Goal: Task Accomplishment & Management: Manage account settings

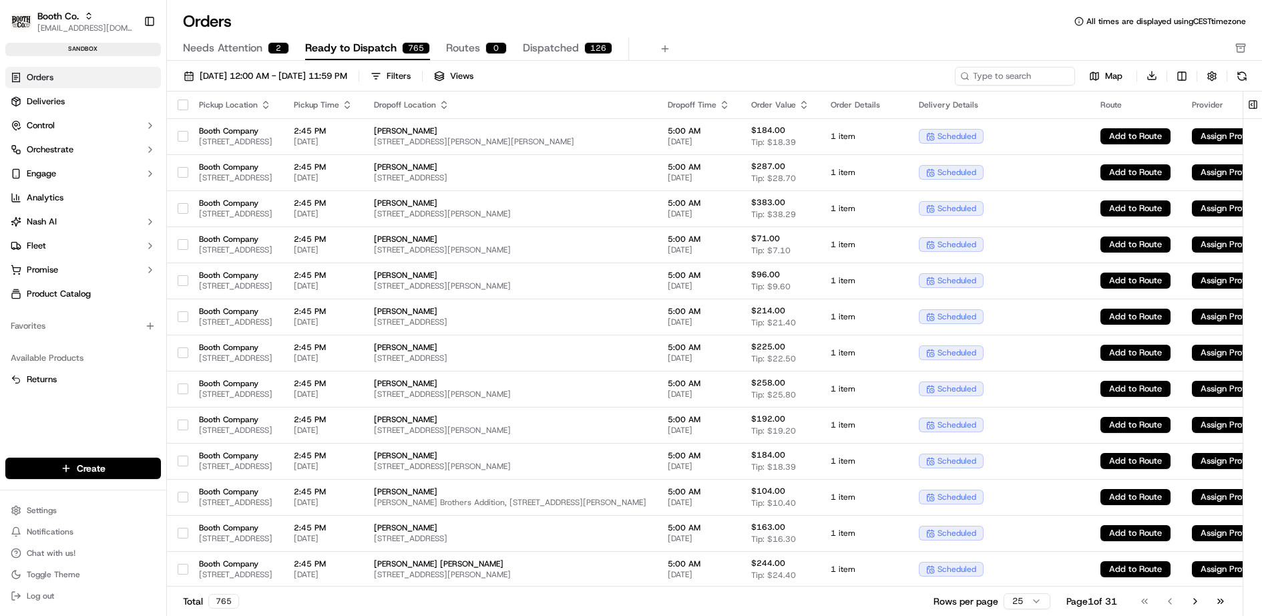
click at [246, 50] on span "Needs Attention" at bounding box center [222, 48] width 79 height 16
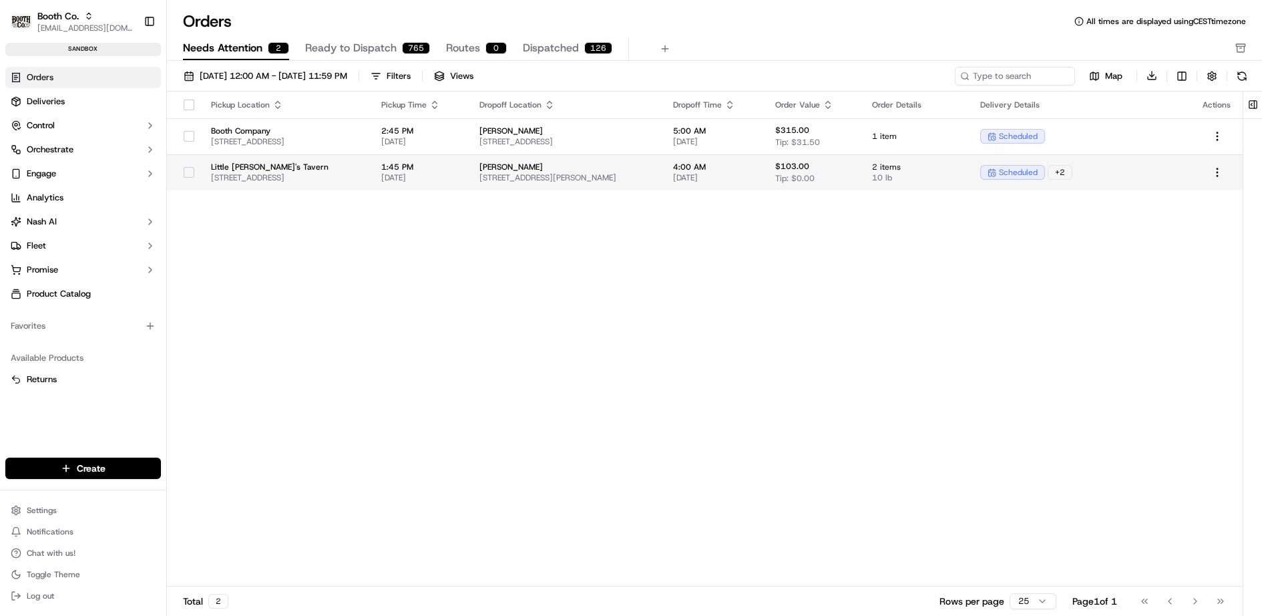
click at [572, 171] on span "Eaton" at bounding box center [565, 167] width 172 height 11
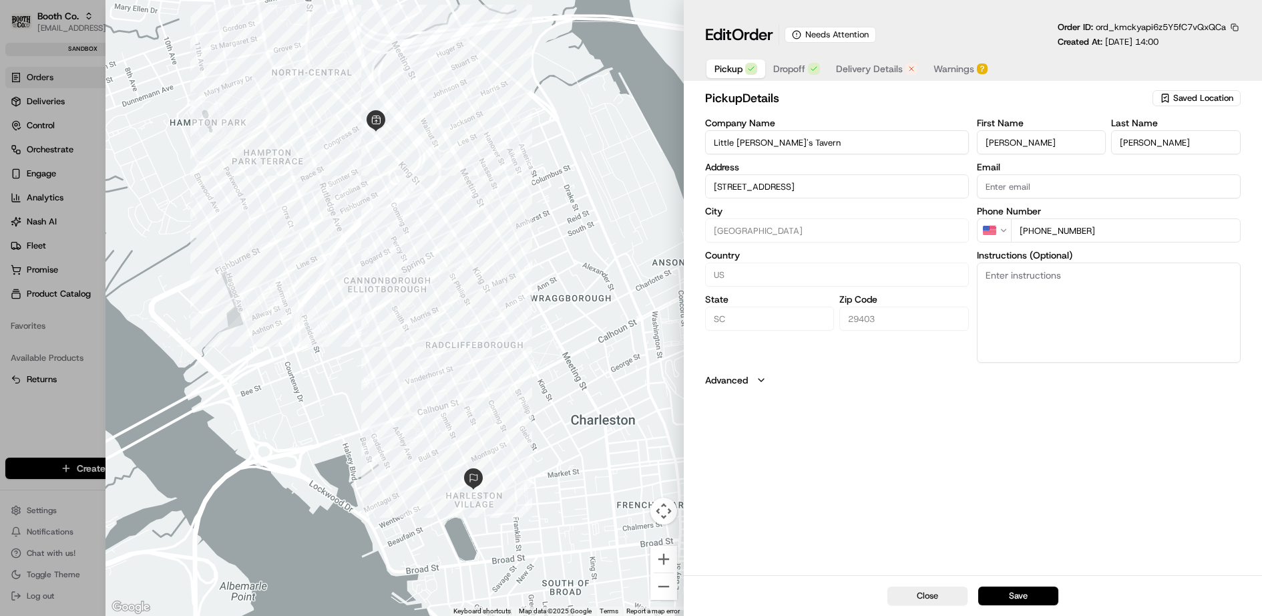
click at [973, 69] on button "Warnings ?" at bounding box center [960, 68] width 70 height 19
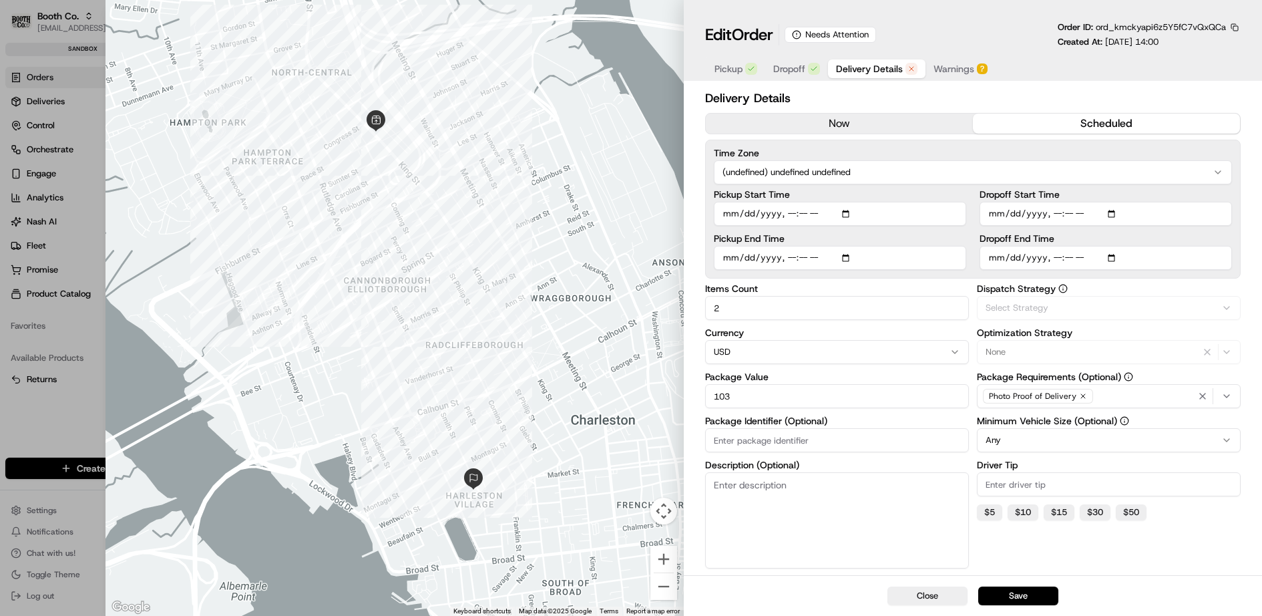
click at [875, 68] on span "Delivery Details" at bounding box center [869, 68] width 67 height 13
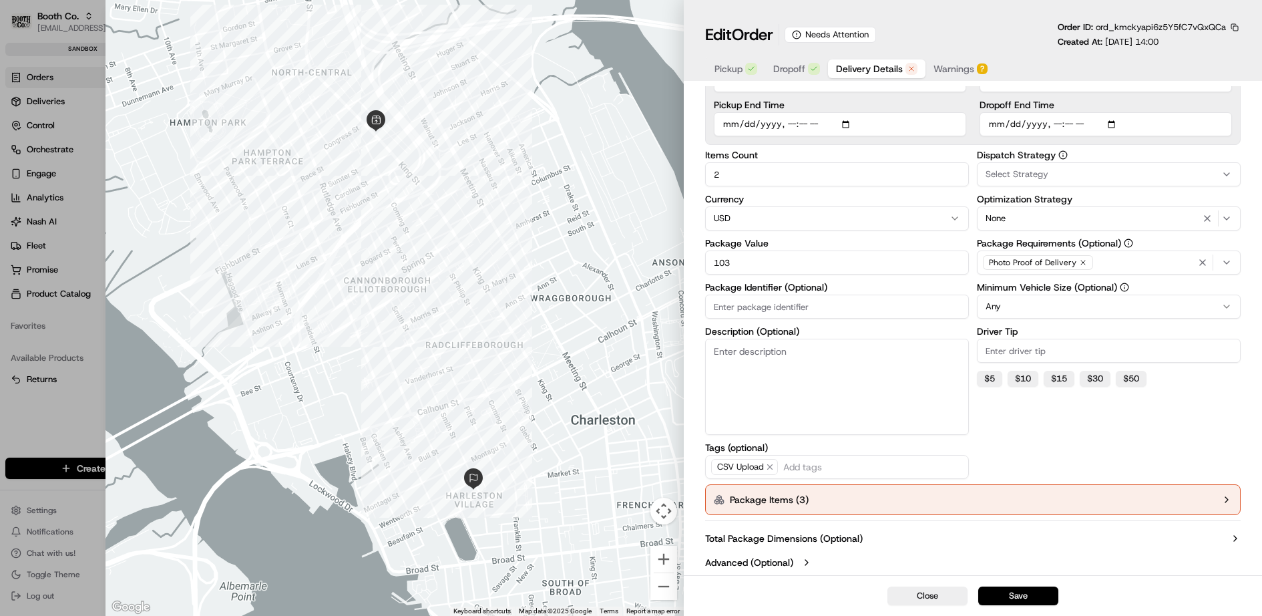
click at [865, 499] on button "Package Items ( 3 )" at bounding box center [973, 499] width 536 height 31
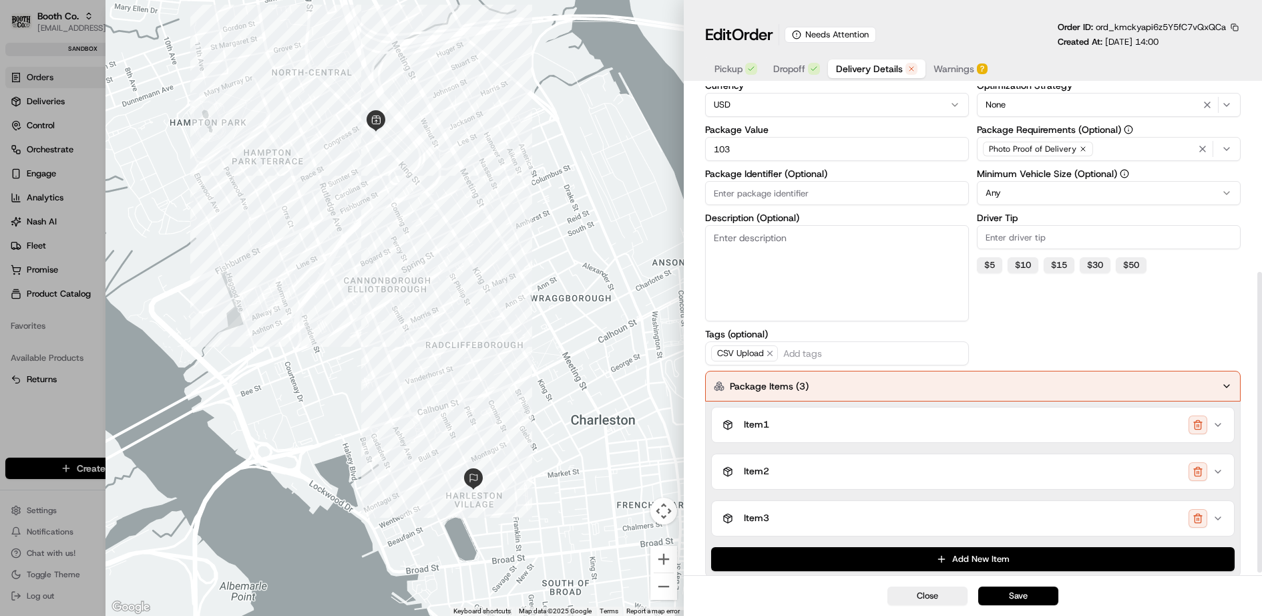
scroll to position [307, 0]
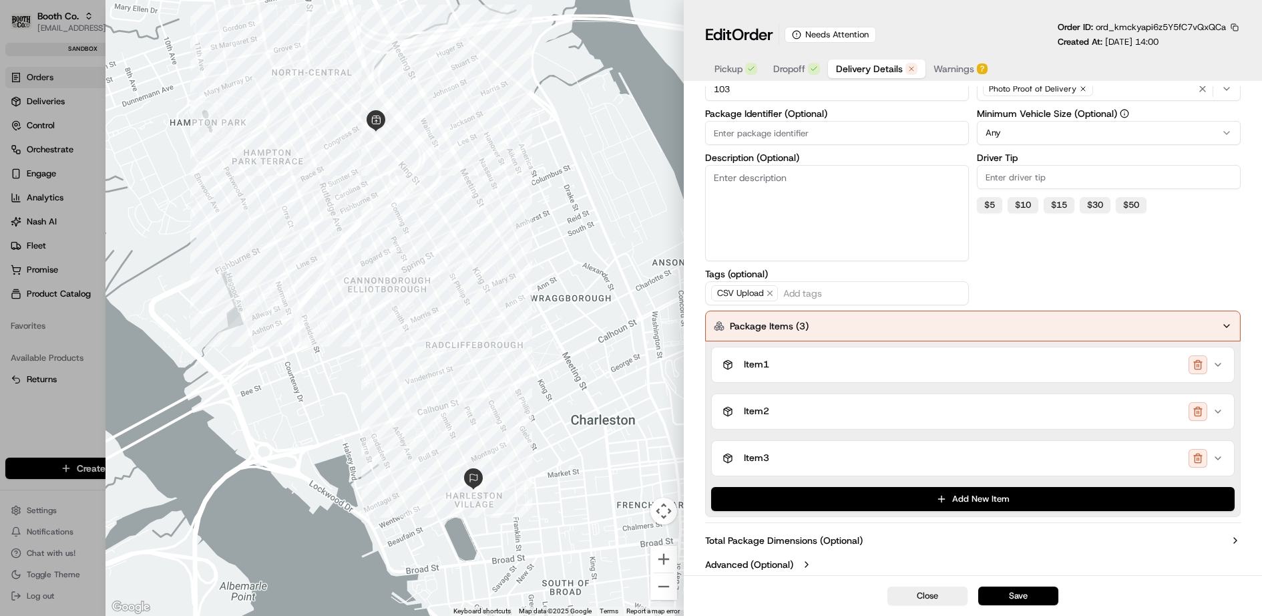
click at [869, 355] on div "Item 1" at bounding box center [967, 364] width 490 height 19
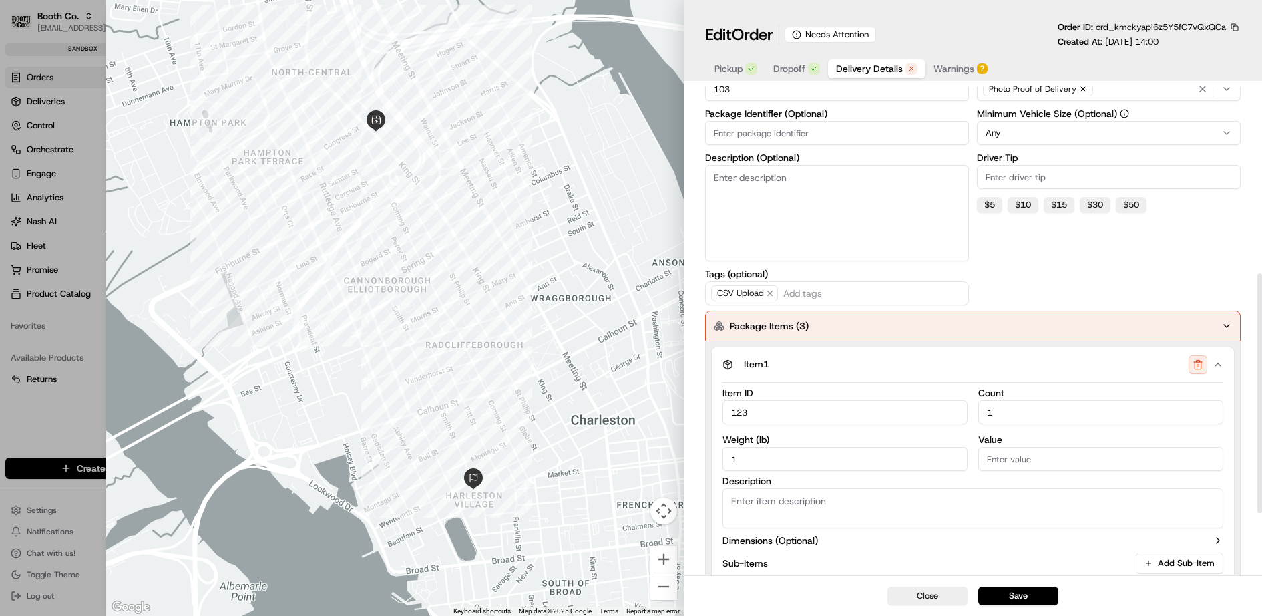
scroll to position [461, 0]
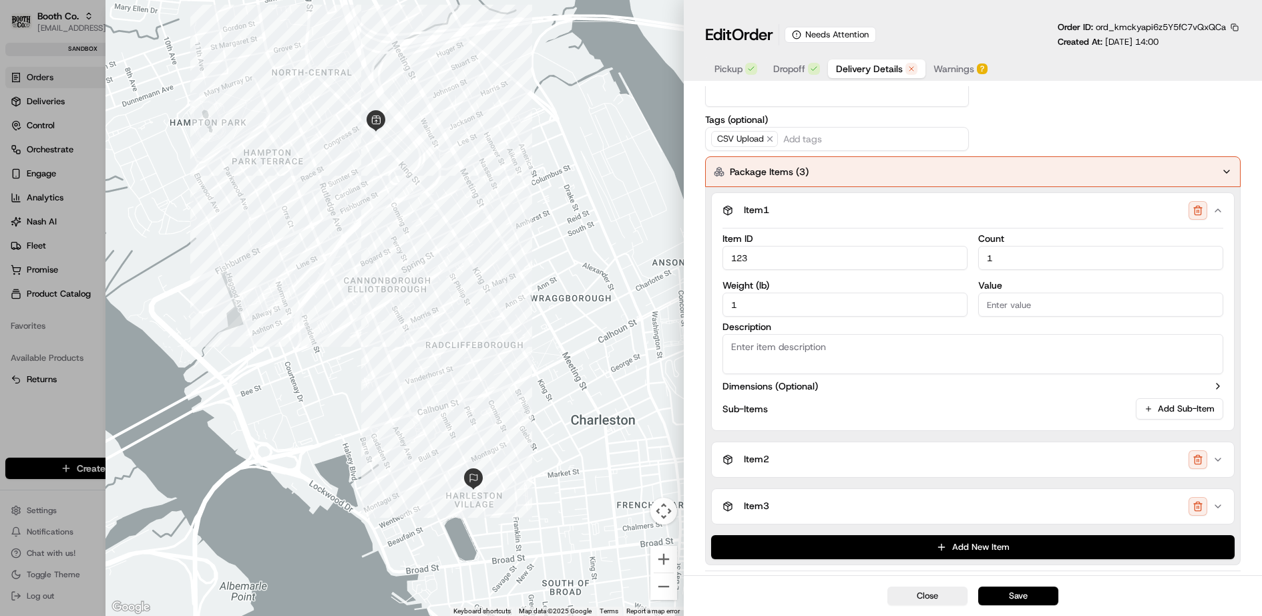
click at [844, 353] on textarea "Description" at bounding box center [972, 354] width 501 height 40
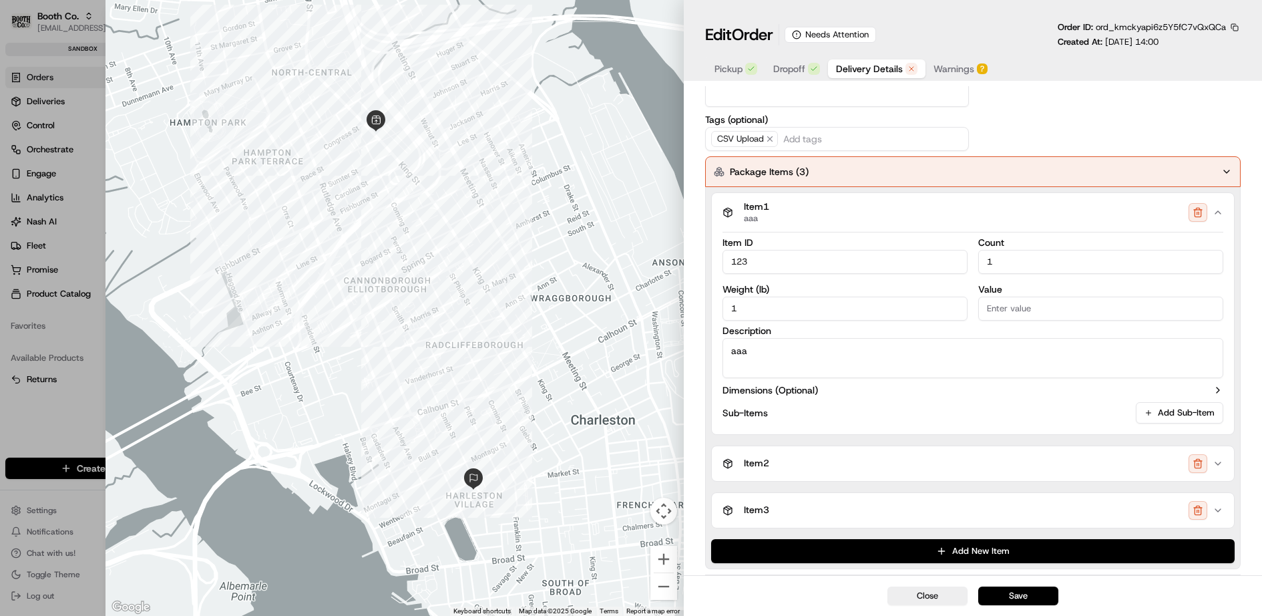
scroll to position [513, 0]
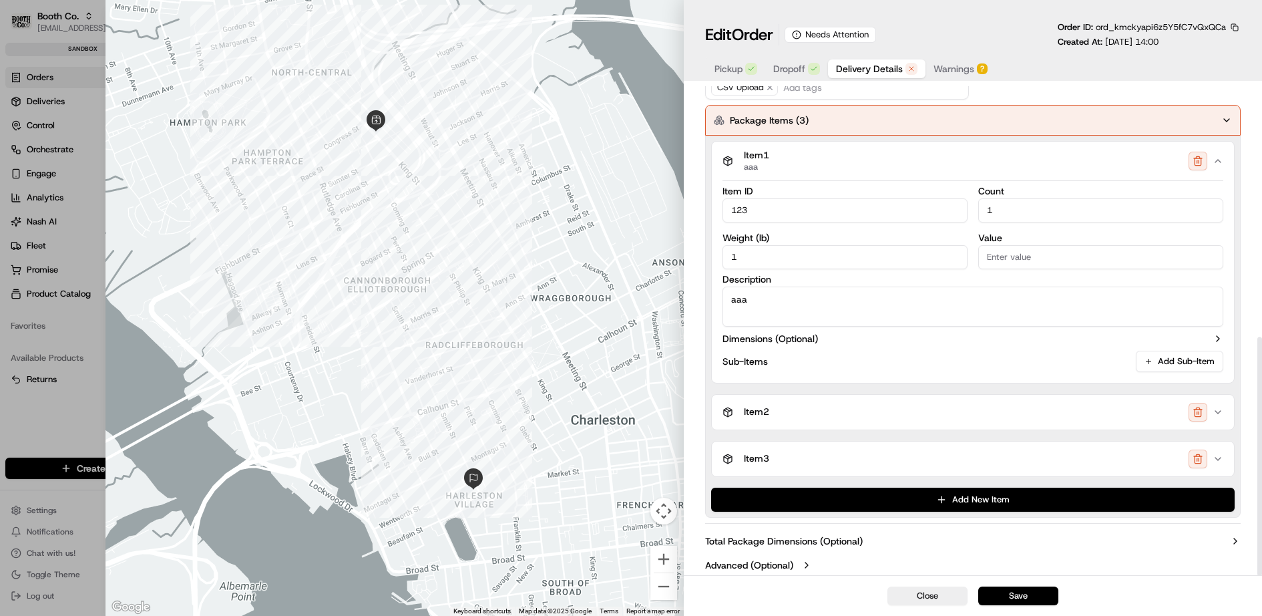
type textarea "aaa"
click at [823, 418] on div "Item 2" at bounding box center [967, 412] width 490 height 19
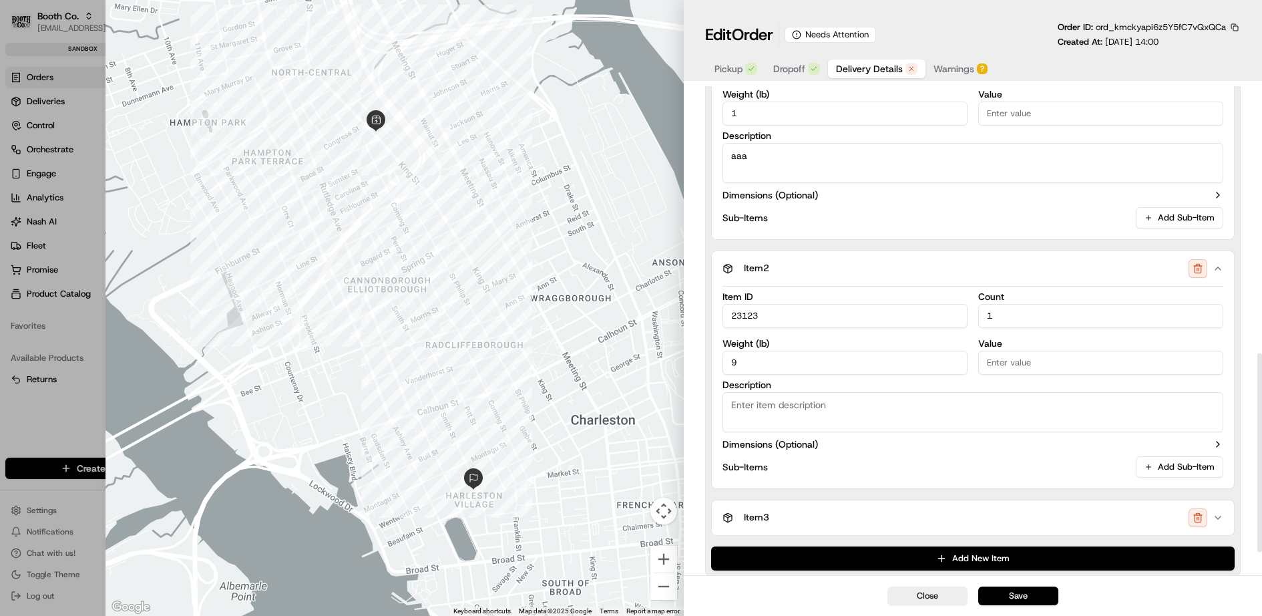
scroll to position [698, 0]
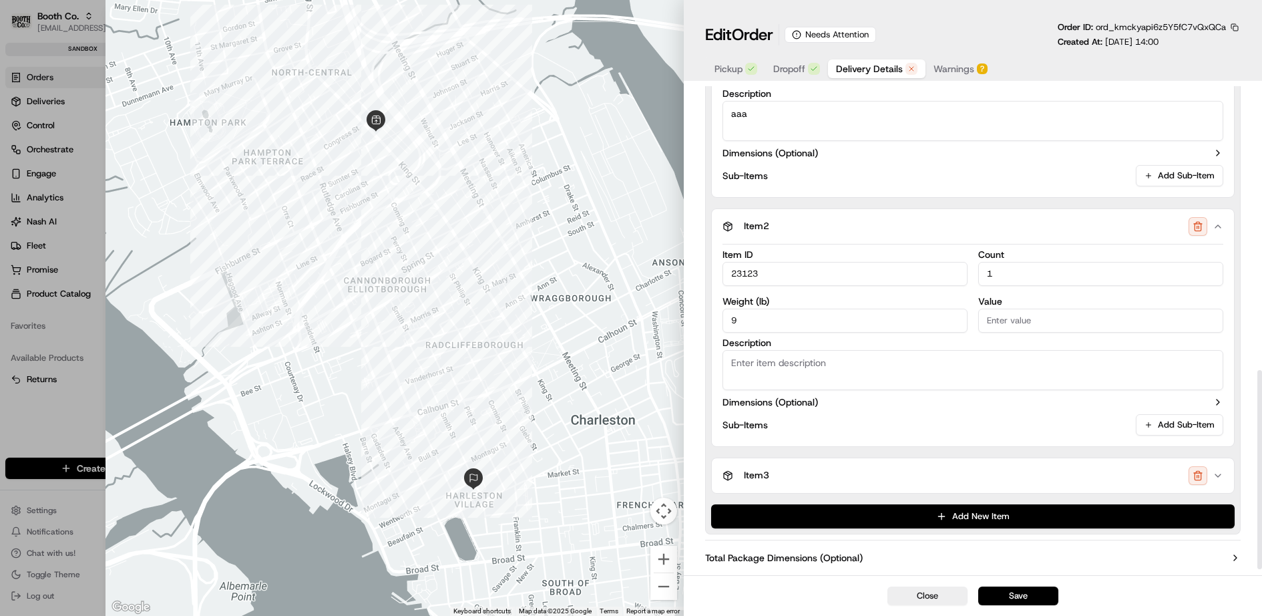
click at [783, 358] on textarea "Description" at bounding box center [972, 370] width 501 height 40
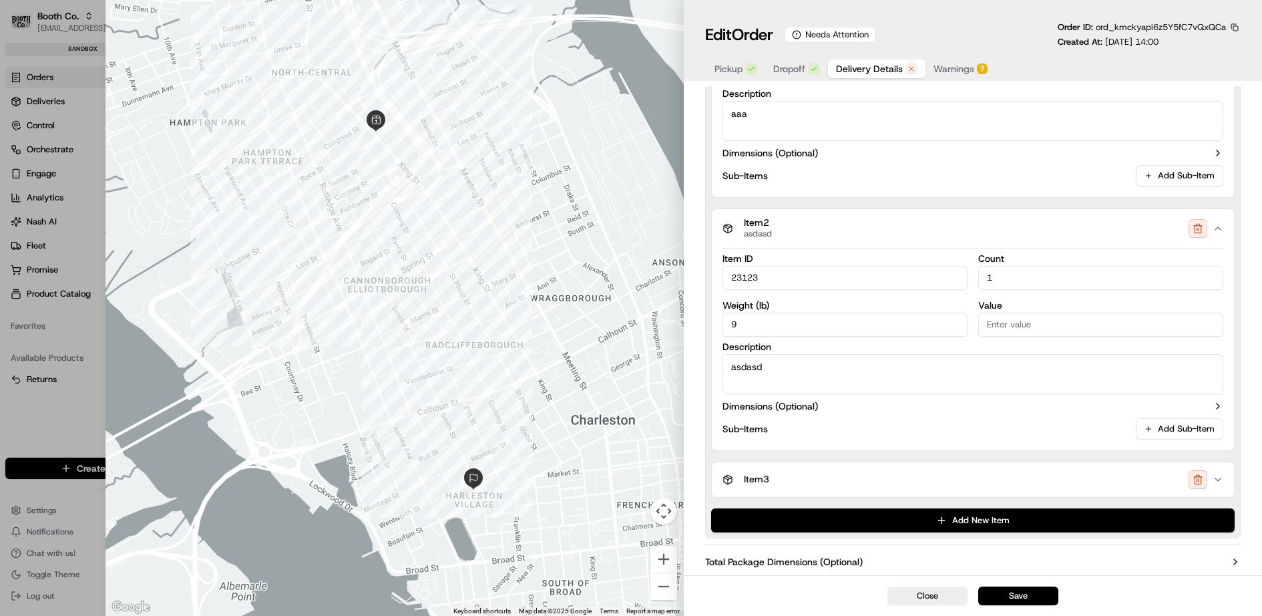
scroll to position [719, 0]
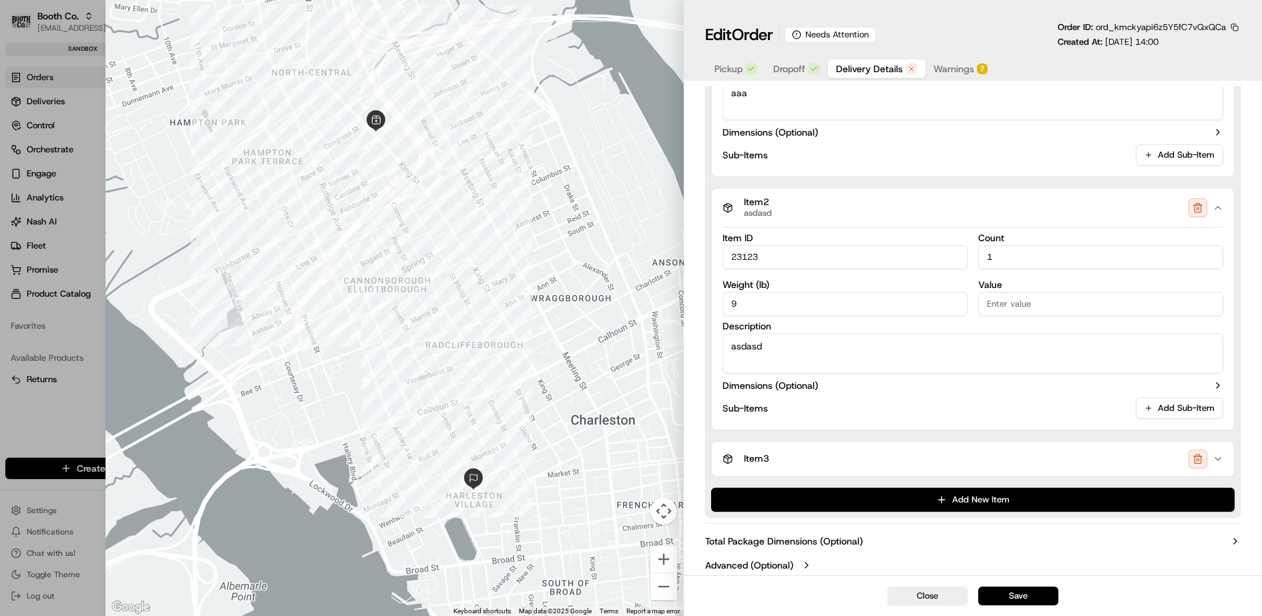
type textarea "asdasd"
click at [783, 452] on div "Item 3" at bounding box center [967, 458] width 490 height 19
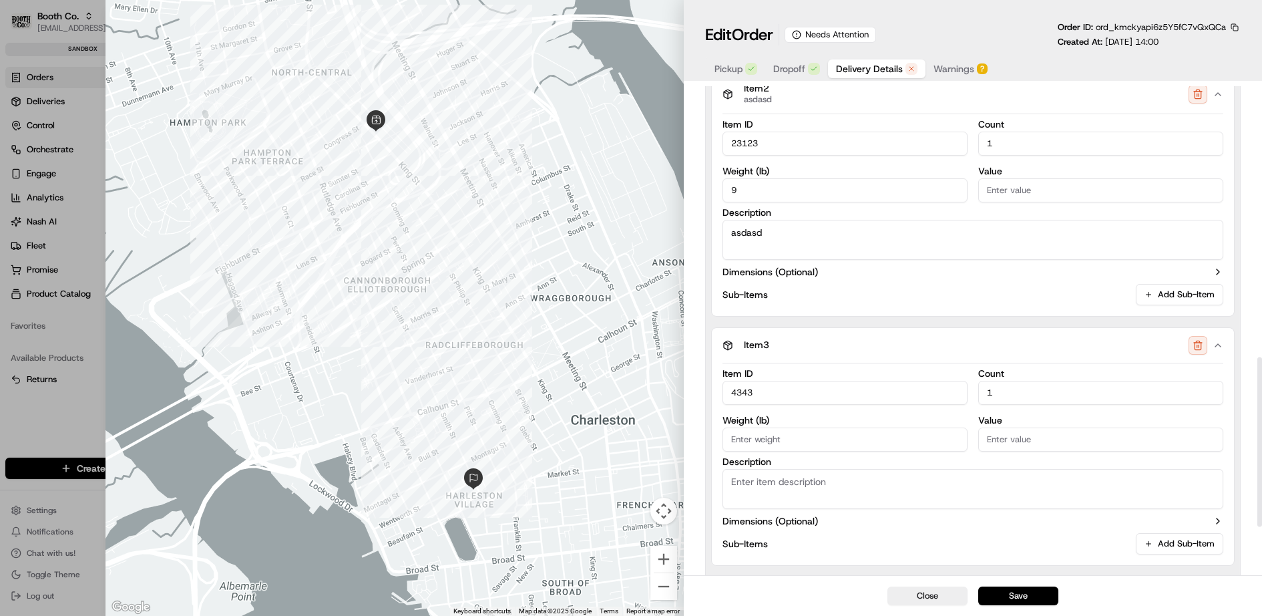
scroll to position [838, 0]
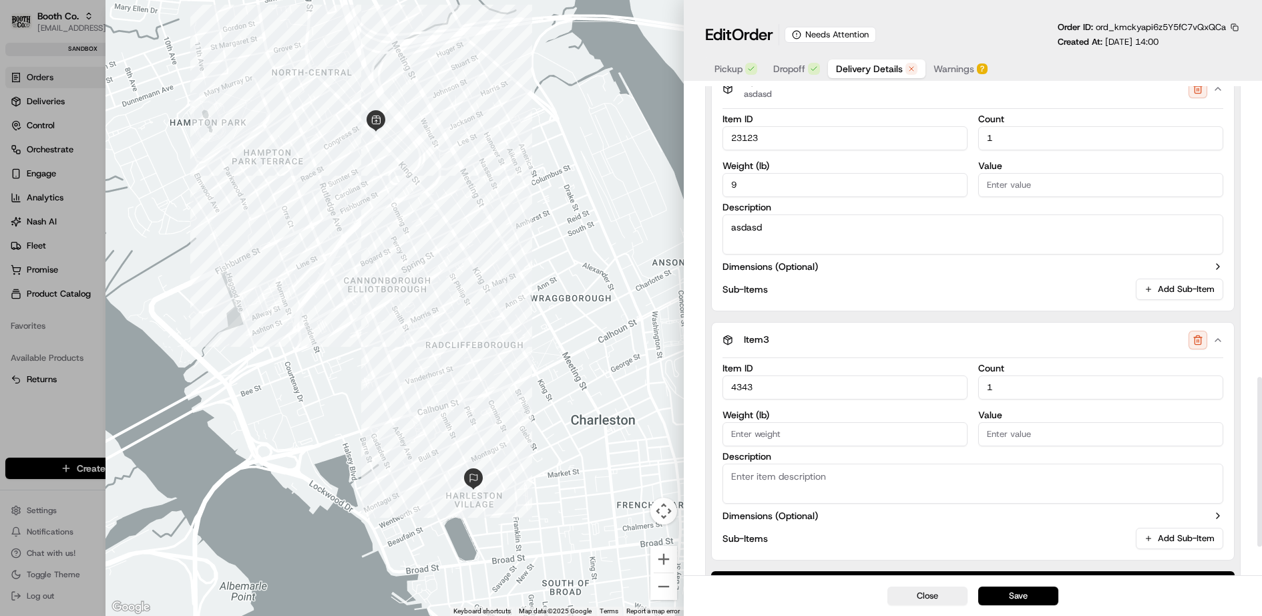
click at [792, 478] on textarea "Description" at bounding box center [972, 483] width 501 height 40
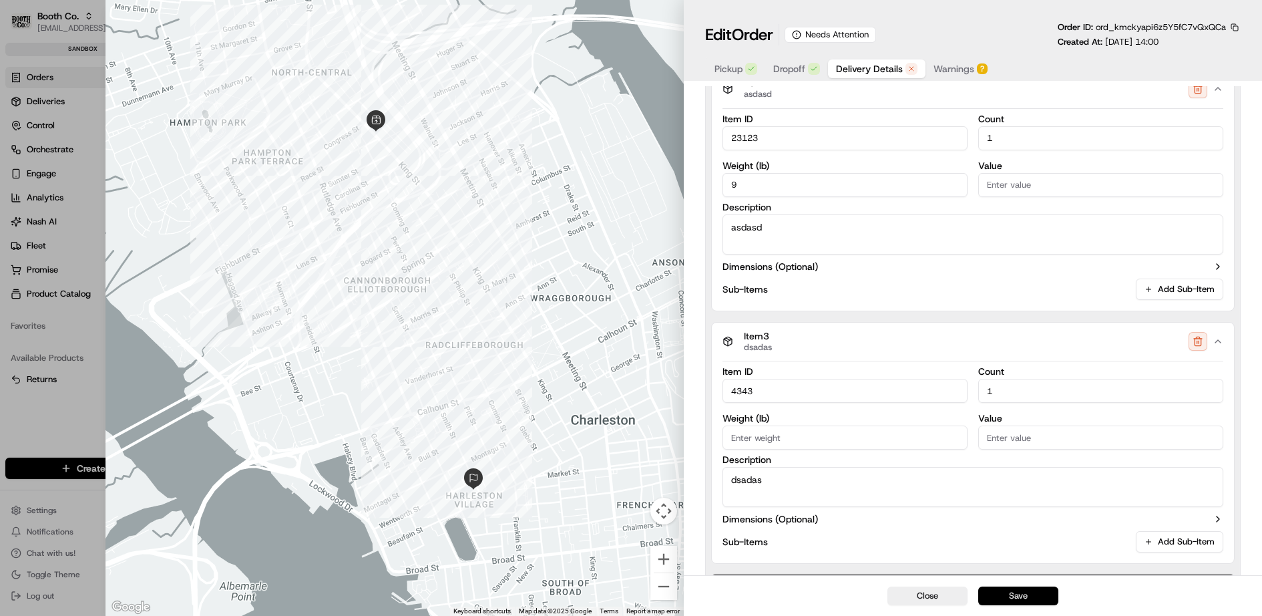
type textarea "dsadas"
click at [1003, 591] on button "Save" at bounding box center [1018, 595] width 80 height 19
click at [80, 114] on div at bounding box center [631, 308] width 1262 height 616
type input "1"
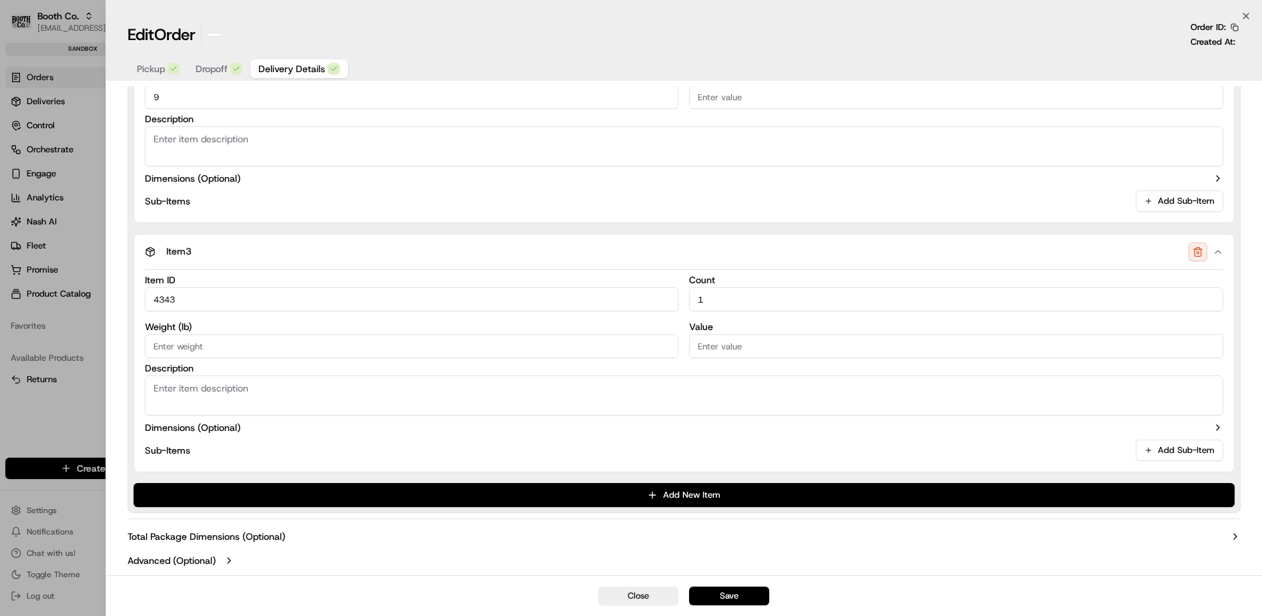
scroll to position [775, 0]
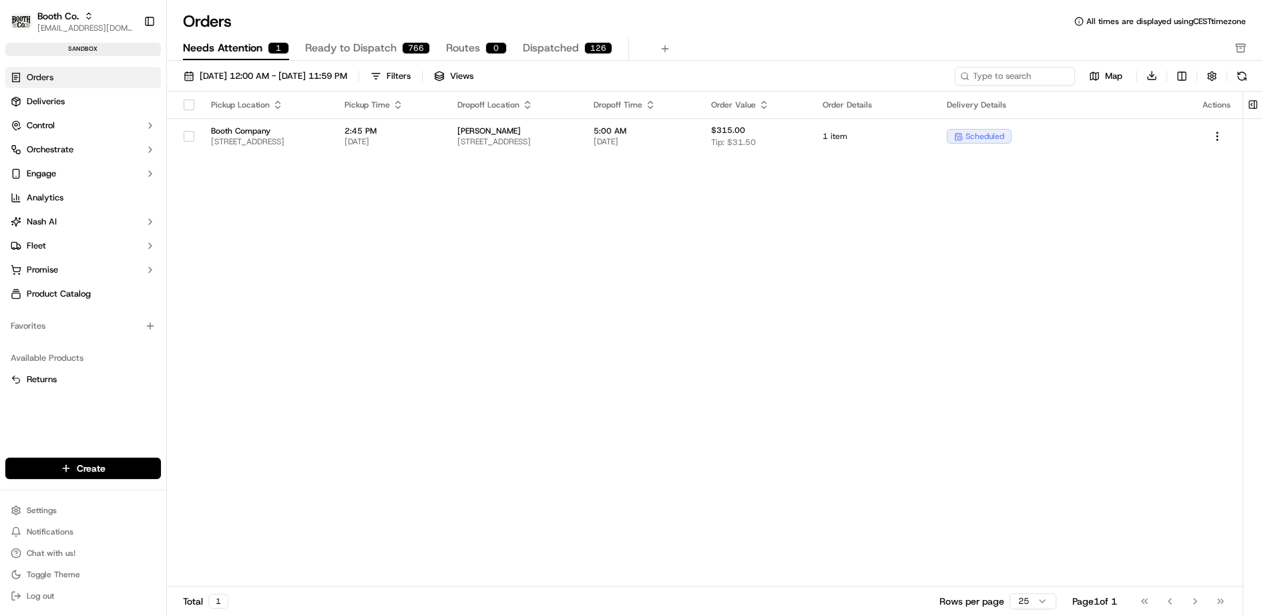
click at [358, 45] on span "Ready to Dispatch" at bounding box center [350, 48] width 91 height 16
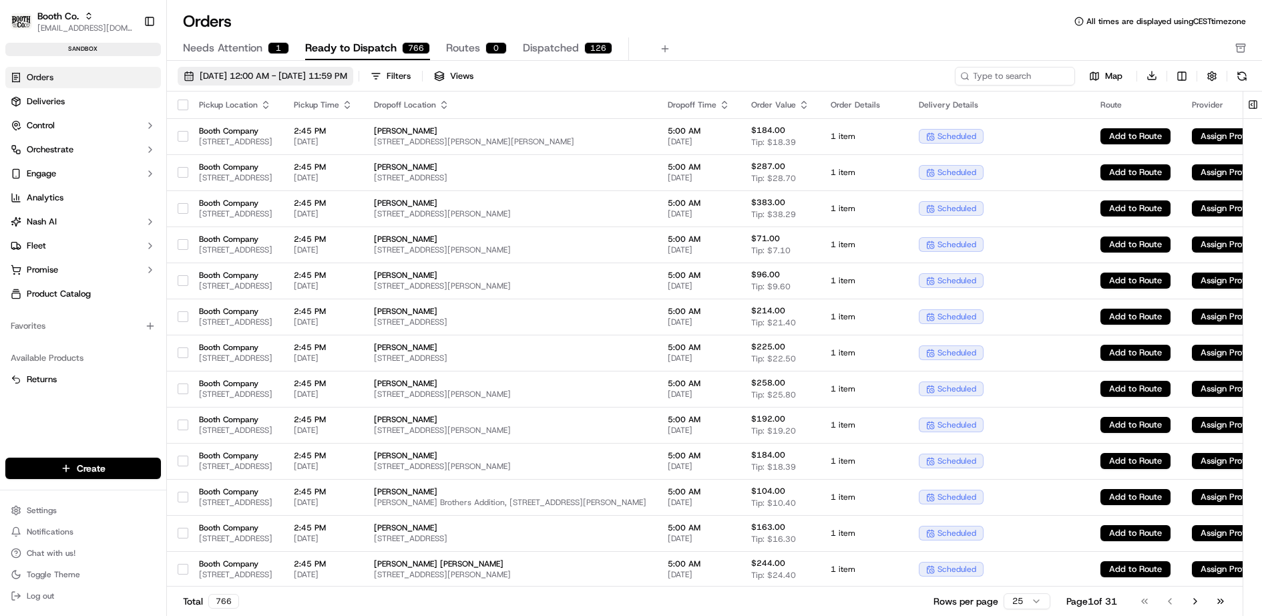
click at [326, 75] on span "[DATE] 12:00 AM - [DATE] 11:59 PM" at bounding box center [274, 76] width 148 height 12
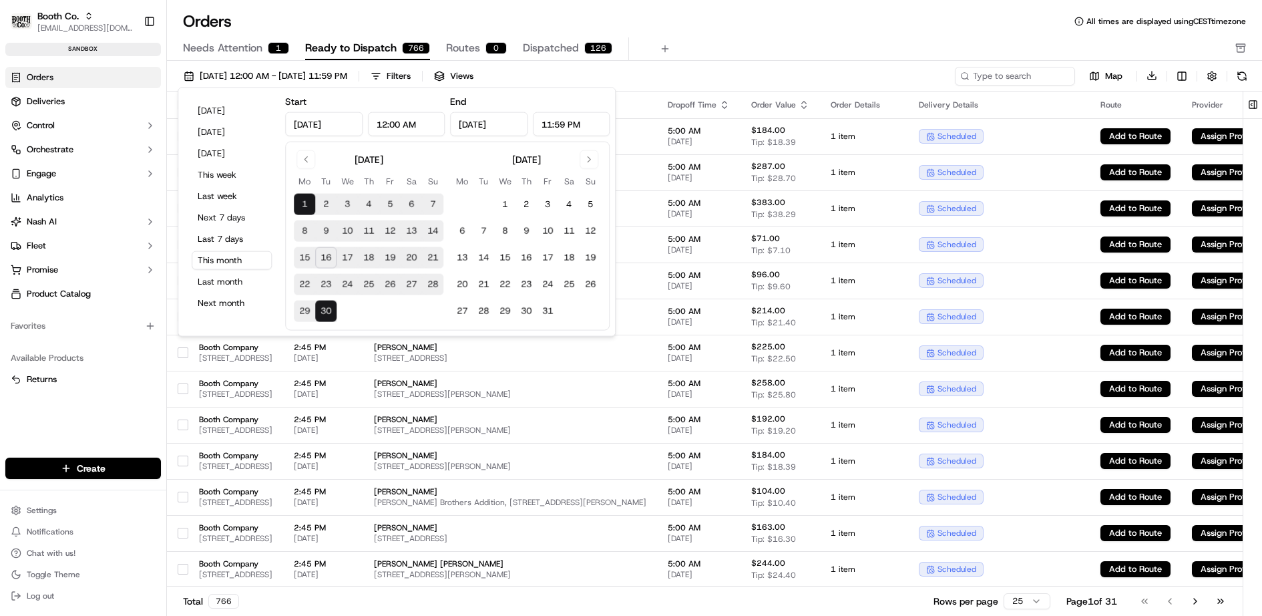
click at [350, 266] on button "17" at bounding box center [347, 257] width 21 height 21
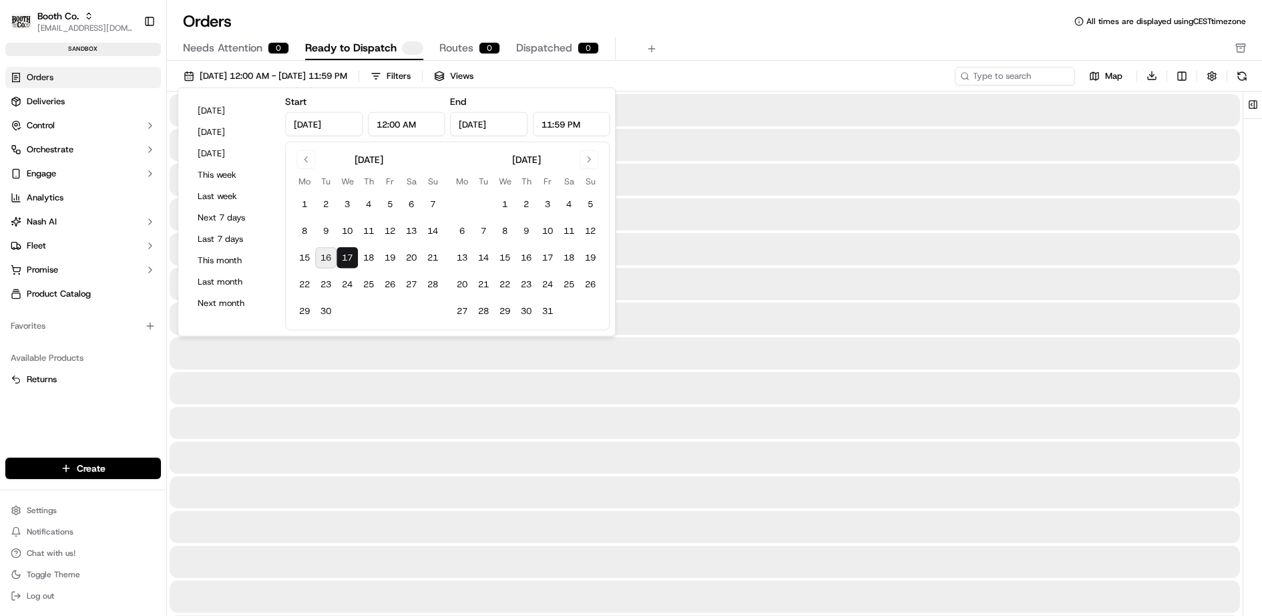
type input "[DATE]"
click at [350, 266] on button "17" at bounding box center [347, 257] width 21 height 21
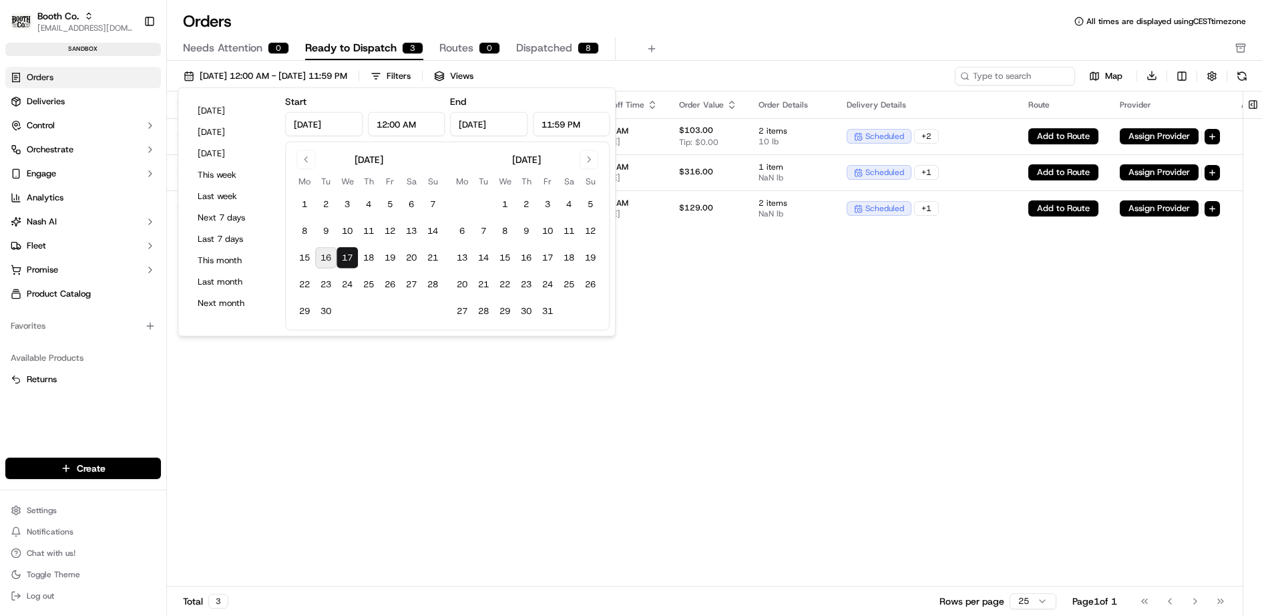
click at [712, 31] on div "Orders All times are displayed using CEST timezone" at bounding box center [714, 21] width 1095 height 21
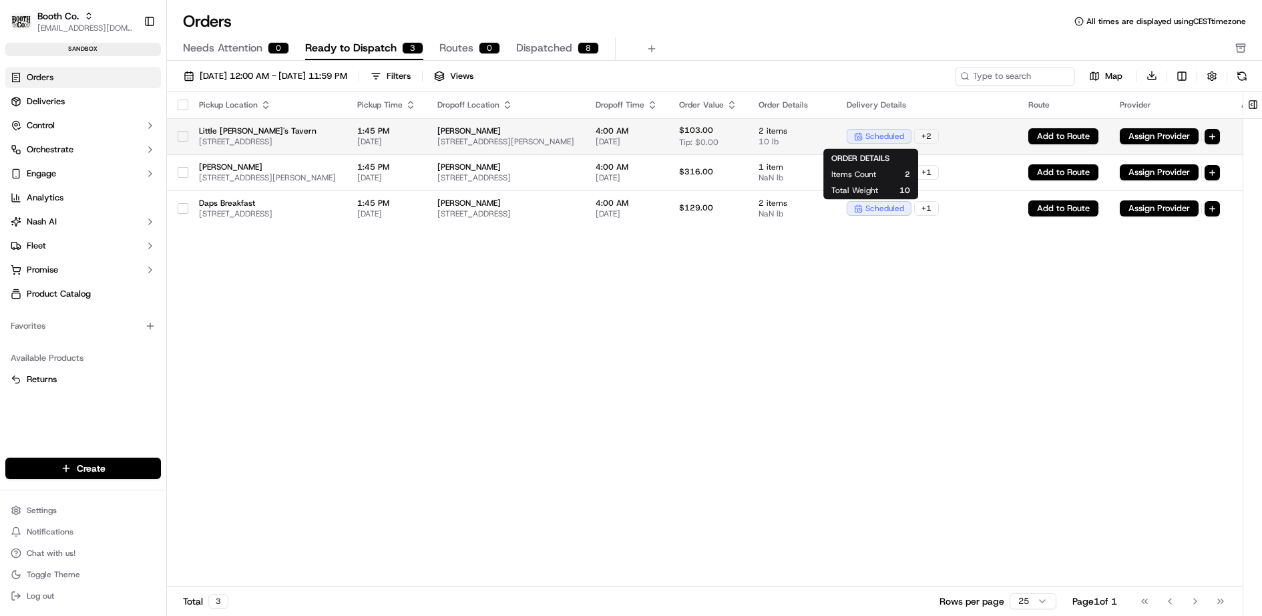
click at [825, 132] on span "2 items" at bounding box center [792, 131] width 67 height 11
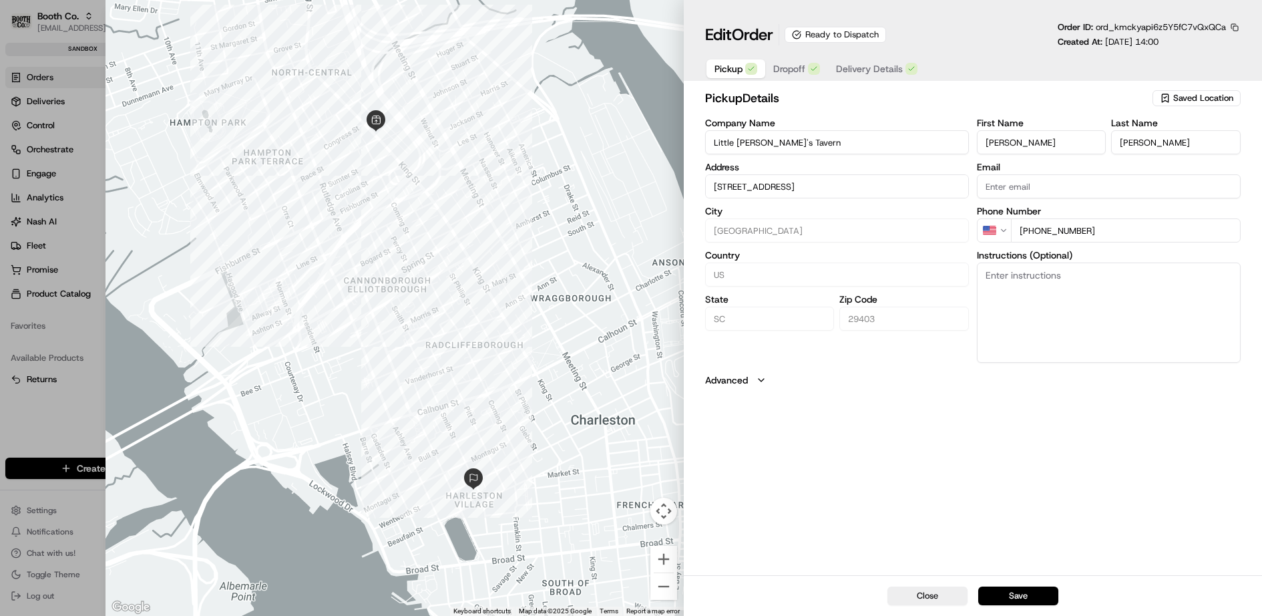
click at [751, 383] on button "Advanced" at bounding box center [973, 379] width 536 height 13
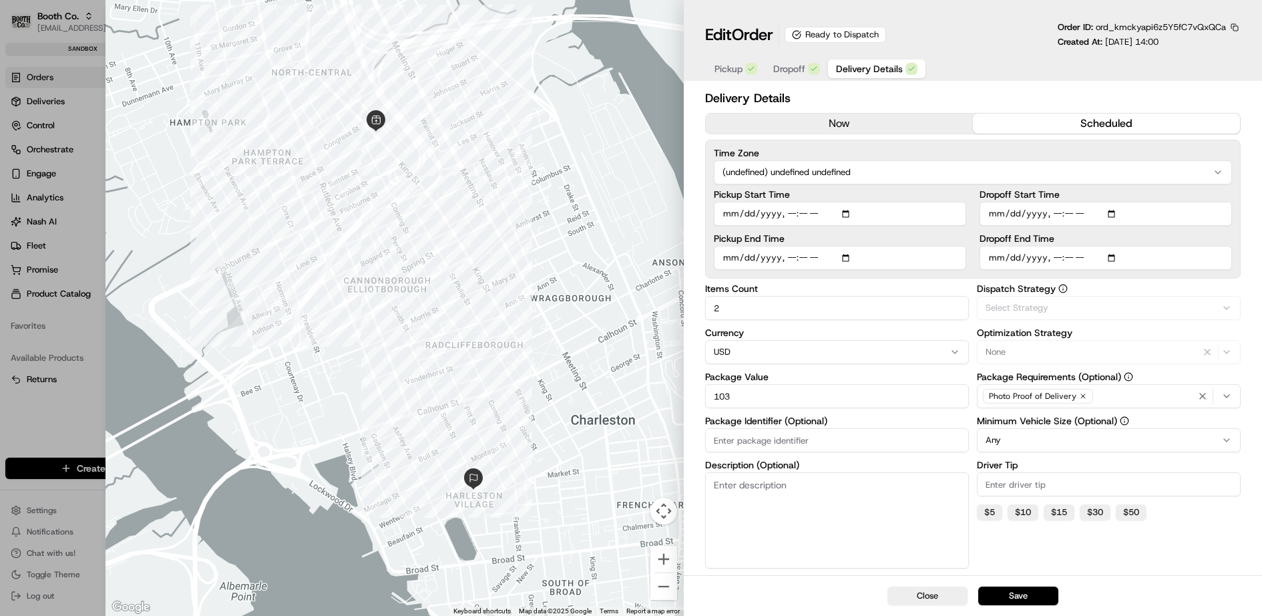
click at [869, 72] on span "Delivery Details" at bounding box center [869, 68] width 67 height 13
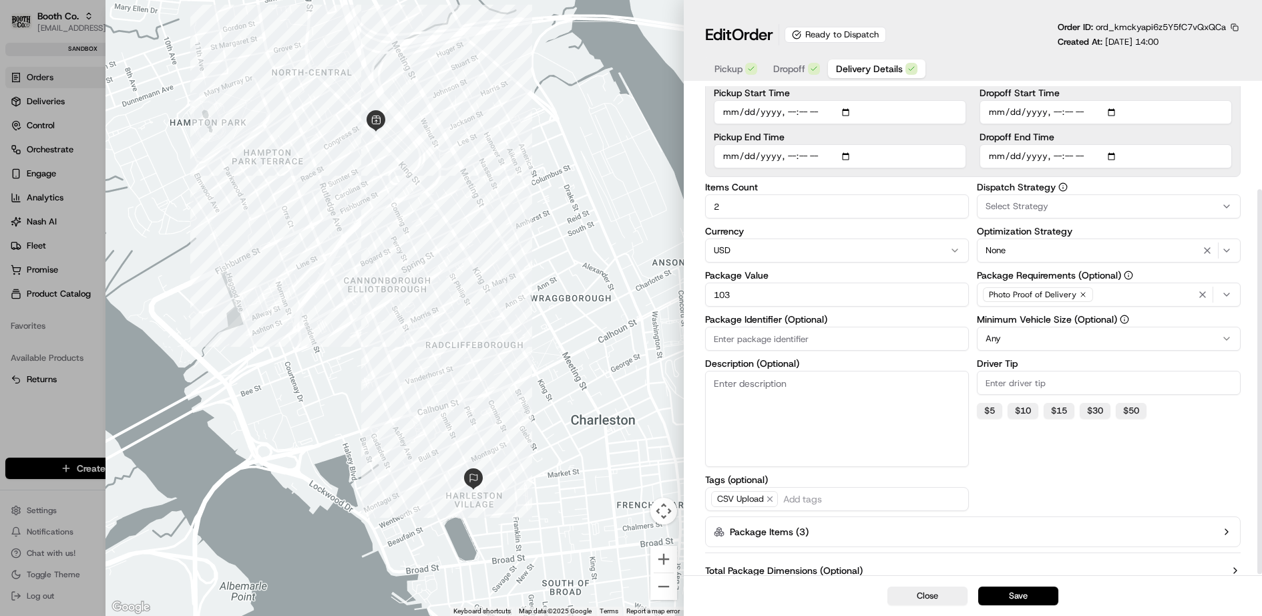
scroll to position [134, 0]
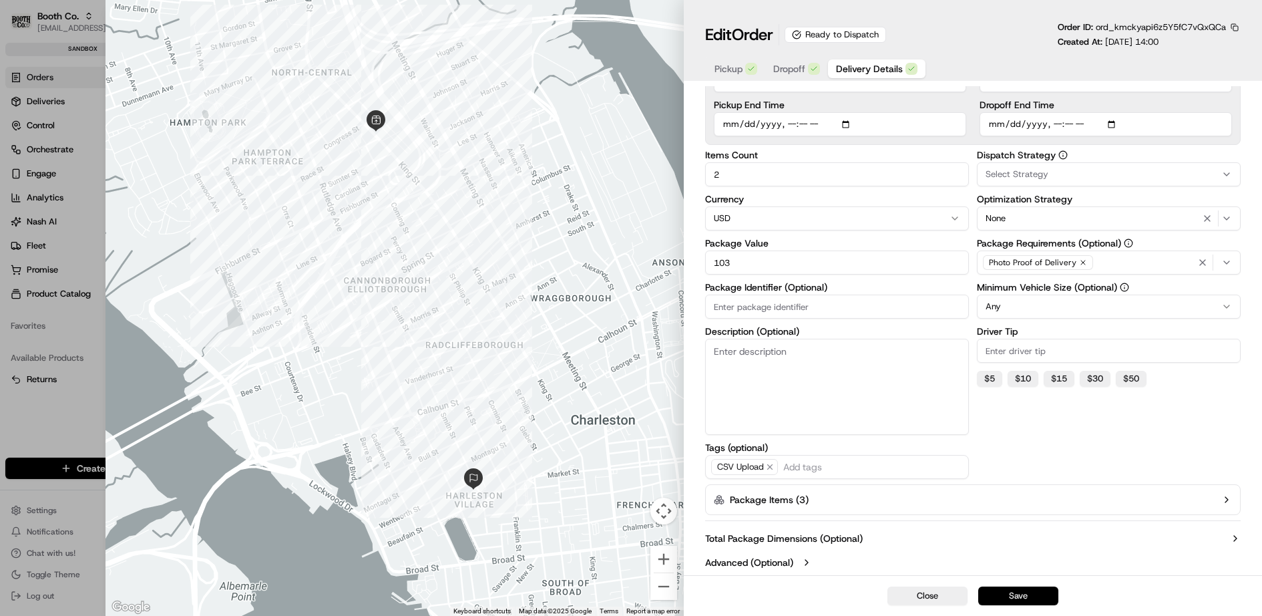
click at [1022, 594] on button "Save" at bounding box center [1018, 595] width 80 height 19
type input "1"
click at [62, 377] on div at bounding box center [631, 308] width 1262 height 616
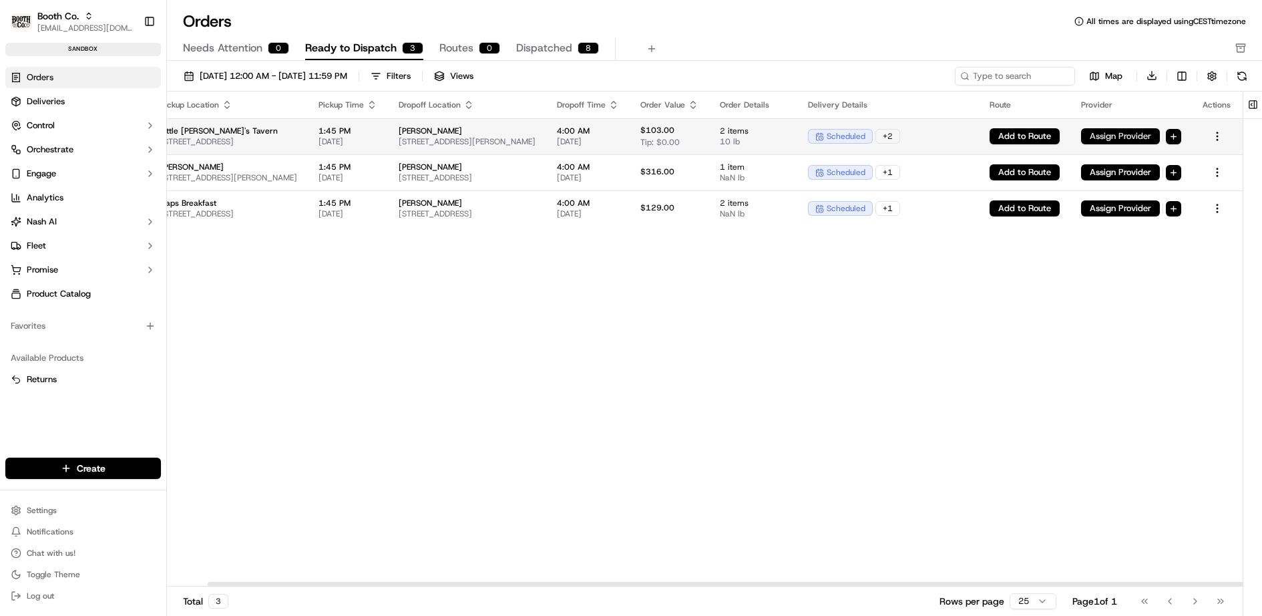
scroll to position [0, 71]
click at [1159, 128] on button "Assign Provider" at bounding box center [1120, 136] width 79 height 16
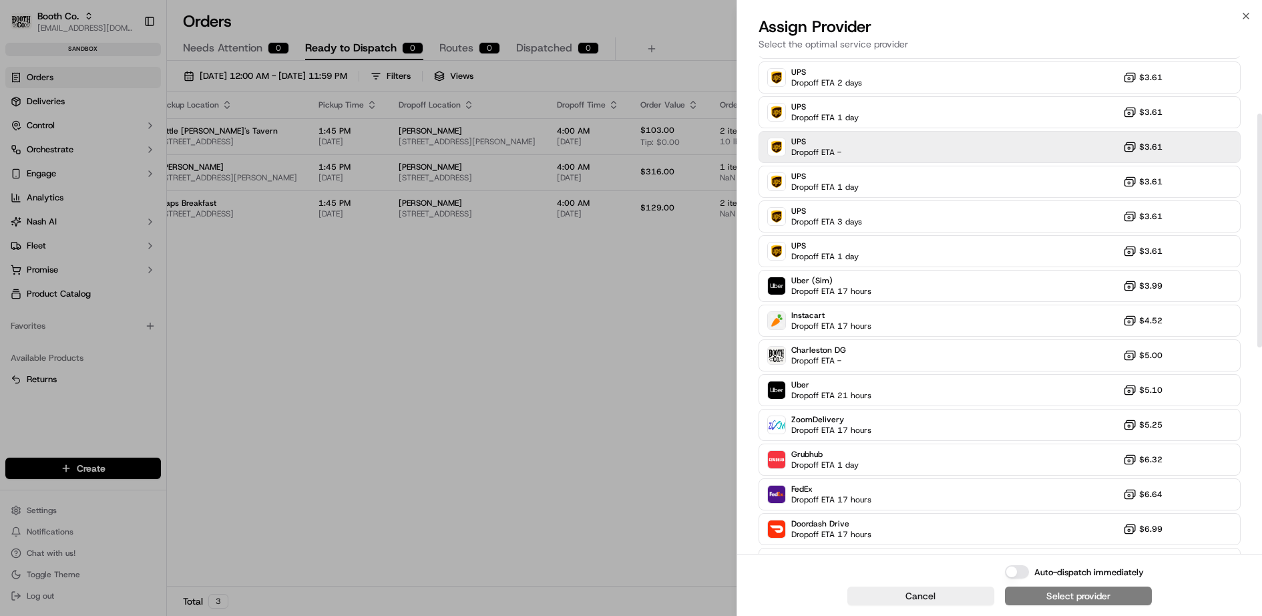
scroll to position [125, 0]
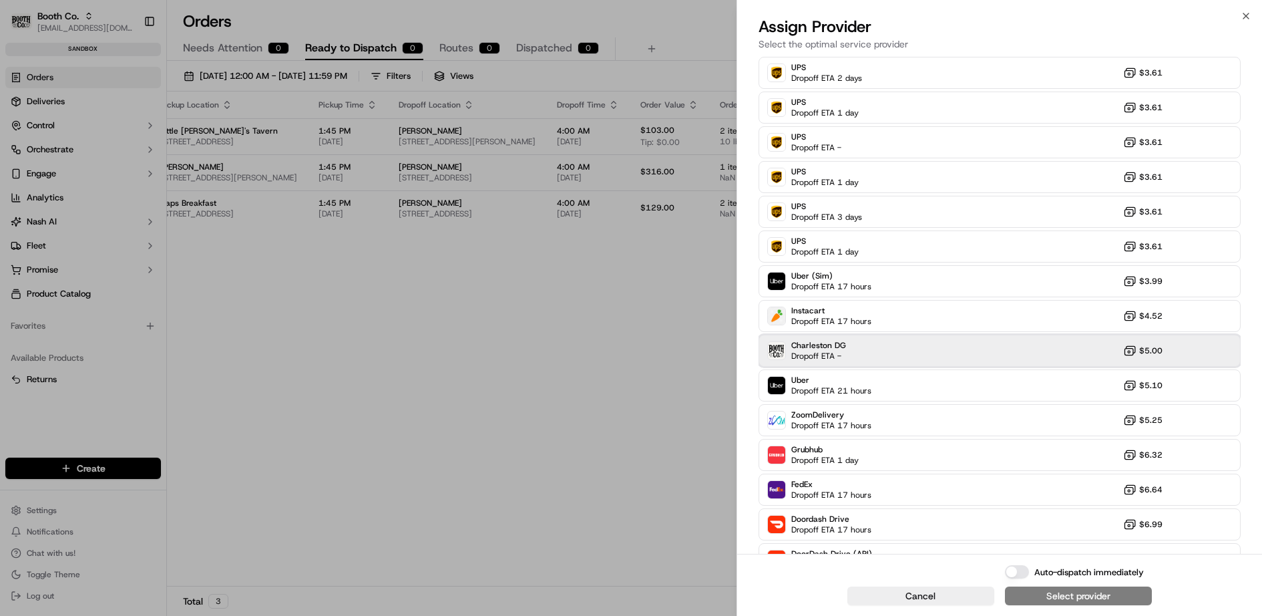
click at [927, 346] on div "Charleston DG Dropoff ETA - $5.00" at bounding box center [1000, 351] width 483 height 32
click at [1020, 572] on button "Auto-dispatch immediately" at bounding box center [1017, 571] width 24 height 13
click at [1068, 602] on div "Assign & Dispatch" at bounding box center [1078, 595] width 79 height 13
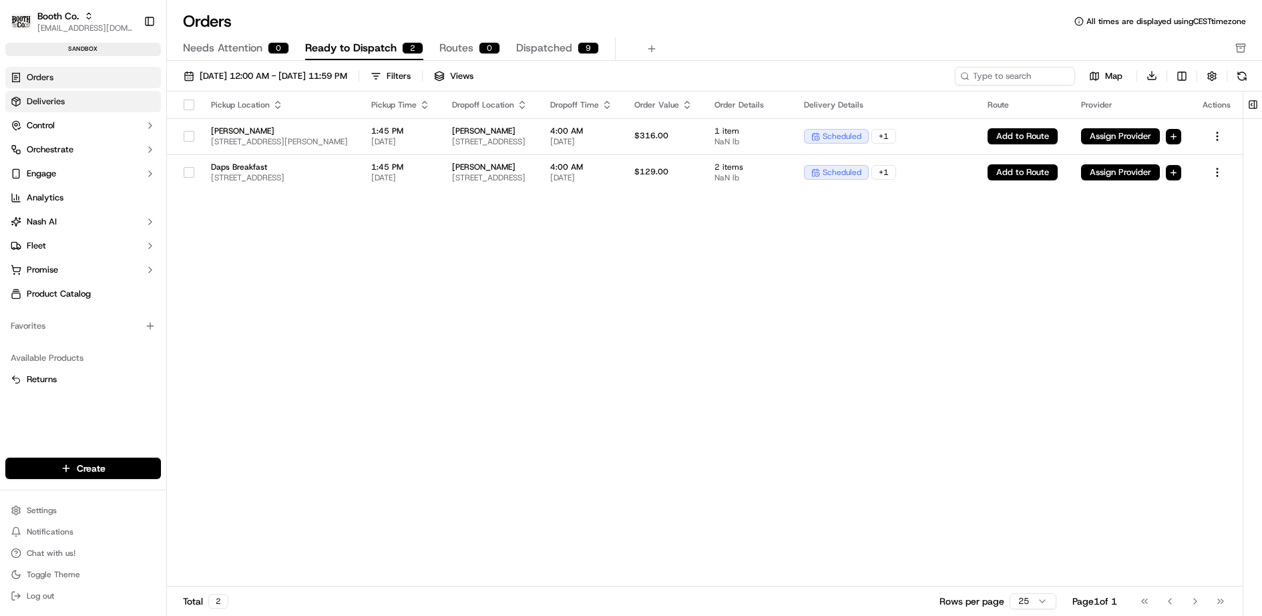
click at [89, 95] on link "Deliveries" at bounding box center [83, 101] width 156 height 21
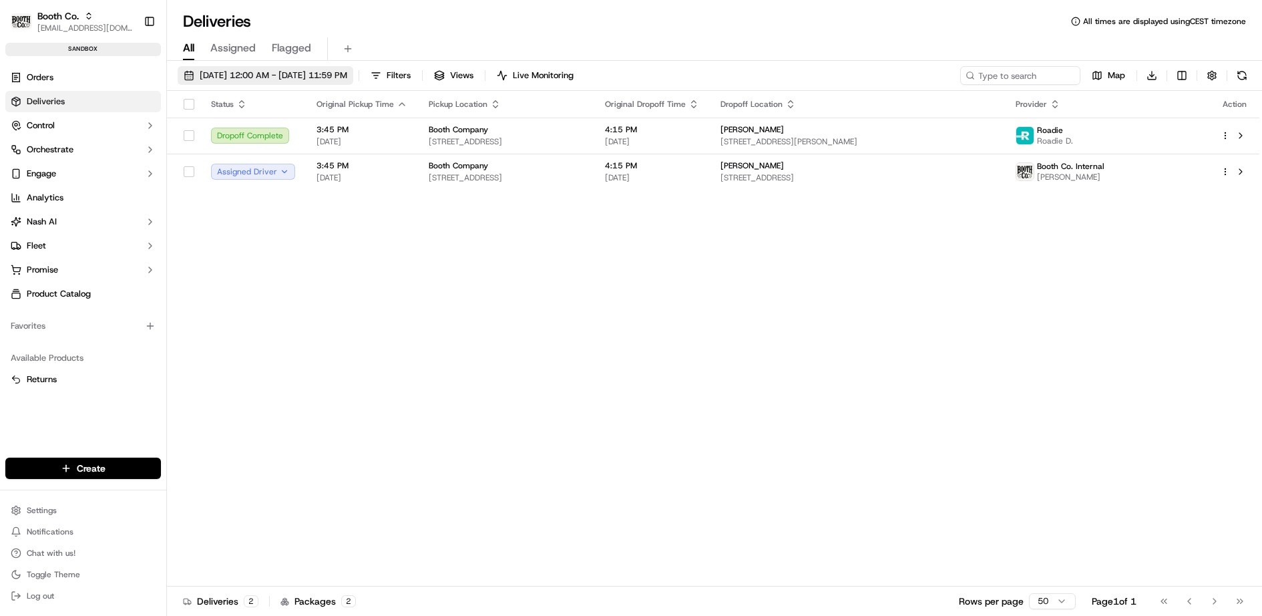
click at [280, 70] on span "[DATE] 12:00 AM - [DATE] 11:59 PM" at bounding box center [274, 75] width 148 height 12
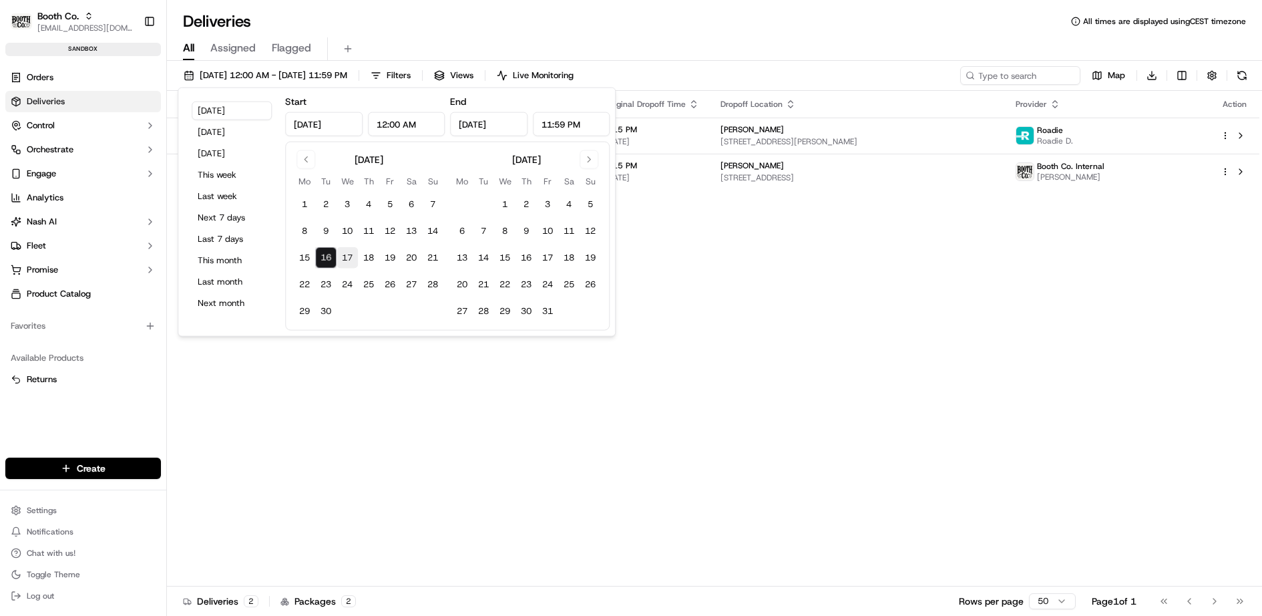
click at [344, 258] on button "17" at bounding box center [347, 257] width 21 height 21
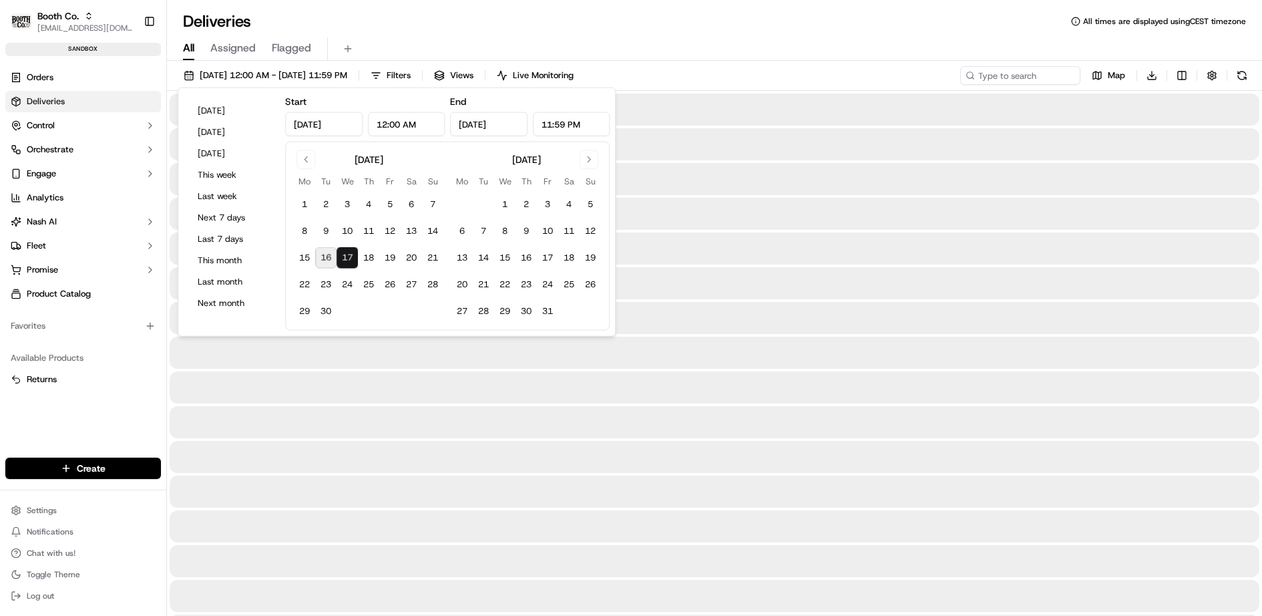
type input "[DATE]"
click at [344, 258] on button "17" at bounding box center [347, 257] width 21 height 21
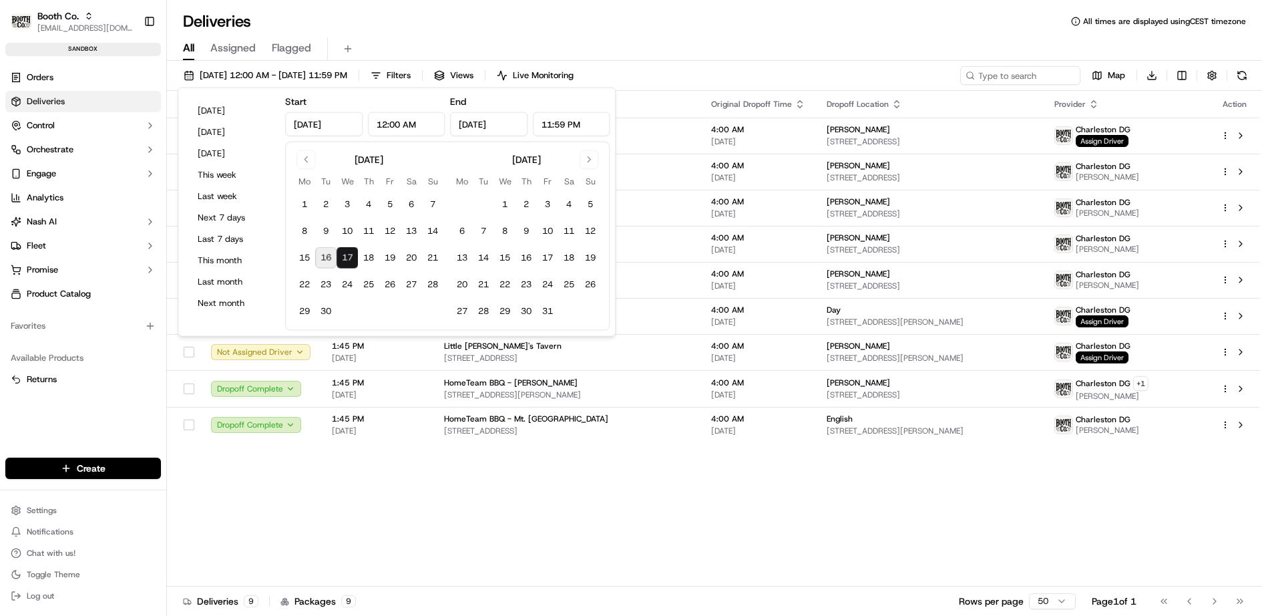
click at [773, 9] on div "Deliveries All times are displayed using CEST timezone All Assigned Flagged 09/…" at bounding box center [714, 308] width 1095 height 616
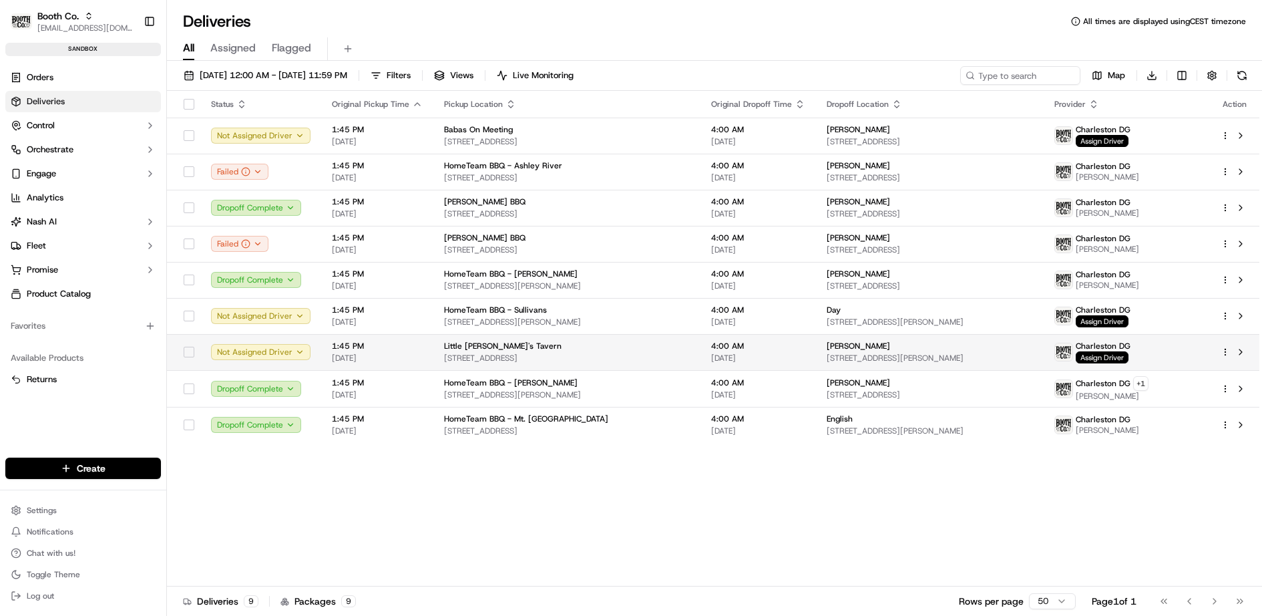
click at [801, 347] on span "4:00 AM" at bounding box center [758, 346] width 94 height 11
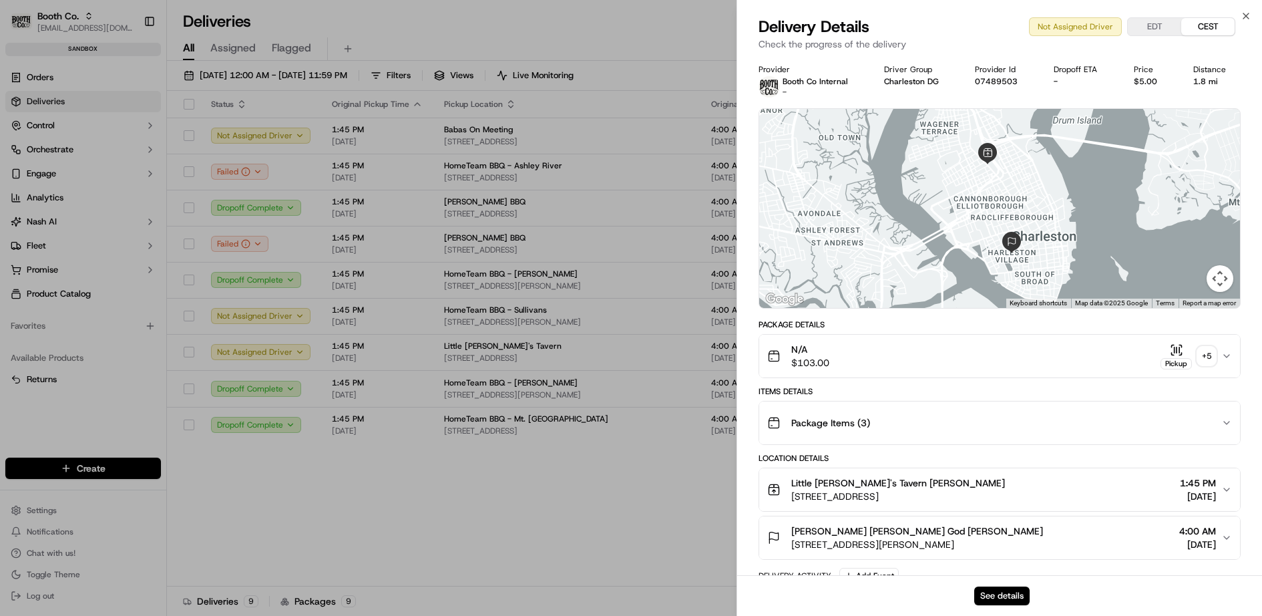
click at [936, 427] on div "Package Items ( 3 )" at bounding box center [994, 422] width 455 height 27
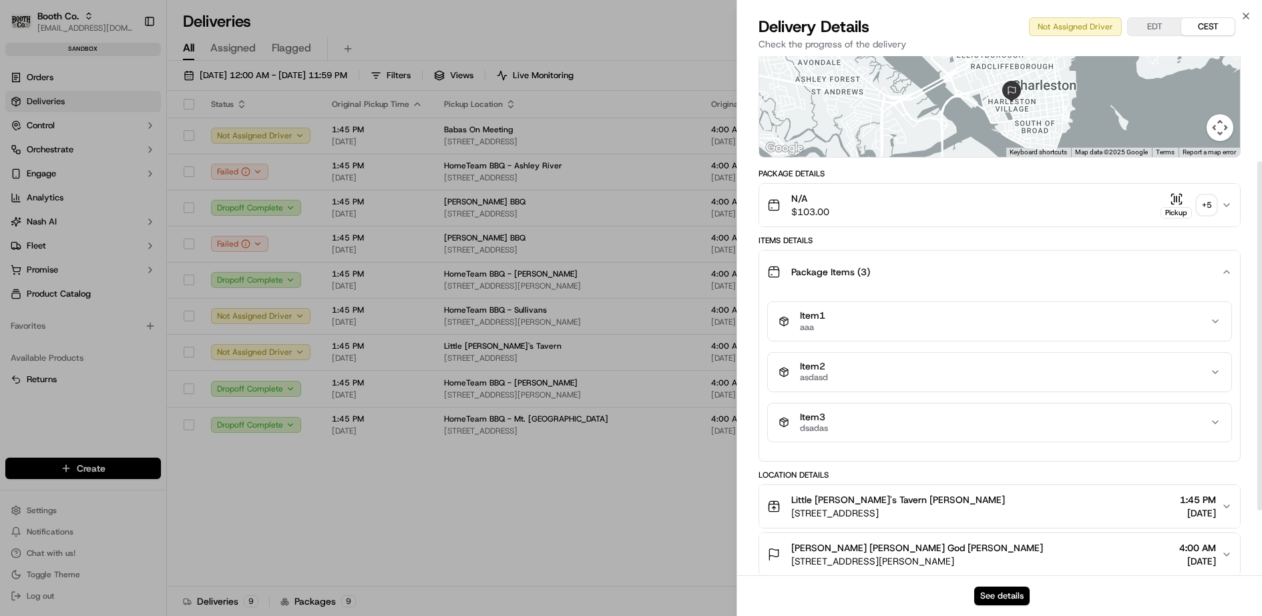
scroll to position [158, 0]
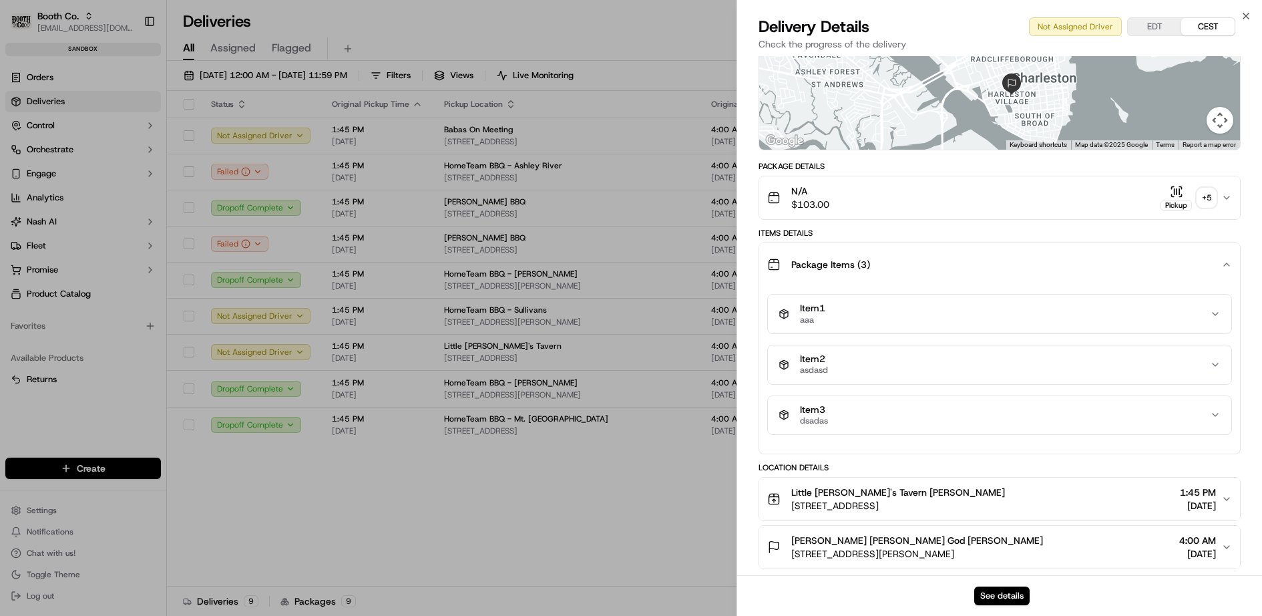
click at [1043, 311] on div "Item 1 aaa" at bounding box center [995, 313] width 432 height 23
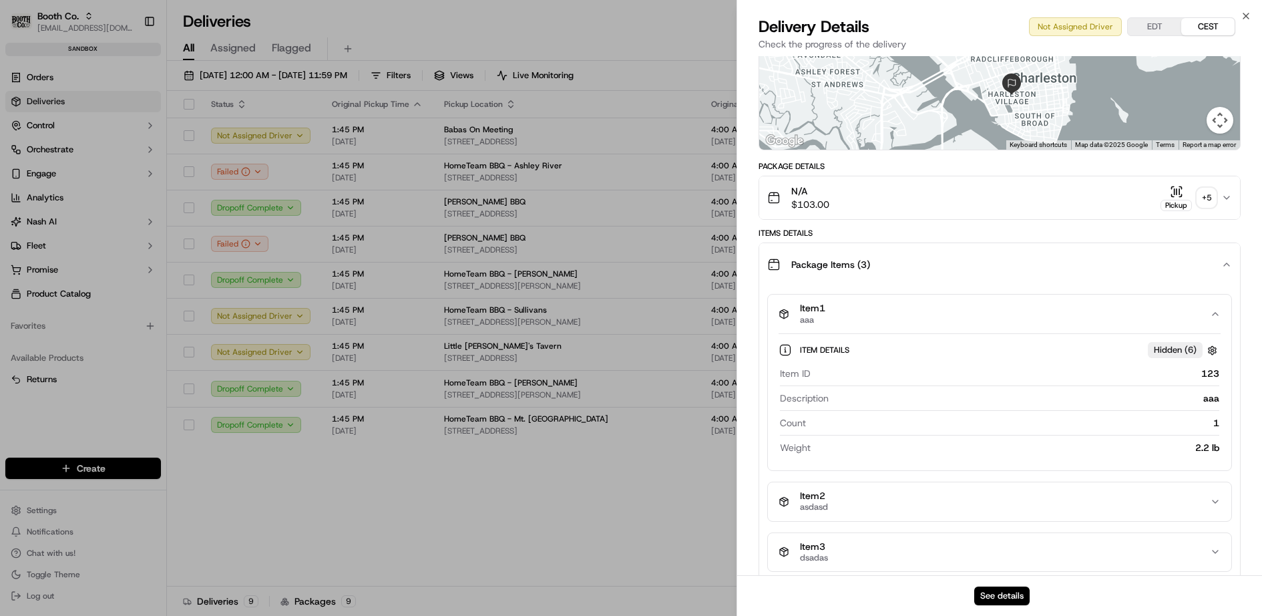
click at [1043, 311] on div "Item 1 aaa" at bounding box center [995, 313] width 432 height 23
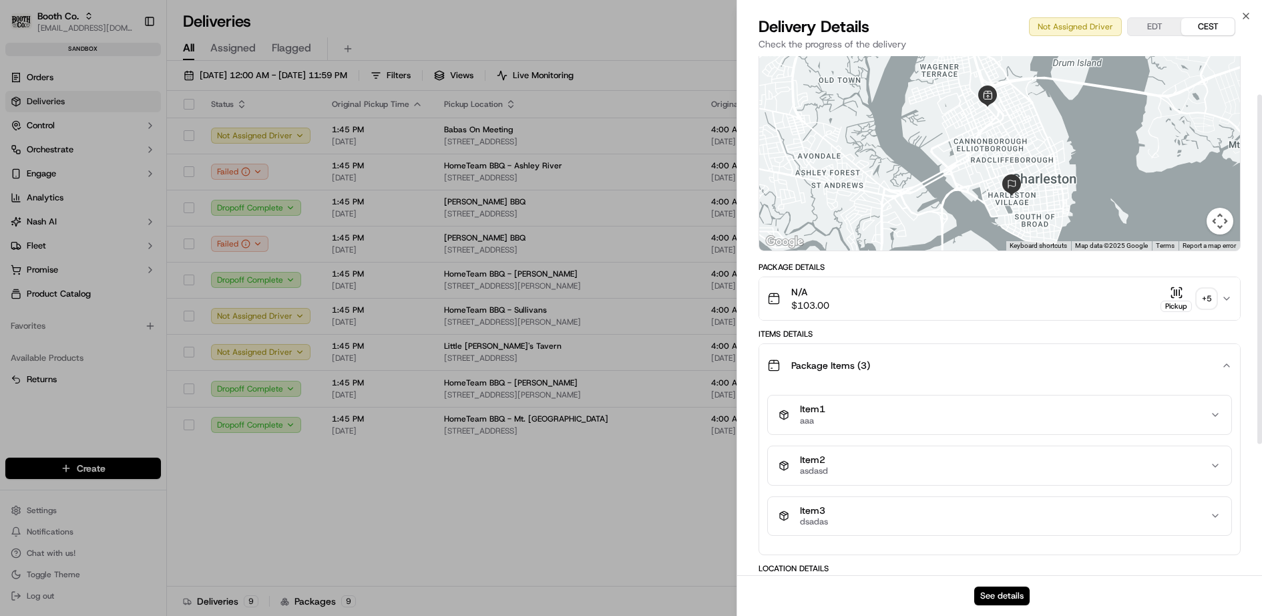
scroll to position [56, 0]
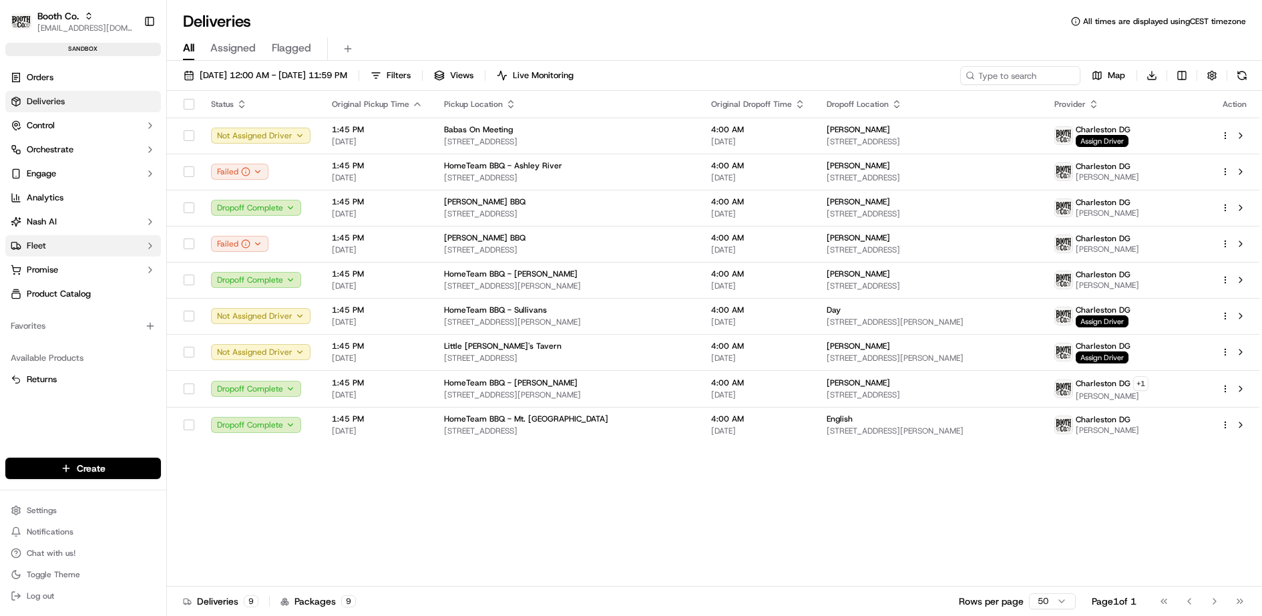
click at [72, 241] on button "Fleet" at bounding box center [83, 245] width 156 height 21
click at [72, 287] on span "Driver Groups" at bounding box center [54, 288] width 55 height 12
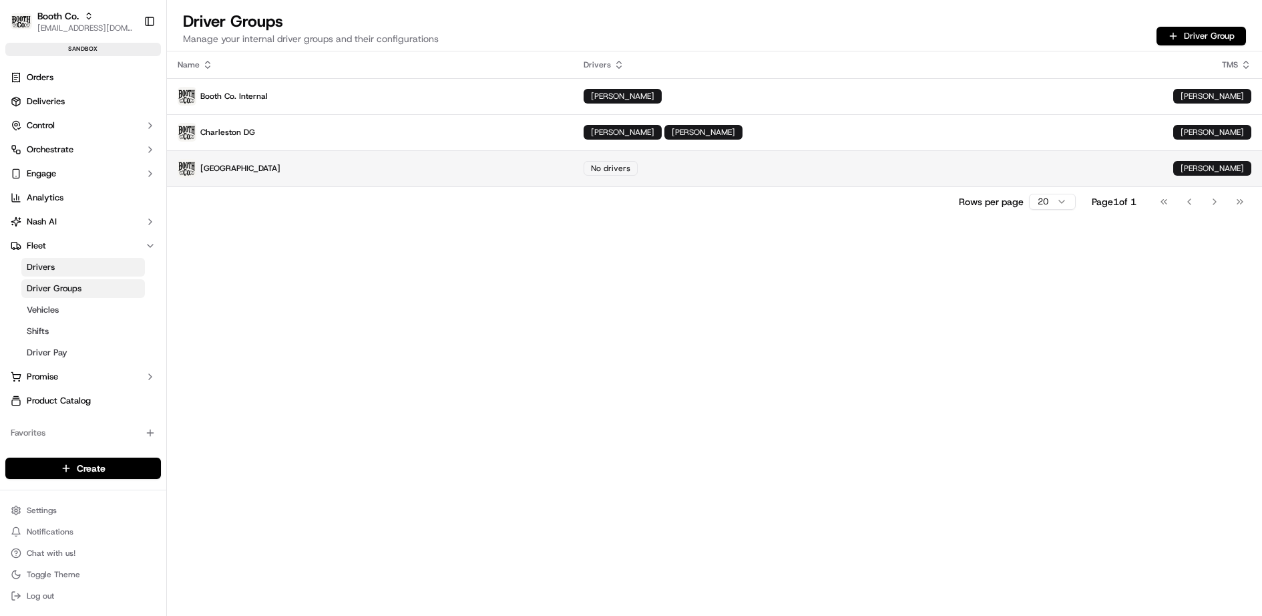
click at [895, 156] on td "No drivers" at bounding box center [868, 168] width 590 height 36
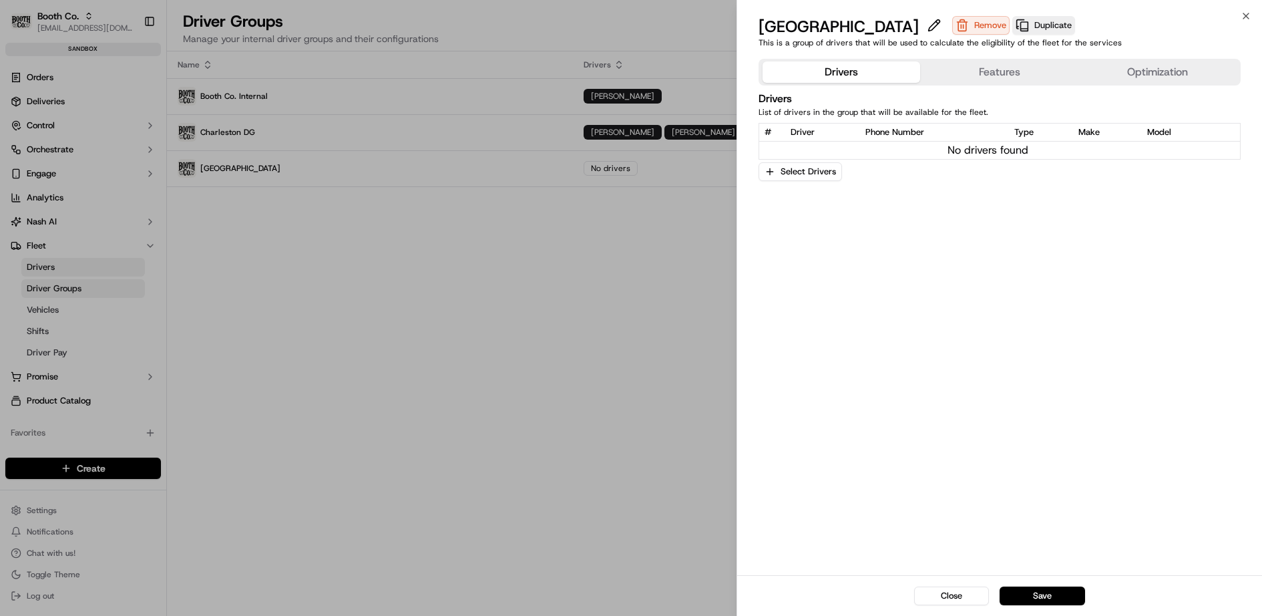
click at [1009, 71] on button "Features" at bounding box center [999, 71] width 158 height 21
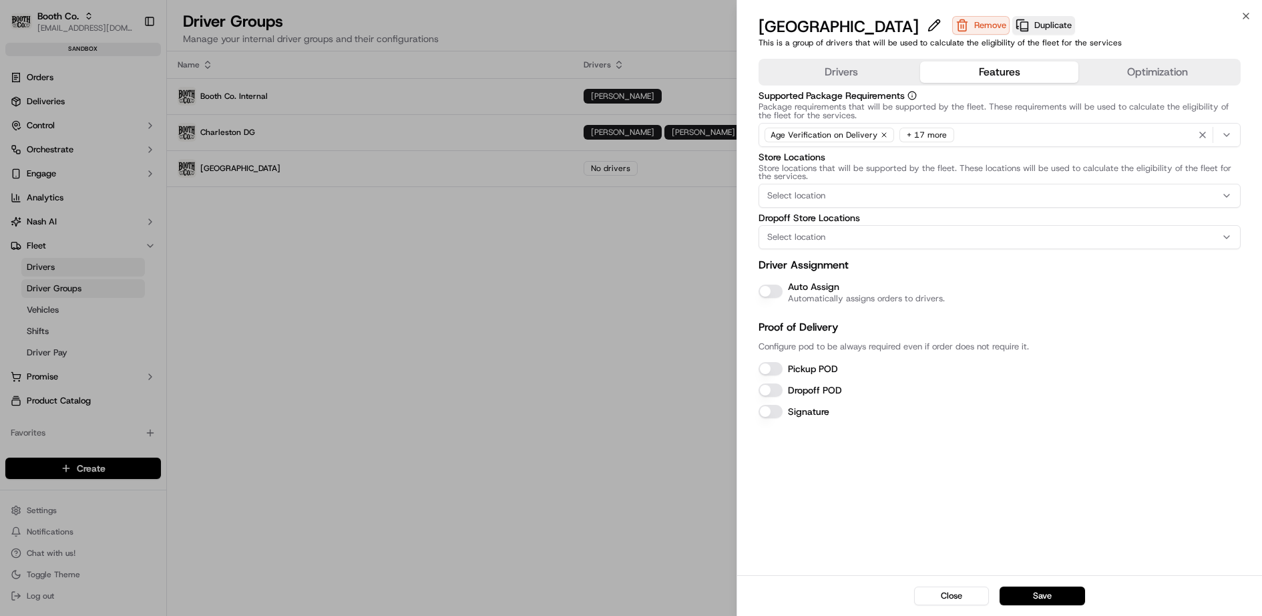
click at [1081, 134] on div "Age Verification on Delivery + 17 more" at bounding box center [1000, 135] width 476 height 20
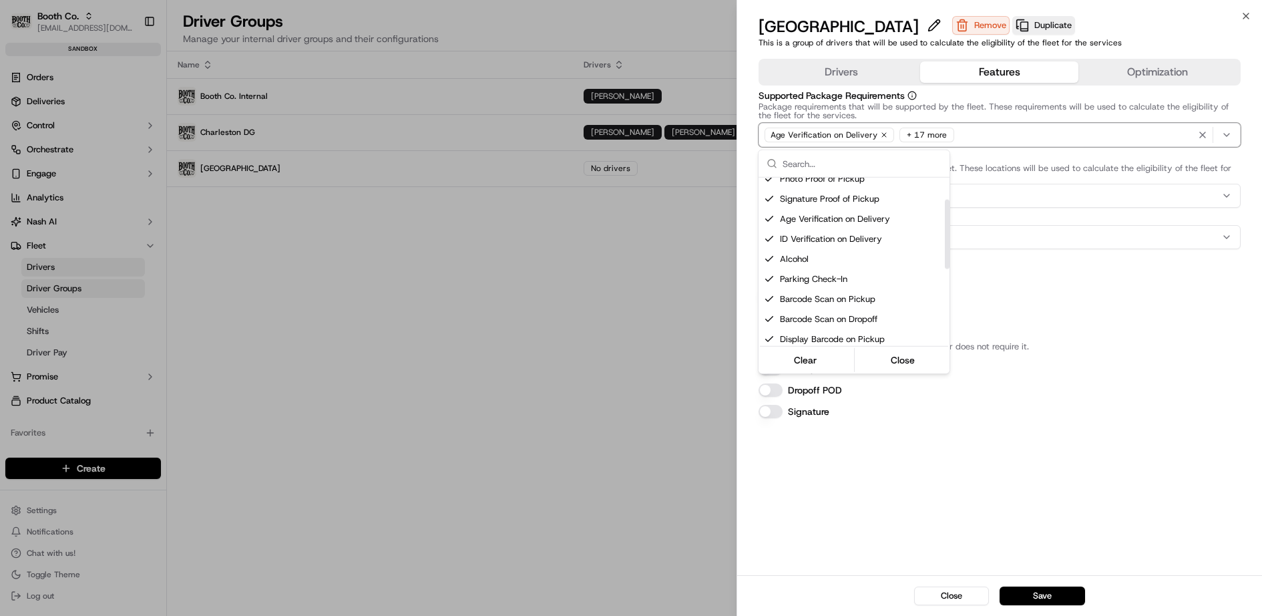
scroll to position [52, 0]
click at [1078, 289] on div at bounding box center [631, 308] width 1262 height 616
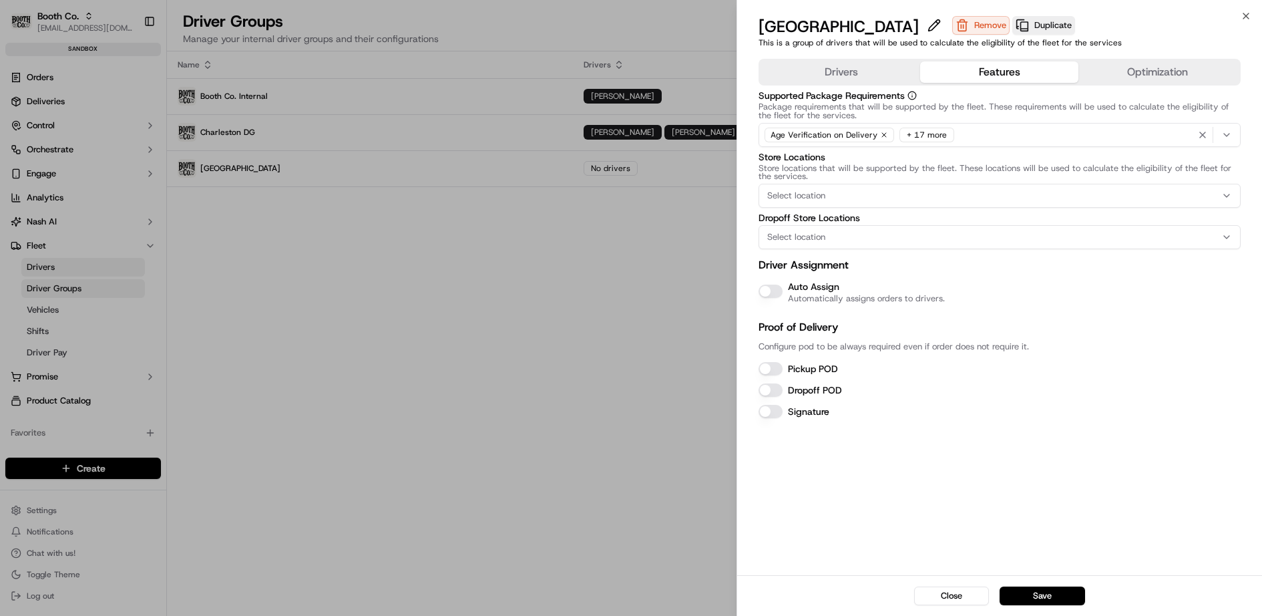
click at [990, 132] on div "Age Verification on Delivery + 17 more" at bounding box center [1000, 135] width 476 height 20
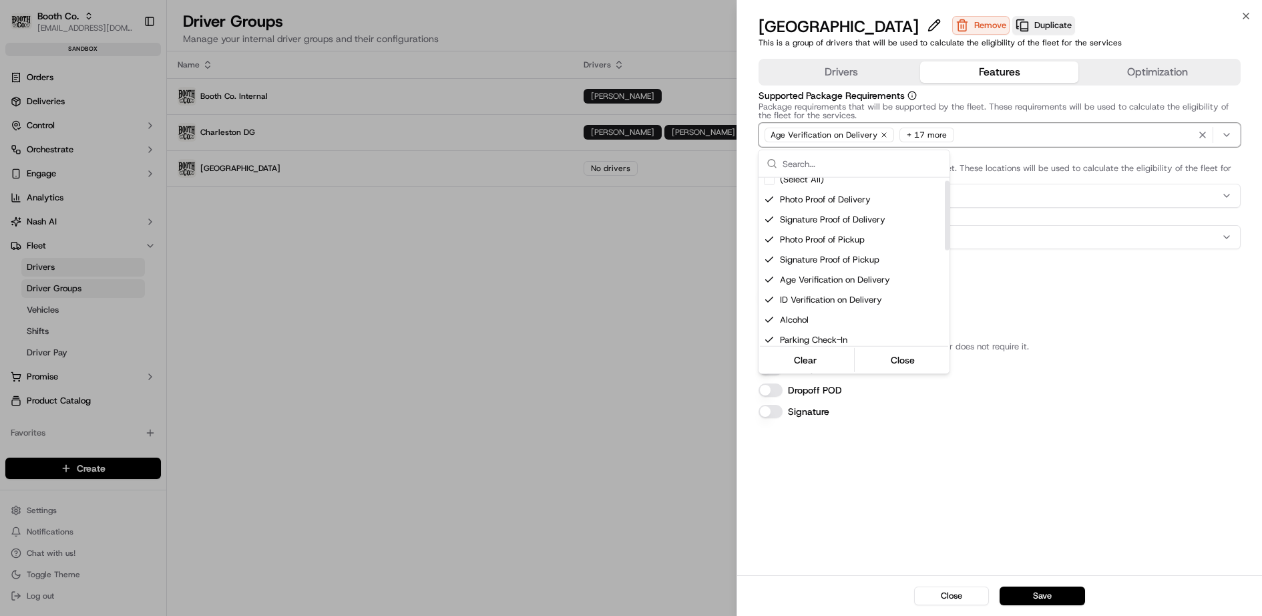
scroll to position [0, 0]
click at [538, 262] on div at bounding box center [631, 308] width 1262 height 616
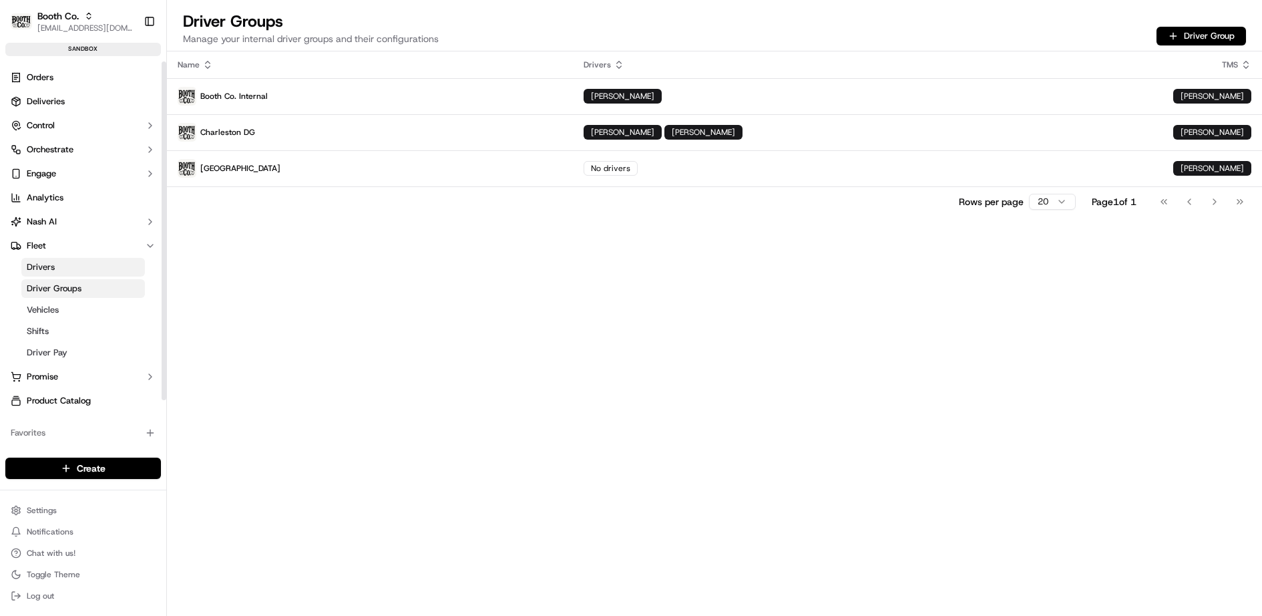
click at [50, 69] on link "Orders" at bounding box center [83, 77] width 156 height 21
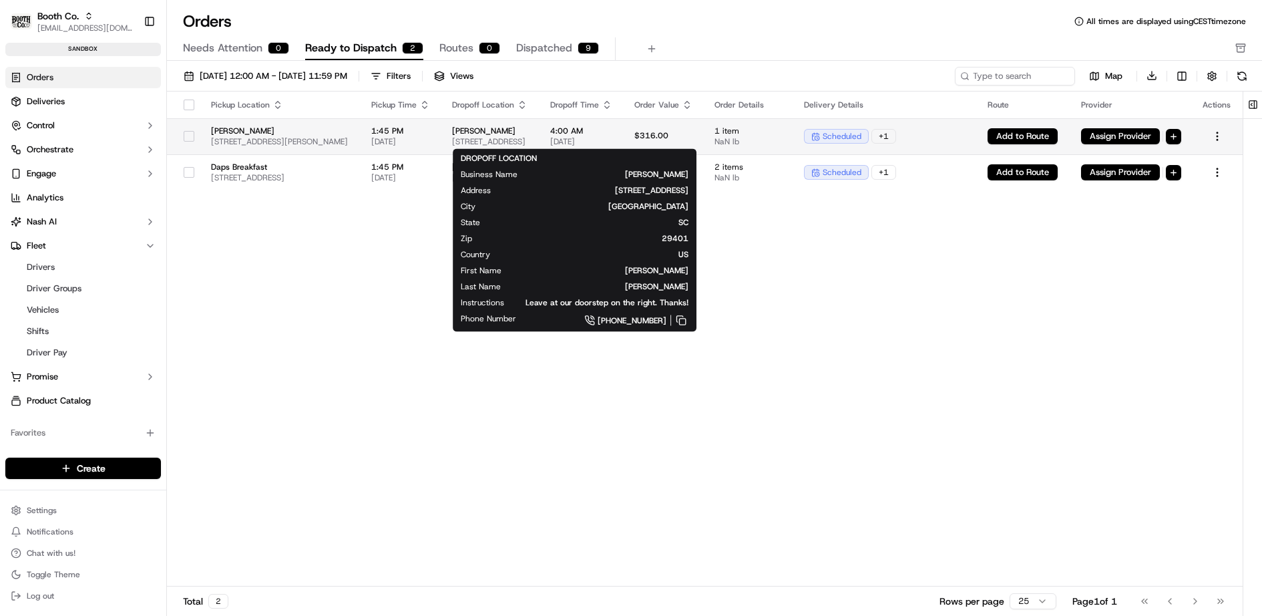
click at [529, 141] on span "145 Beaufain St, Charleston, SC 29401, USA" at bounding box center [490, 141] width 77 height 11
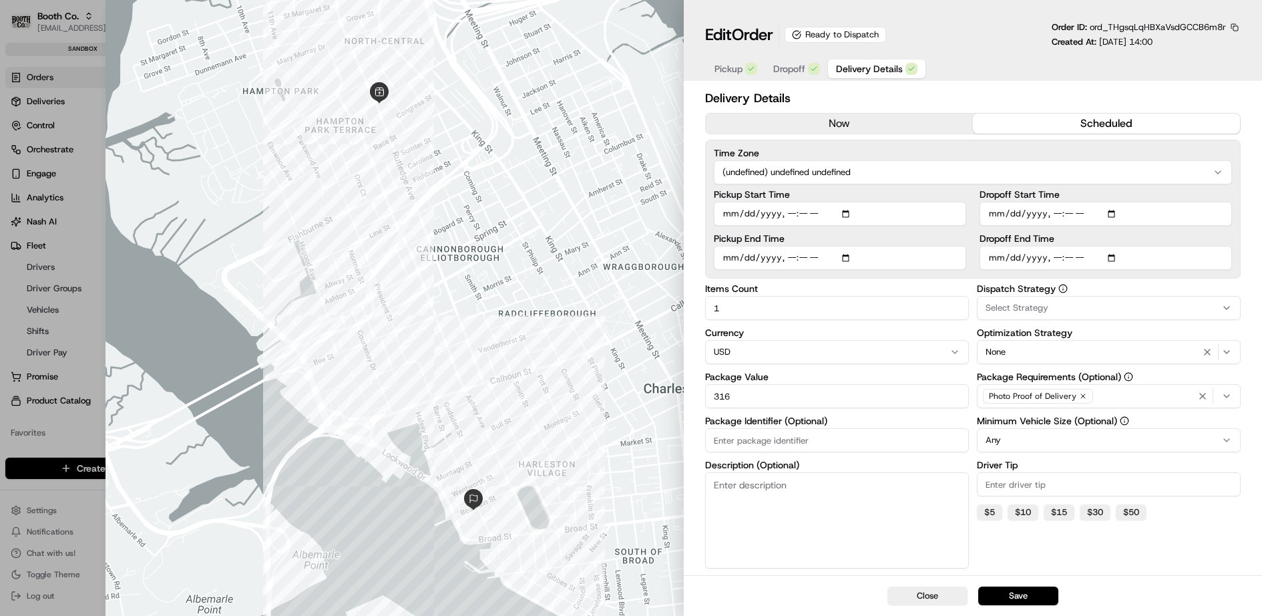
click at [853, 59] on button "Delivery Details" at bounding box center [876, 68] width 97 height 19
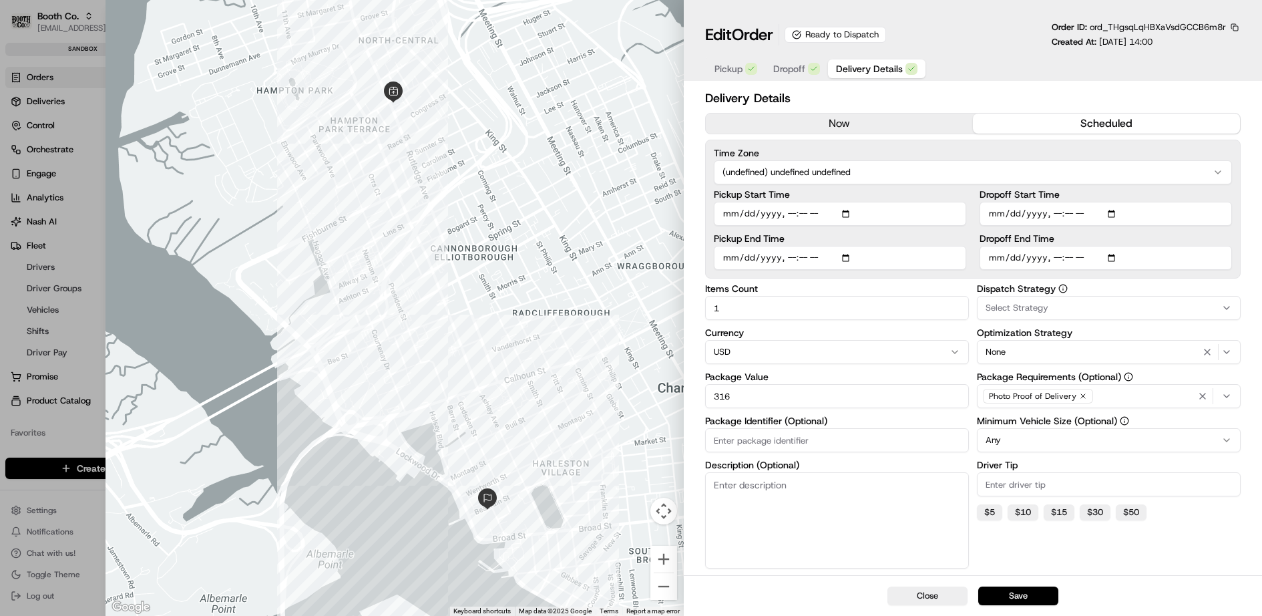
scroll to position [134, 0]
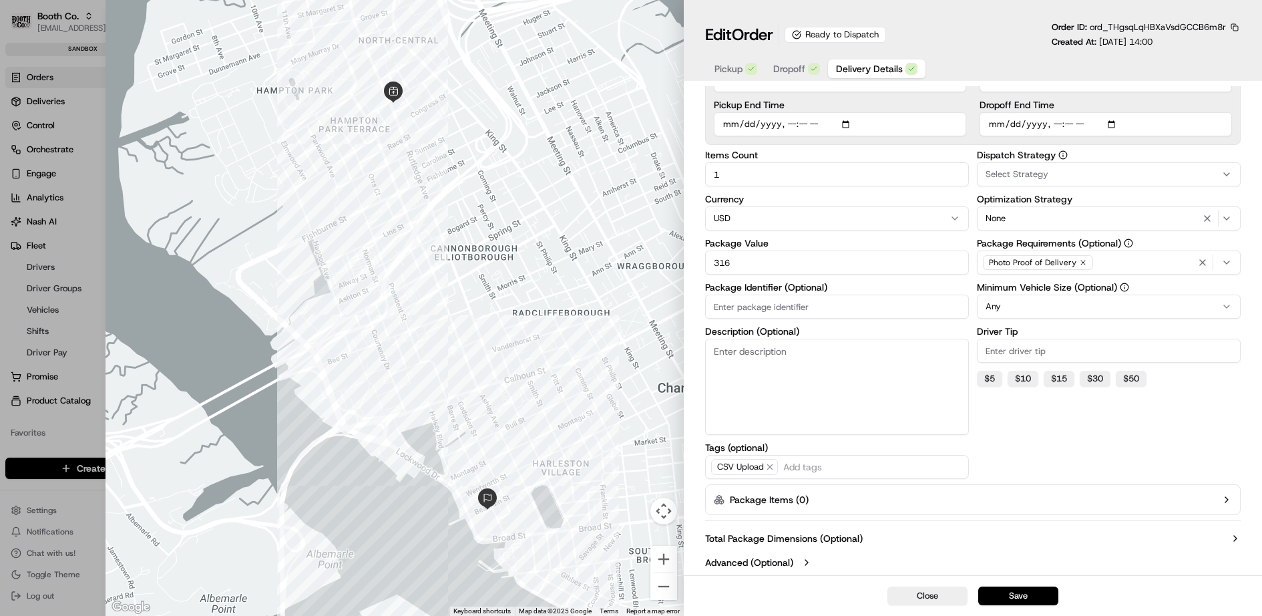
click at [815, 495] on button "Package Items ( 0 )" at bounding box center [973, 499] width 536 height 31
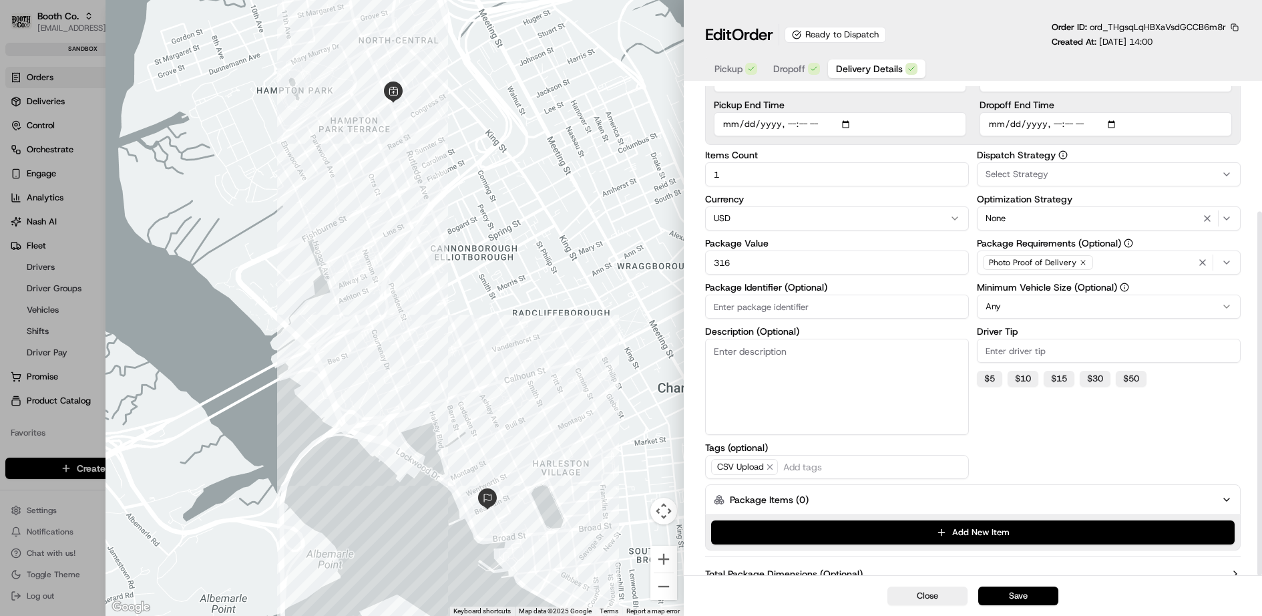
scroll to position [168, 0]
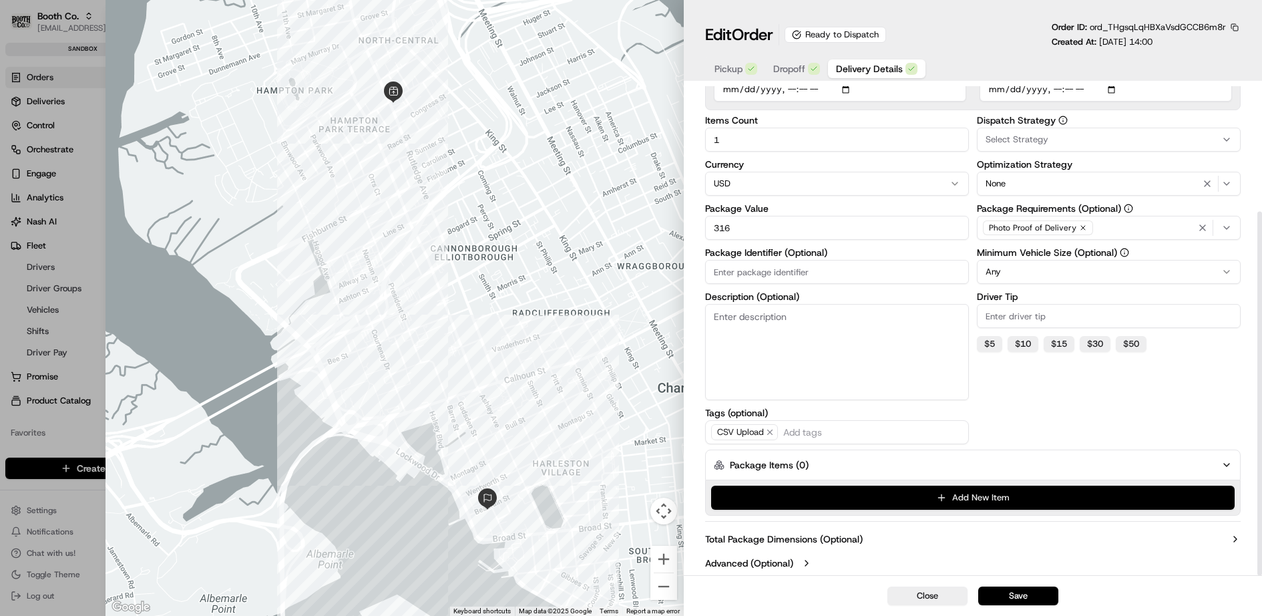
click at [873, 496] on button "Add New Item" at bounding box center [973, 497] width 524 height 24
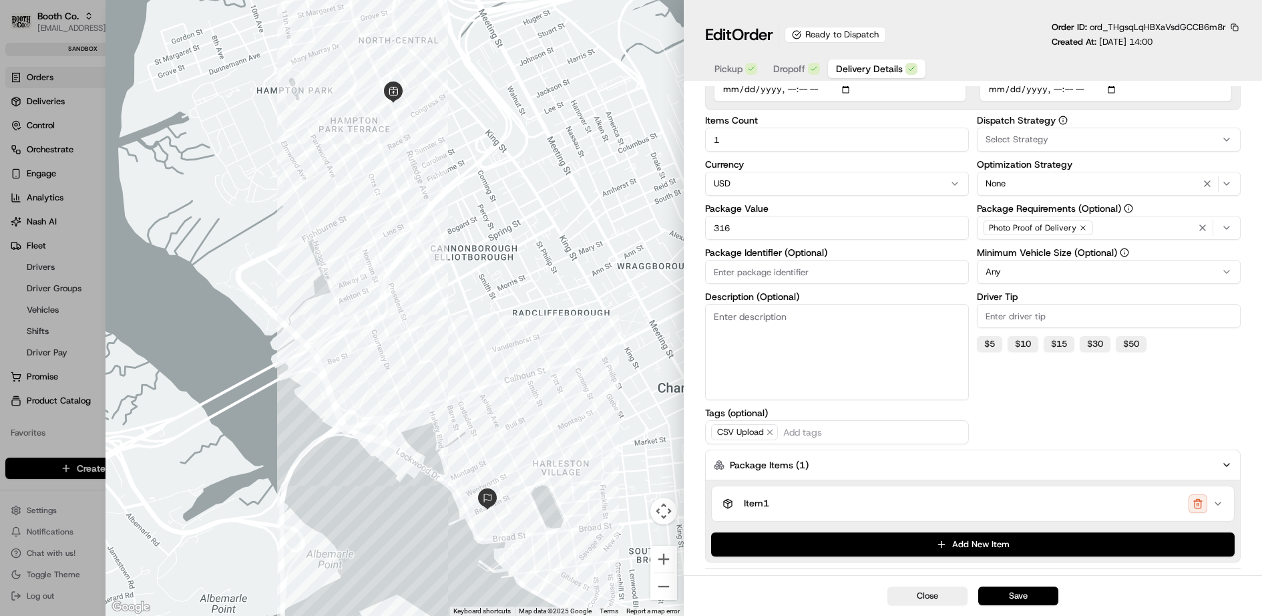
scroll to position [214, 0]
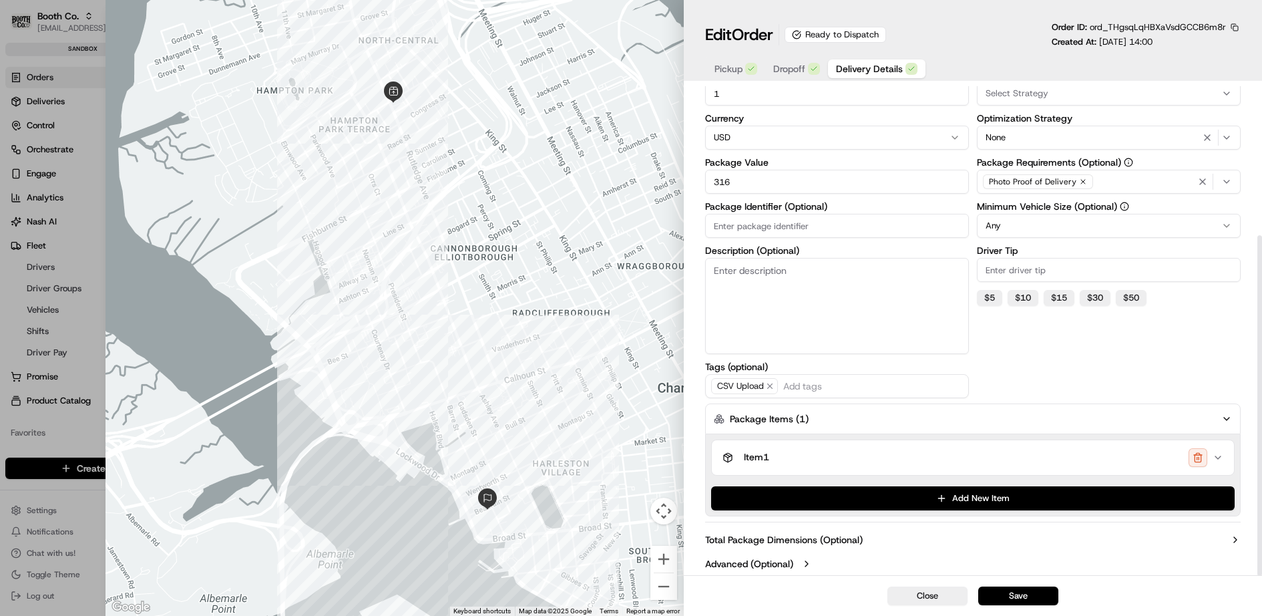
click at [898, 456] on div "Item 1" at bounding box center [967, 457] width 490 height 19
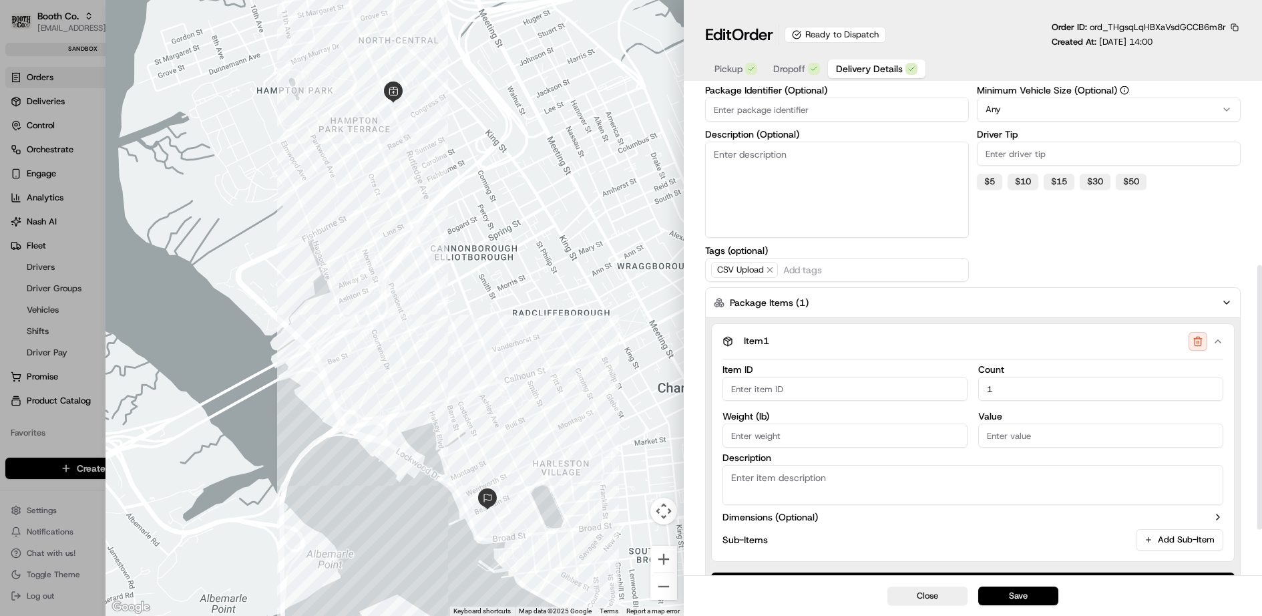
scroll to position [330, 0]
click at [799, 383] on input "Item ID" at bounding box center [844, 389] width 245 height 24
type input "12312"
click at [779, 485] on textarea "Description" at bounding box center [972, 485] width 501 height 40
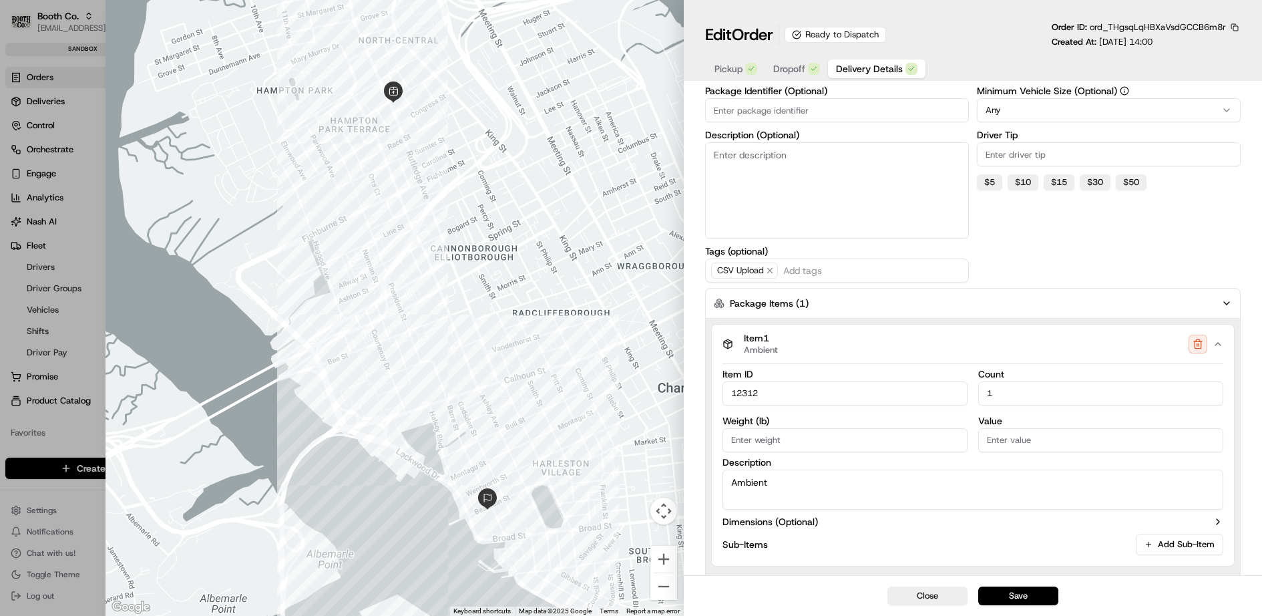
type textarea "Ambient"
click at [87, 265] on div at bounding box center [631, 308] width 1262 height 616
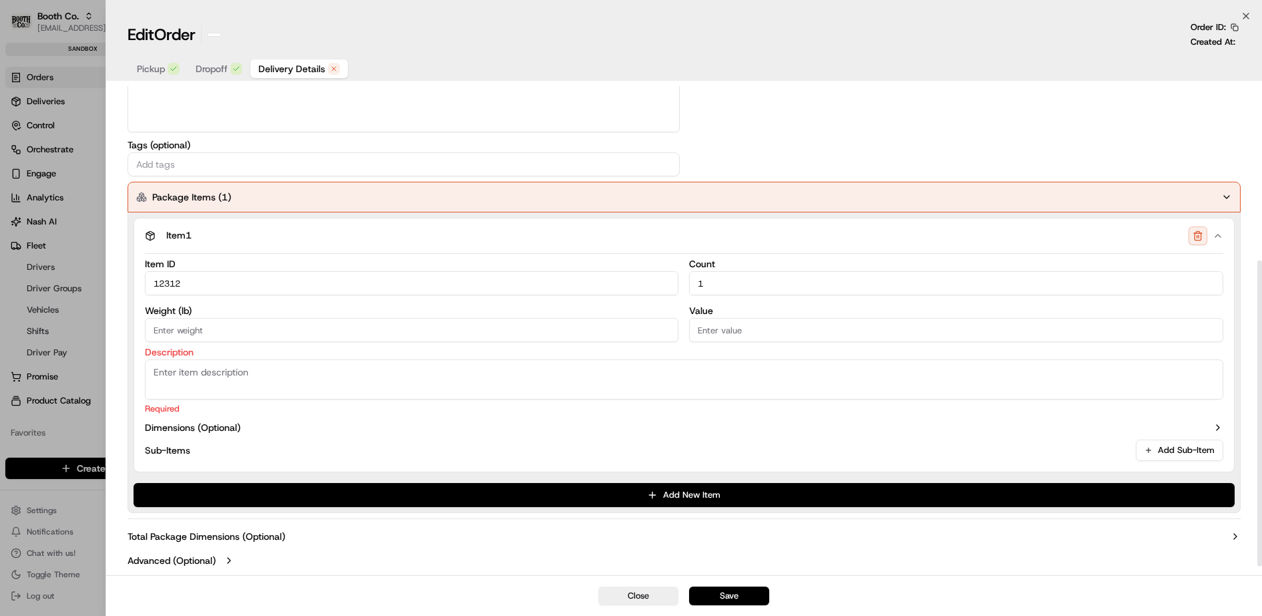
scroll to position [278, 0]
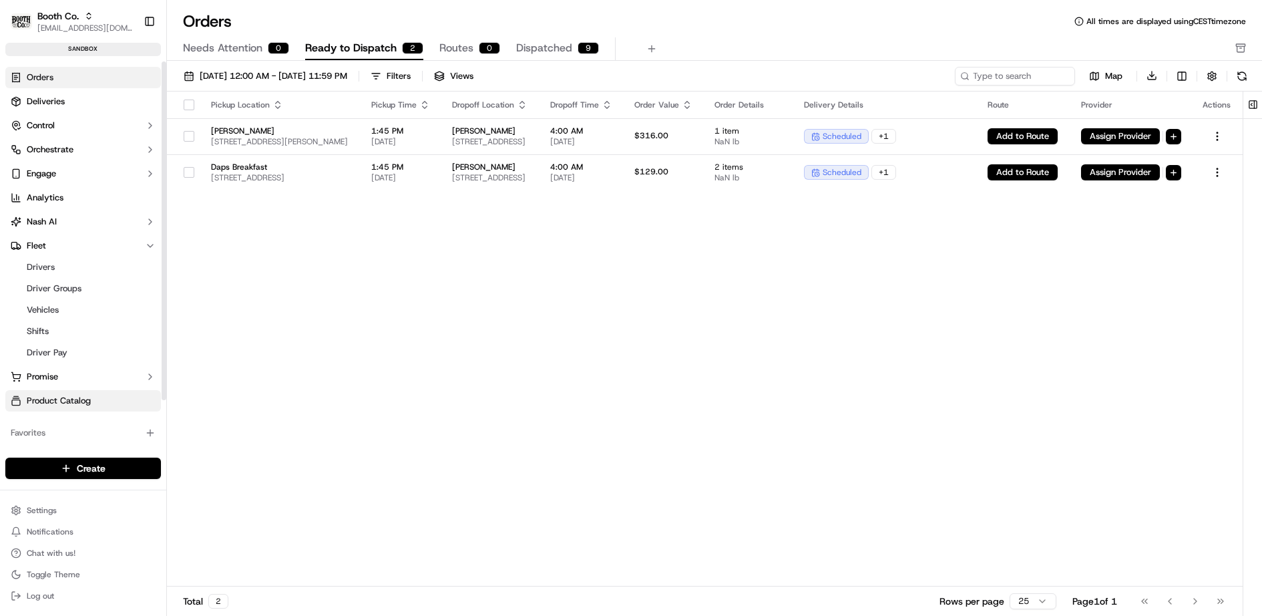
click at [87, 399] on span "Product Catalog" at bounding box center [59, 401] width 64 height 12
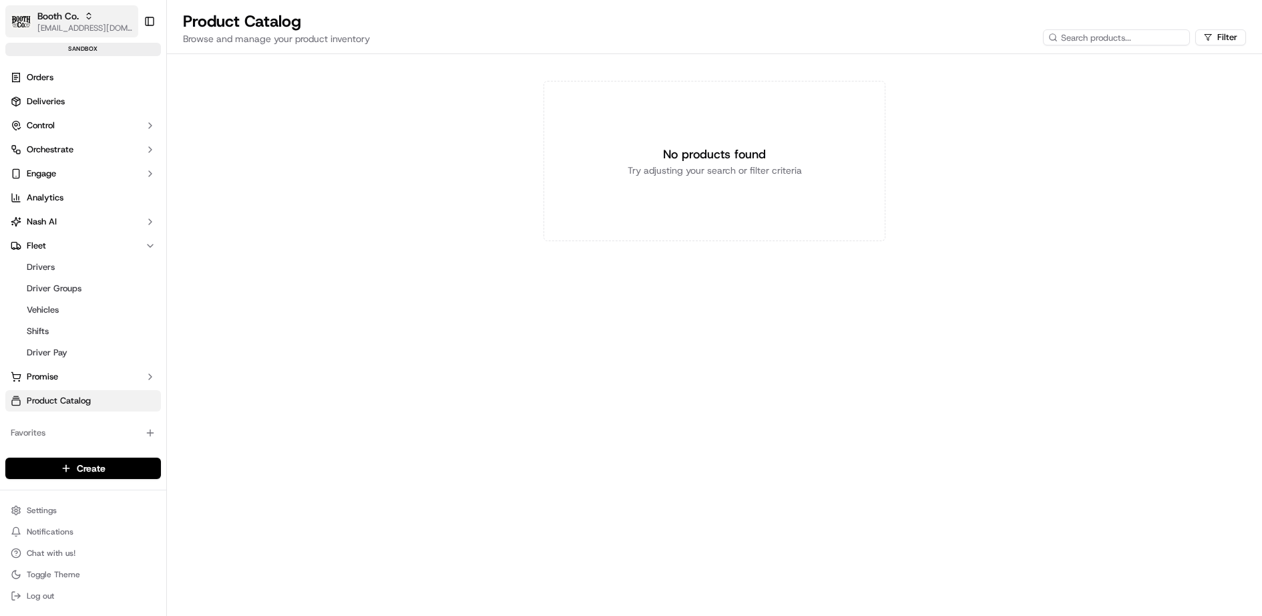
click at [73, 21] on span "Booth Co." at bounding box center [57, 15] width 41 height 13
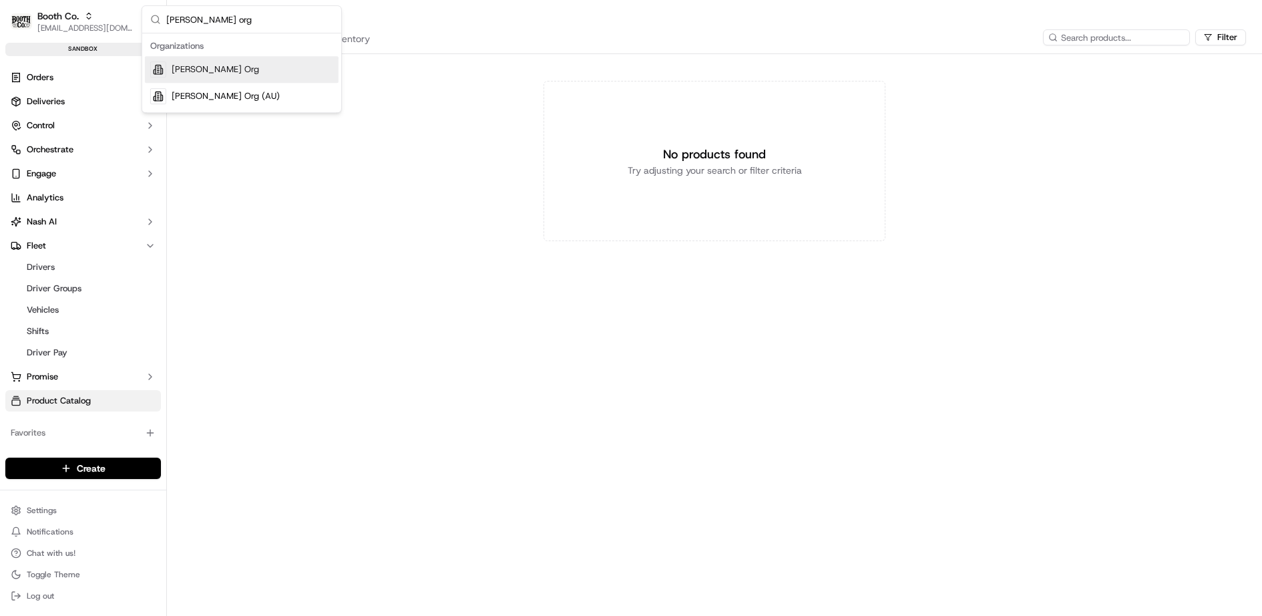
type input "nash org"
click at [228, 67] on div "Nash Org" at bounding box center [242, 69] width 194 height 27
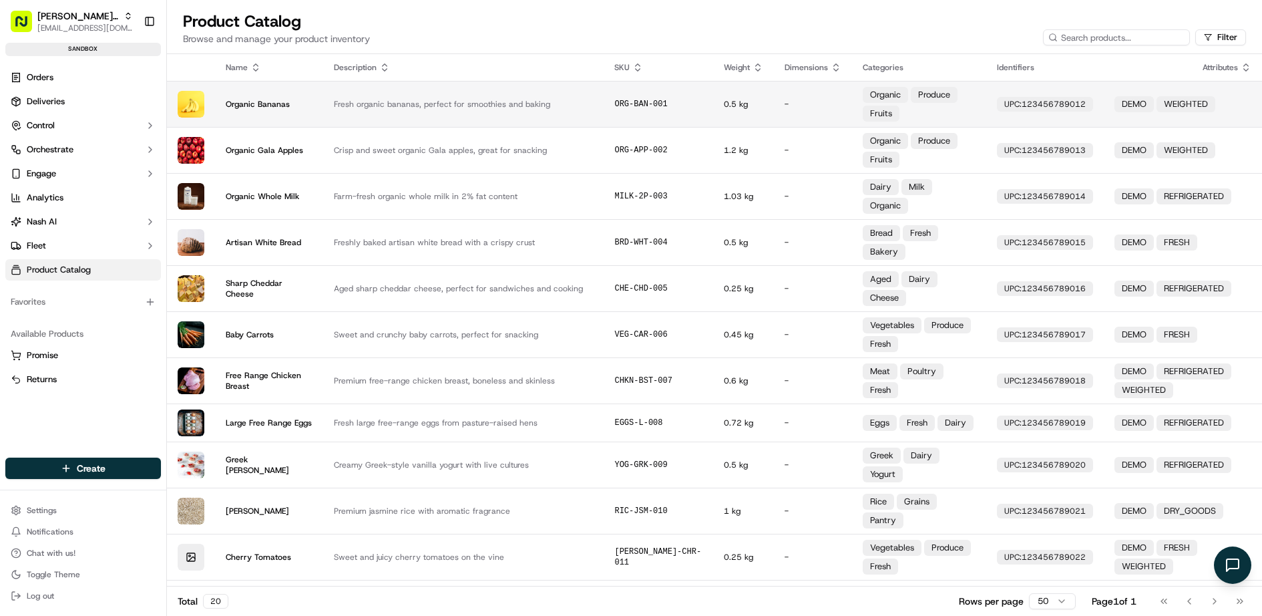
click at [307, 103] on div "Organic Bananas" at bounding box center [269, 104] width 87 height 11
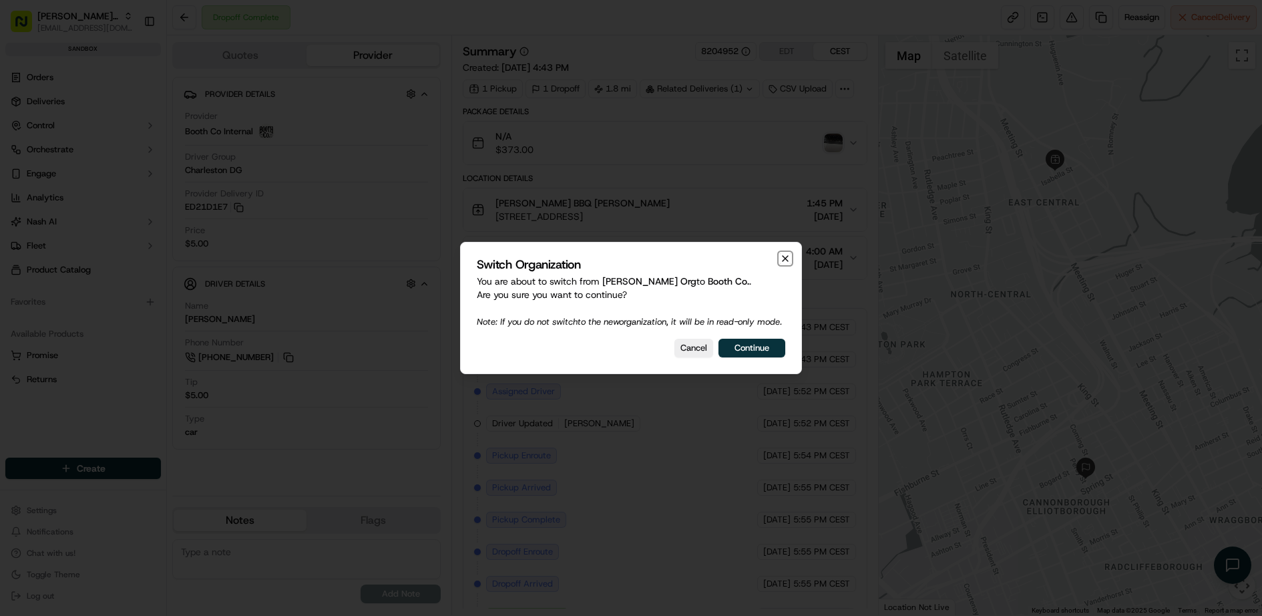
click at [783, 253] on icon "button" at bounding box center [785, 258] width 11 height 11
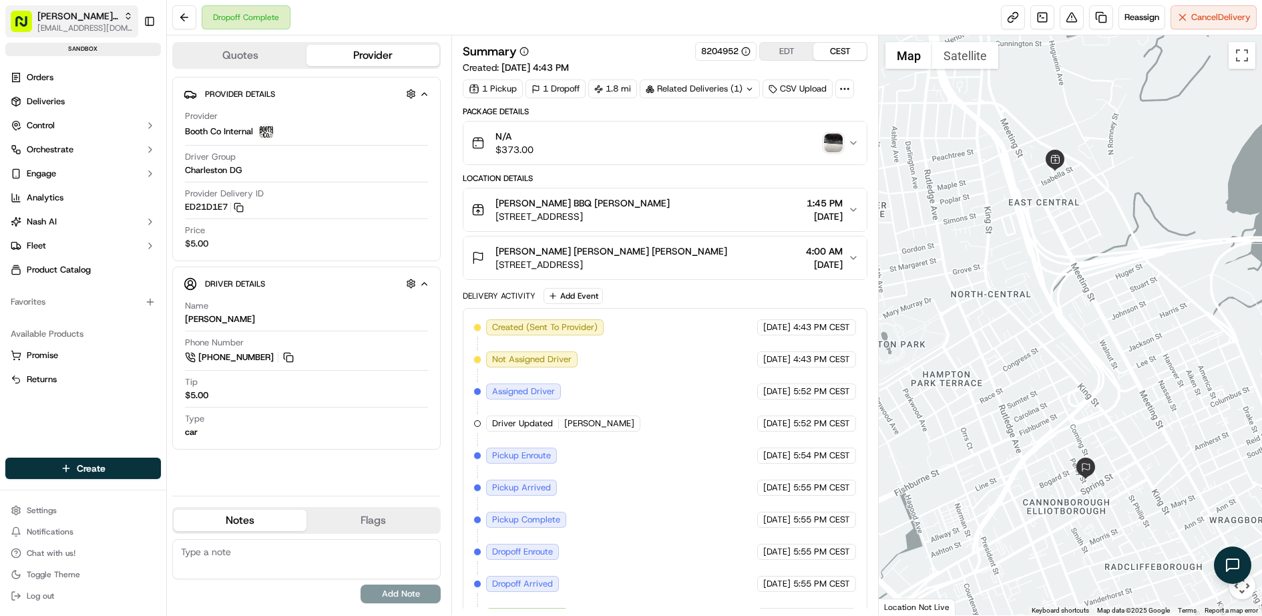
click at [73, 33] on button "Nash Org jj@usenash.com" at bounding box center [71, 21] width 133 height 32
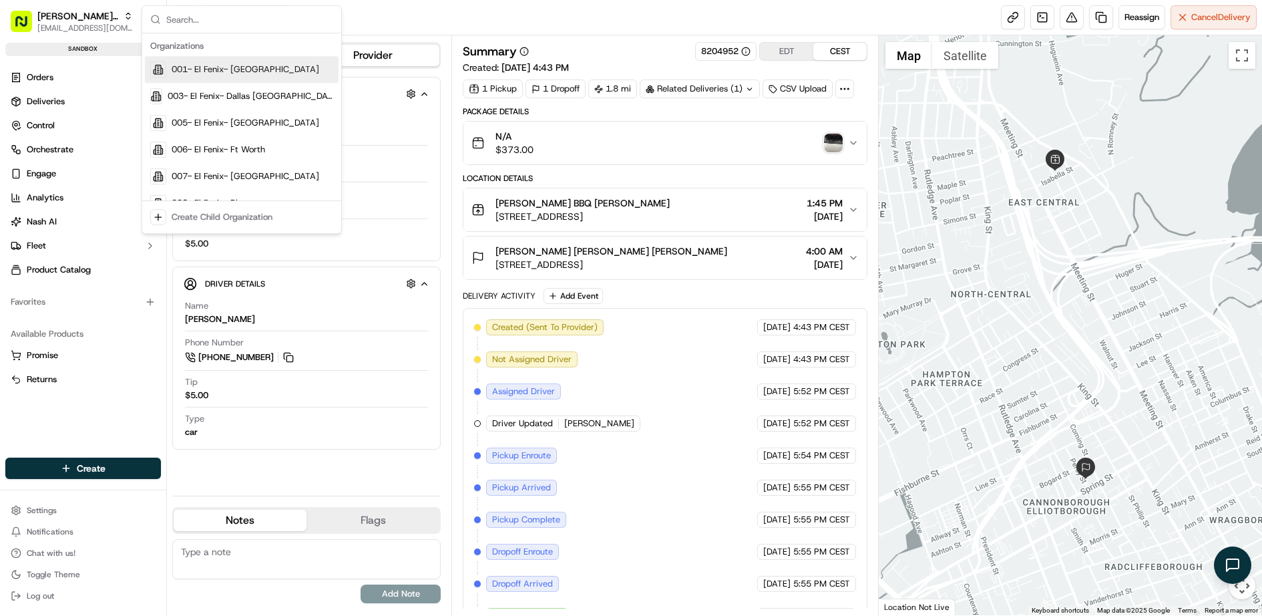
click at [698, 132] on div "N/A $373.00" at bounding box center [659, 143] width 377 height 27
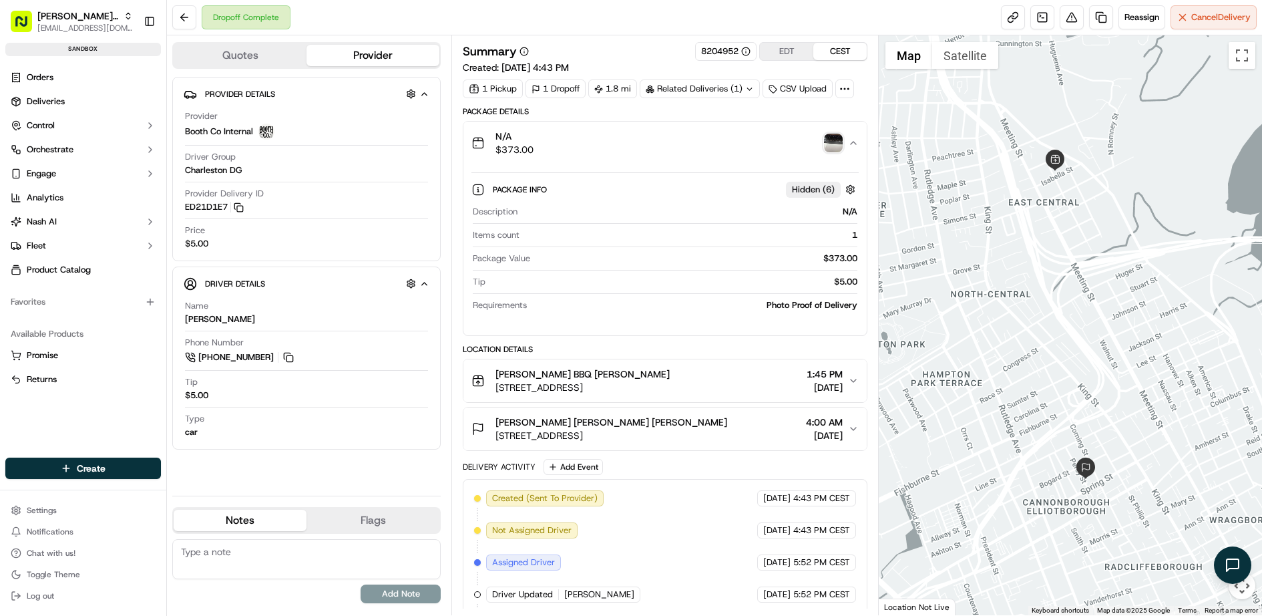
click at [213, 129] on span "Booth Co Internal" at bounding box center [219, 132] width 68 height 12
drag, startPoint x: 213, startPoint y: 129, endPoint x: 197, endPoint y: 130, distance: 16.0
click at [197, 130] on span "Booth Co Internal" at bounding box center [219, 132] width 68 height 12
copy span "Booth Co"
click at [49, 6] on button "Nash Org jj@usenash.com" at bounding box center [71, 21] width 133 height 32
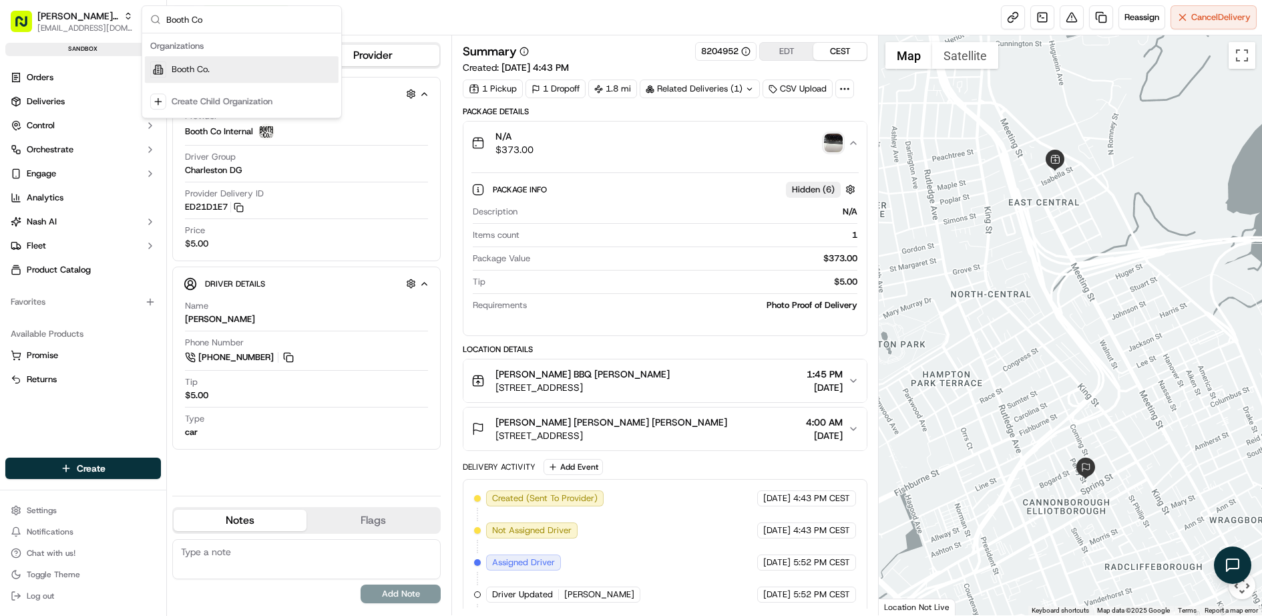
type input "Booth Co"
click at [248, 67] on div "Booth Co." at bounding box center [242, 69] width 194 height 27
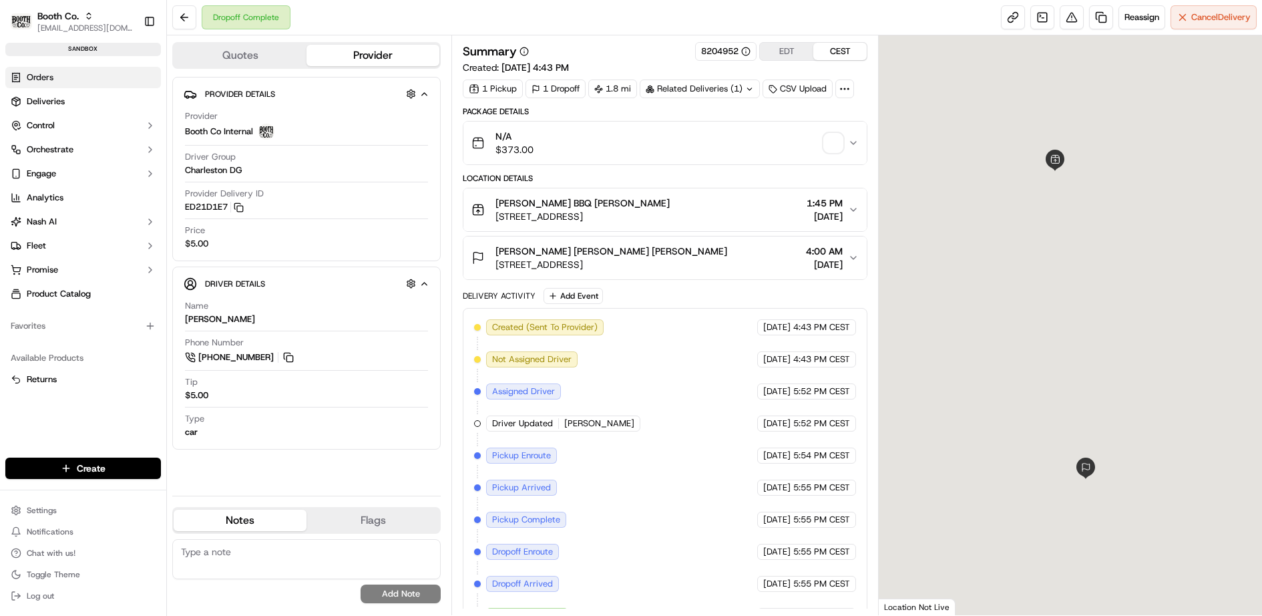
click at [85, 75] on link "Orders" at bounding box center [83, 77] width 156 height 21
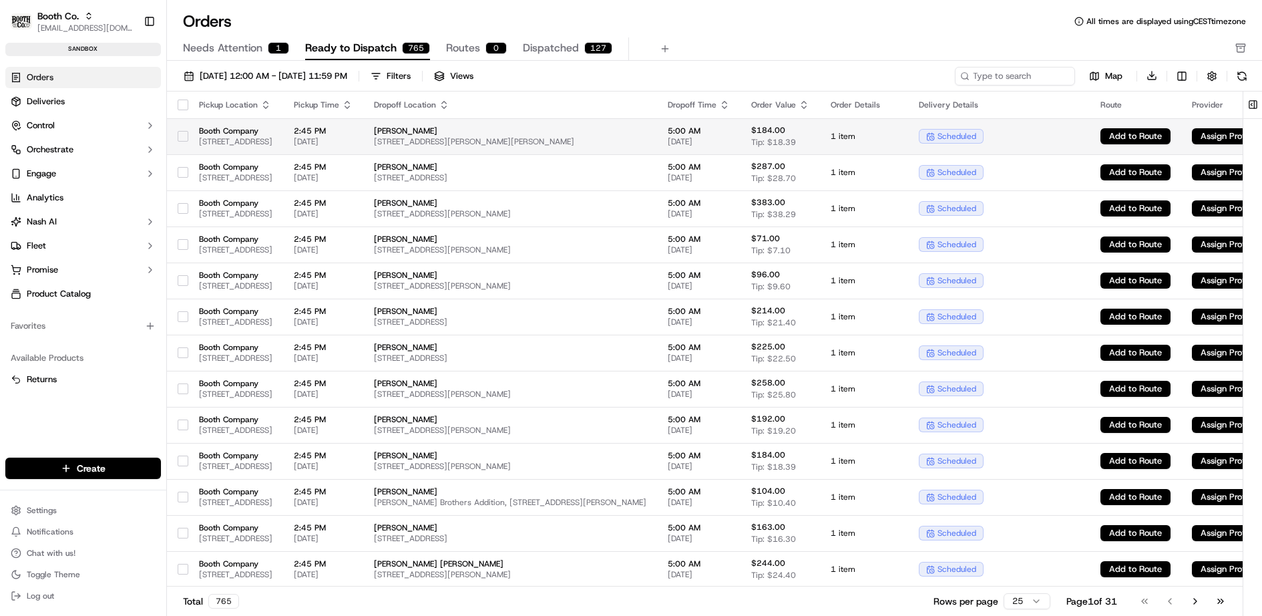
click at [622, 128] on span "[PERSON_NAME]" at bounding box center [510, 131] width 272 height 11
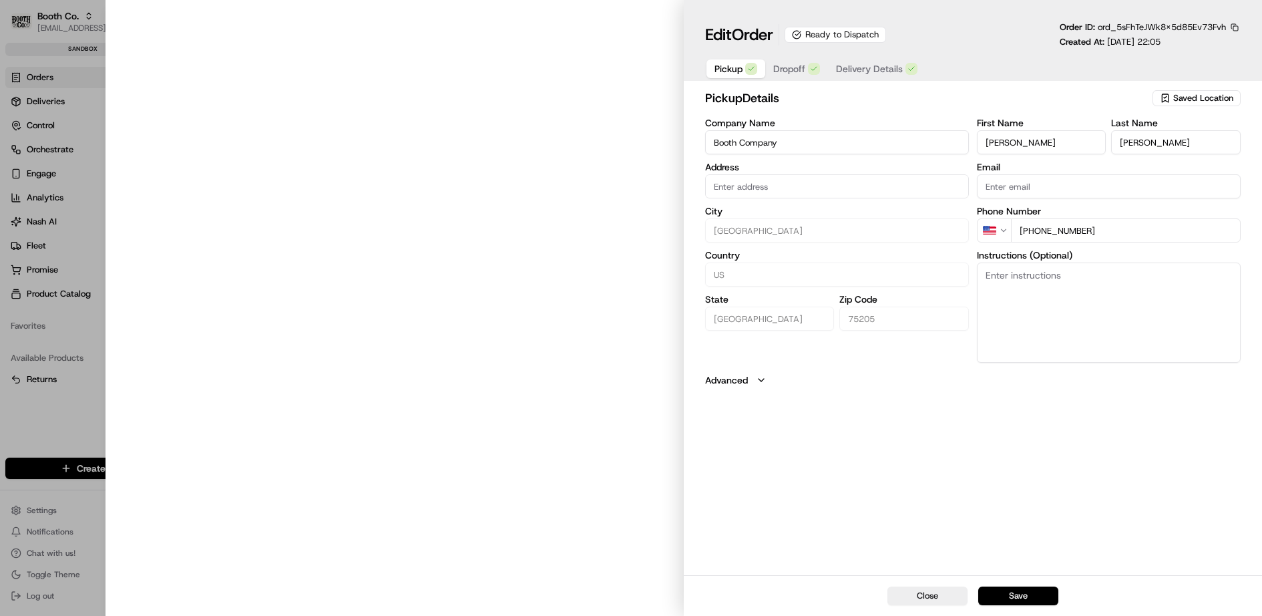
type input "6915 Hillcrest Avenue, Dallas, TX 75205"
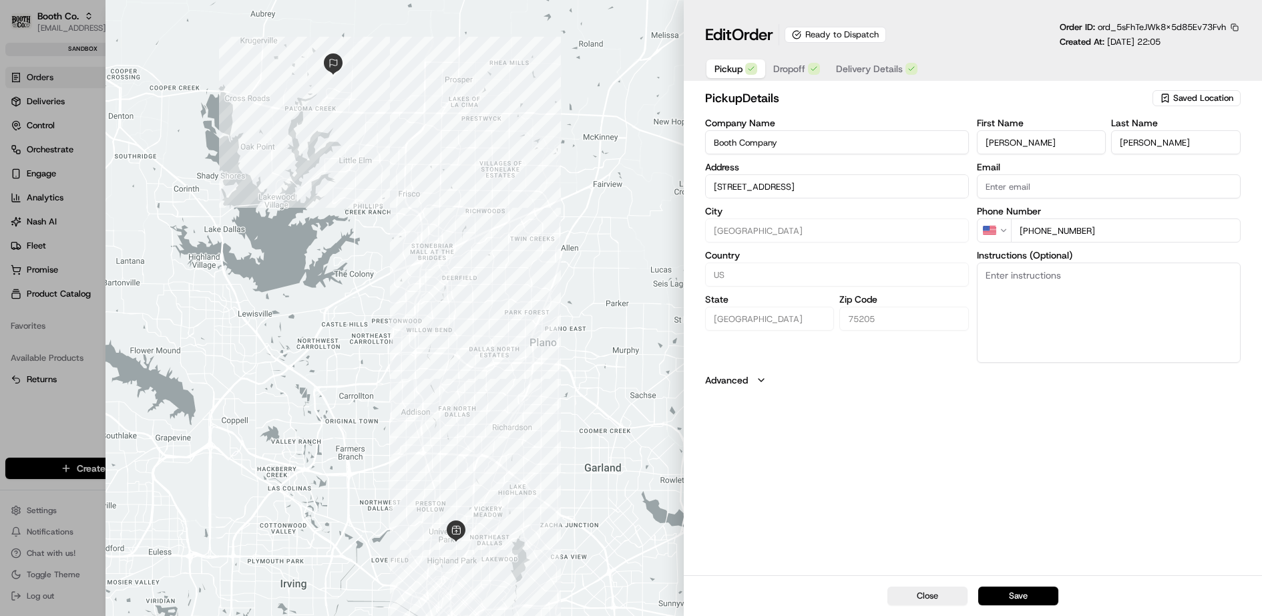
type input "+1"
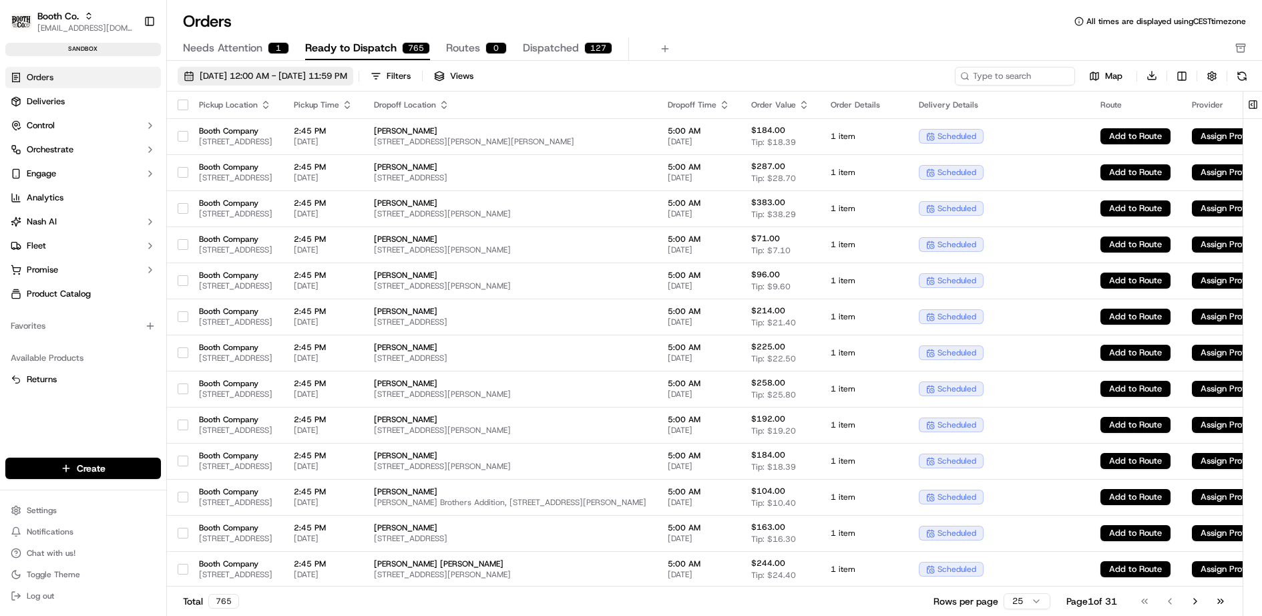
click at [347, 77] on span "[DATE] 12:00 AM - [DATE] 11:59 PM" at bounding box center [274, 76] width 148 height 12
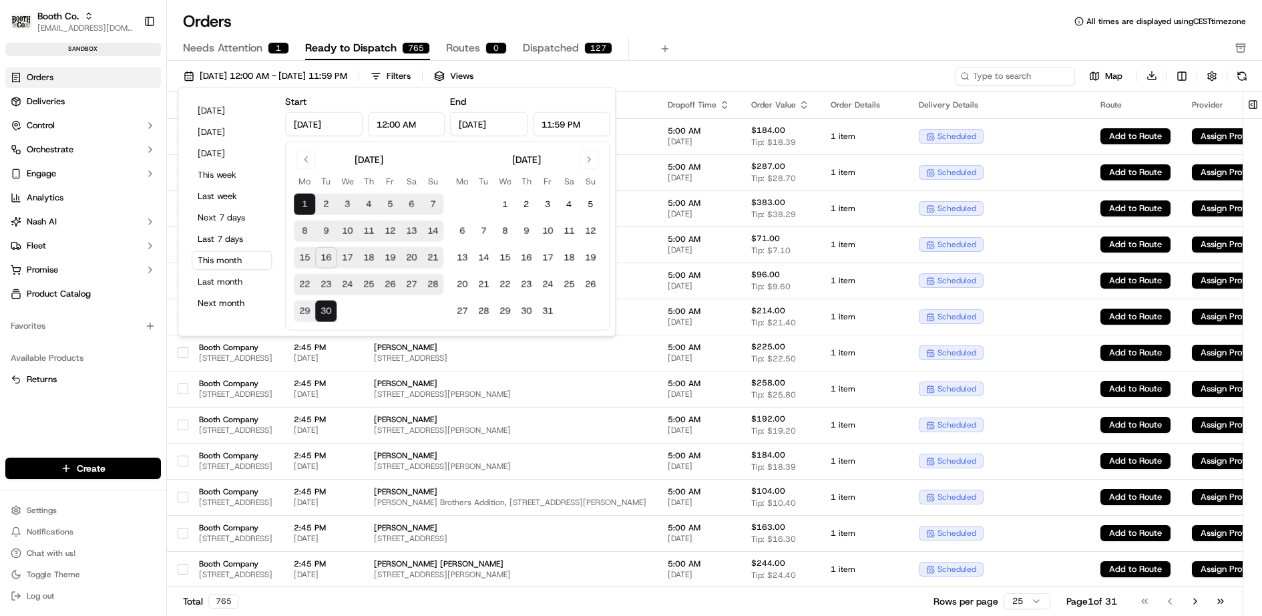
click at [349, 255] on button "17" at bounding box center [347, 257] width 21 height 21
type input "[DATE]"
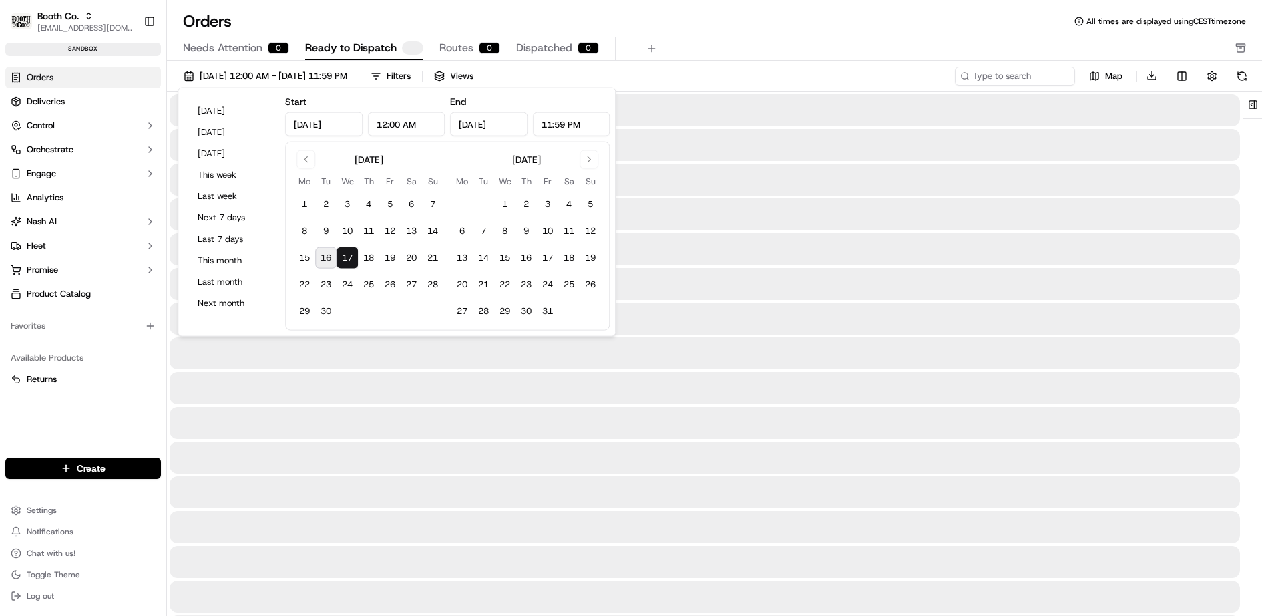
click at [349, 255] on button "17" at bounding box center [347, 257] width 21 height 21
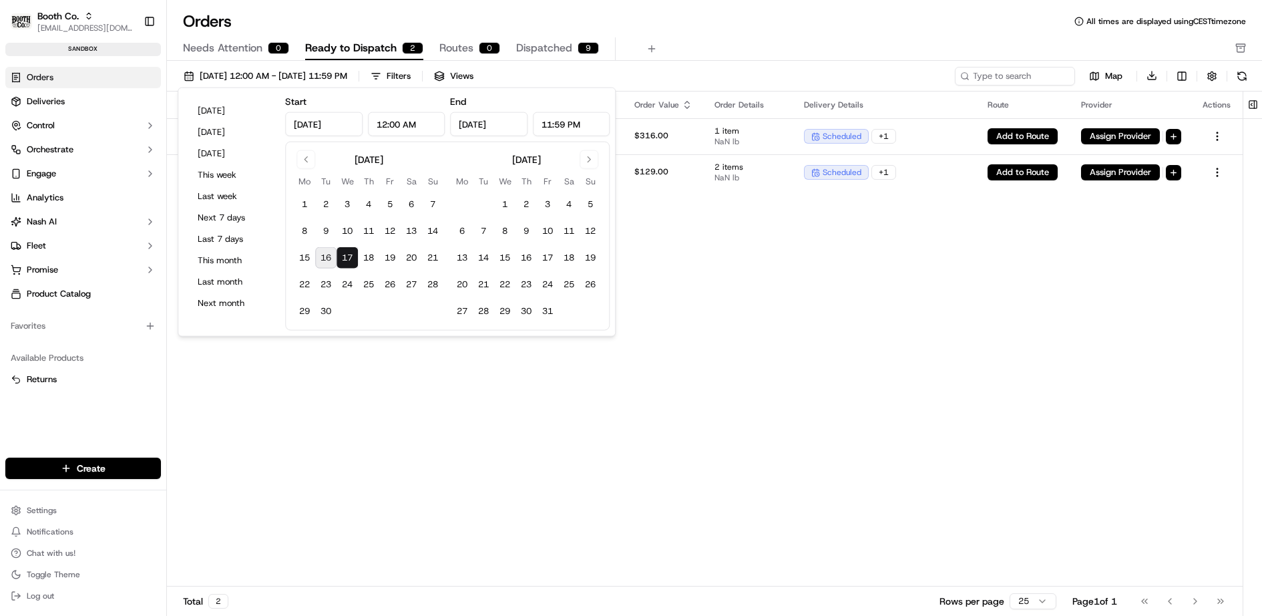
click at [787, 27] on div "Orders All times are displayed using CEST timezone" at bounding box center [714, 21] width 1095 height 21
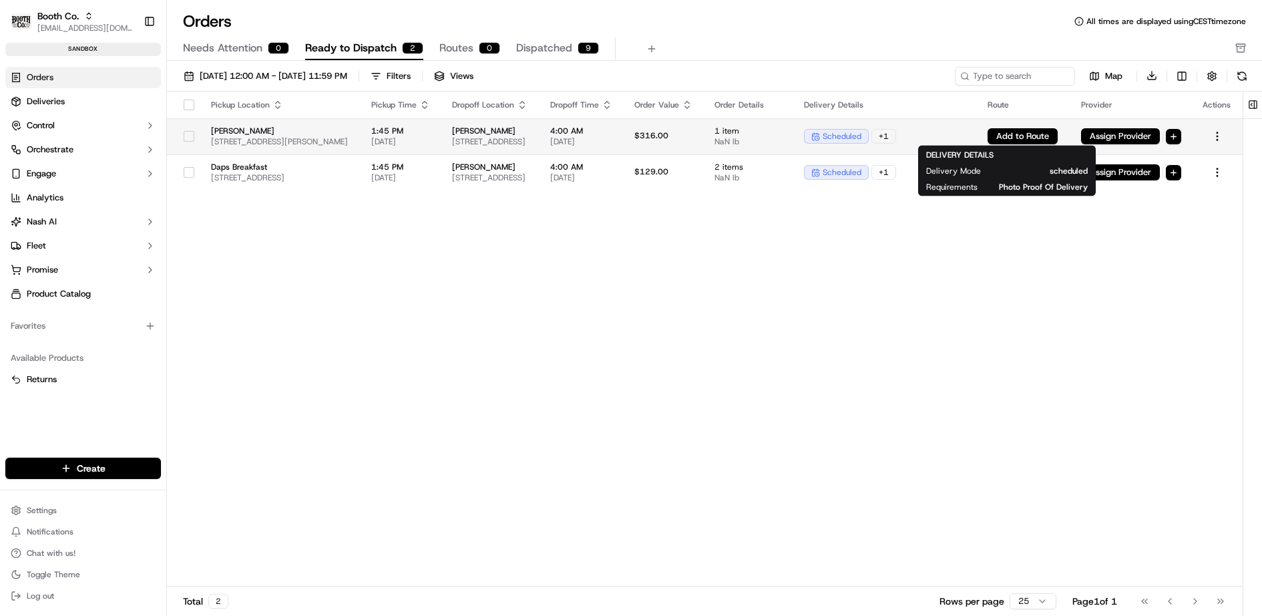
click at [966, 132] on div "scheduled + 1" at bounding box center [885, 136] width 162 height 15
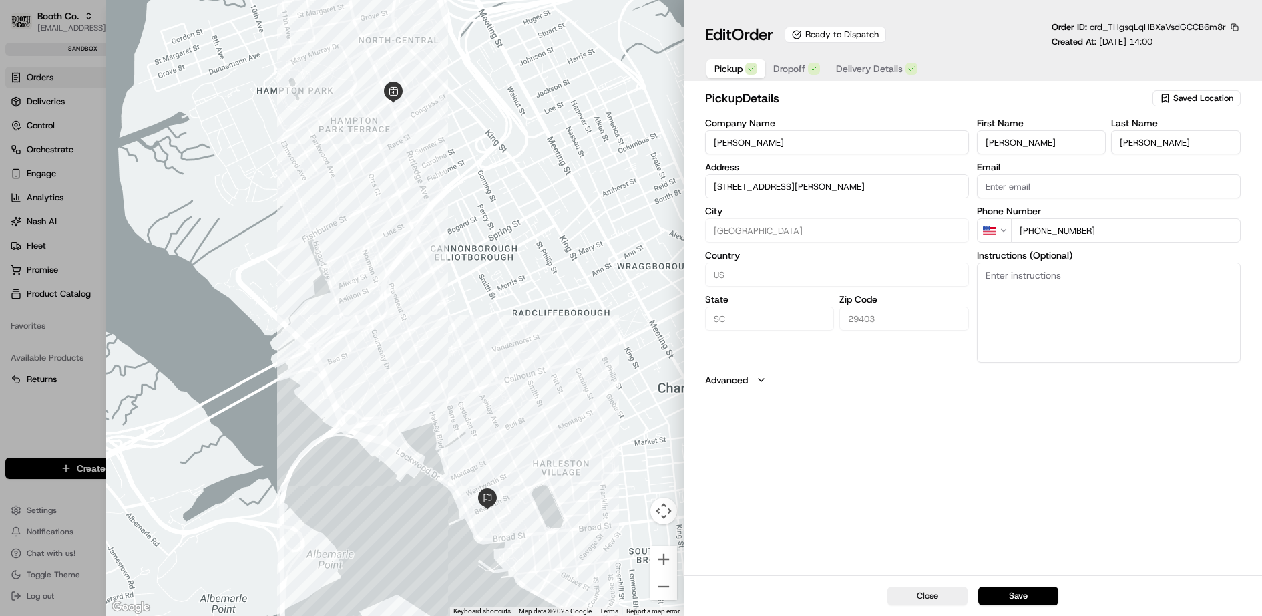
click at [753, 376] on button "Advanced" at bounding box center [973, 379] width 536 height 13
click at [770, 416] on input "Barcodes (optional)" at bounding box center [973, 419] width 536 height 24
type input "12345"
type input "22345"
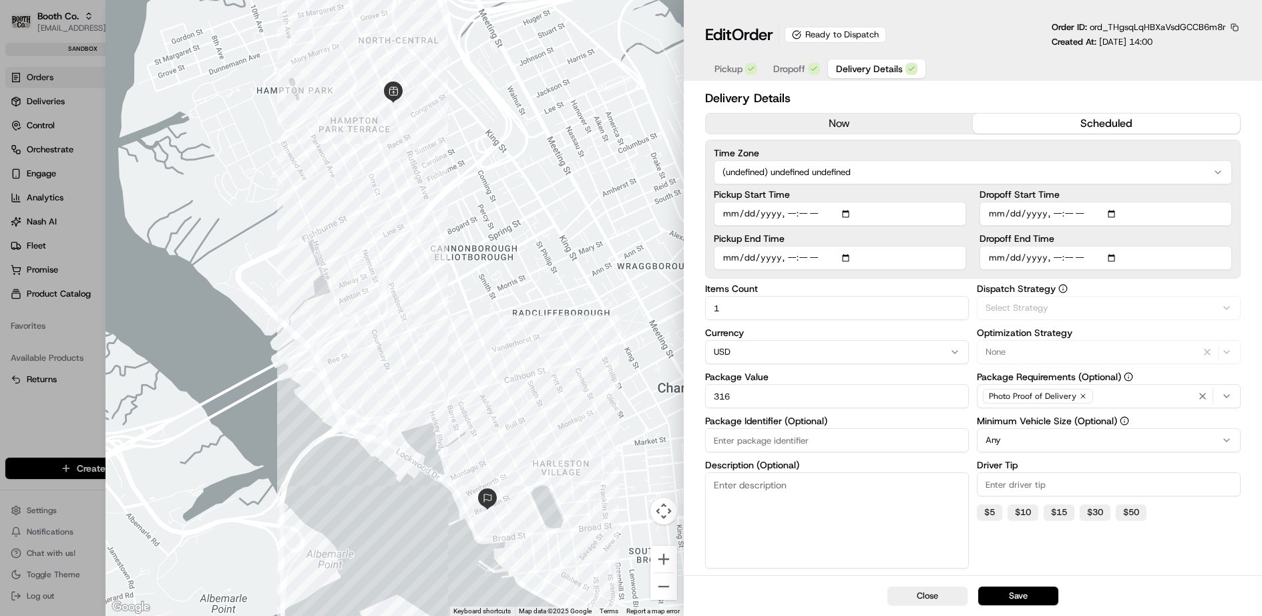
click at [861, 69] on span "Delivery Details" at bounding box center [869, 68] width 67 height 13
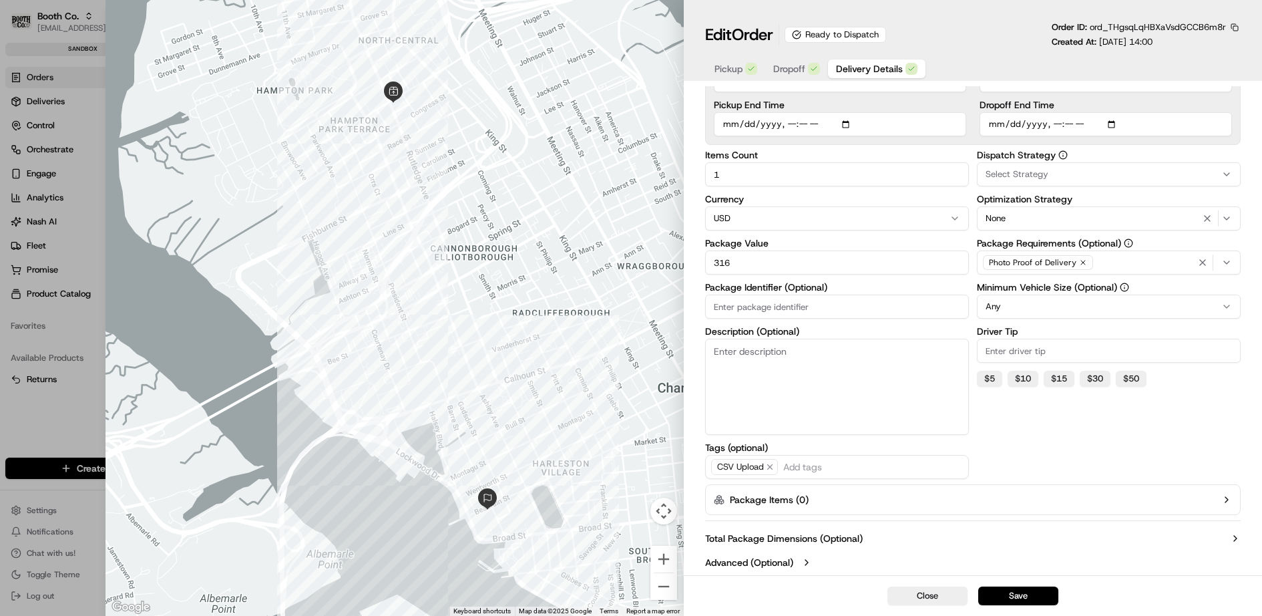
click at [849, 503] on button "Package Items ( 0 )" at bounding box center [973, 499] width 536 height 31
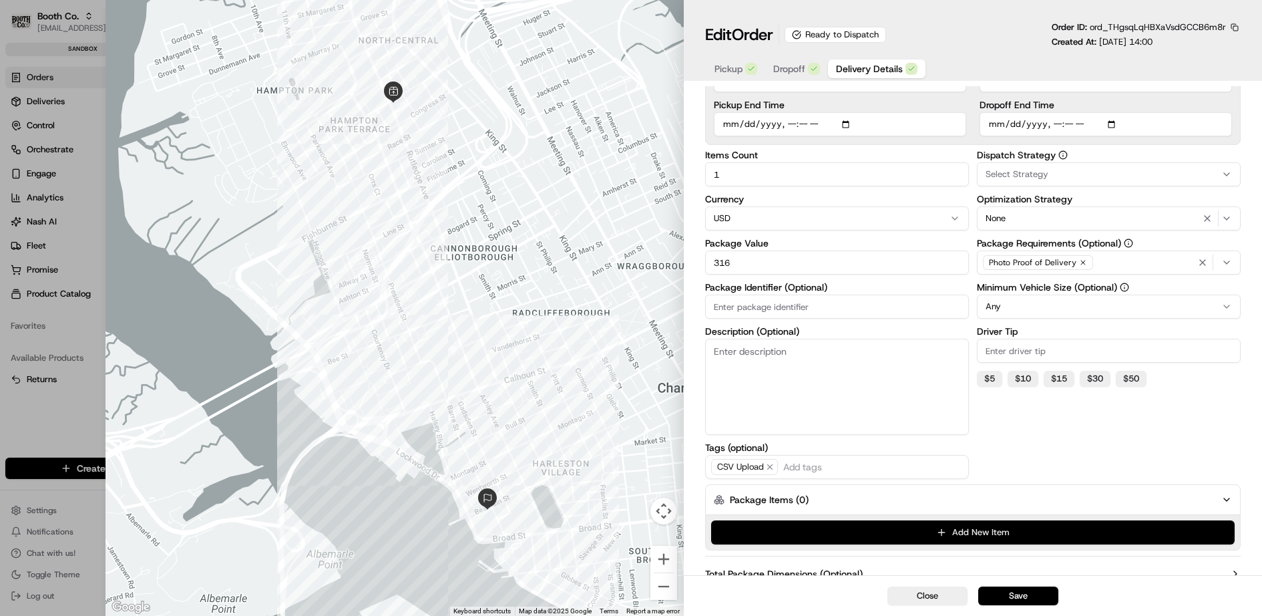
click at [899, 532] on button "Add New Item" at bounding box center [973, 532] width 524 height 24
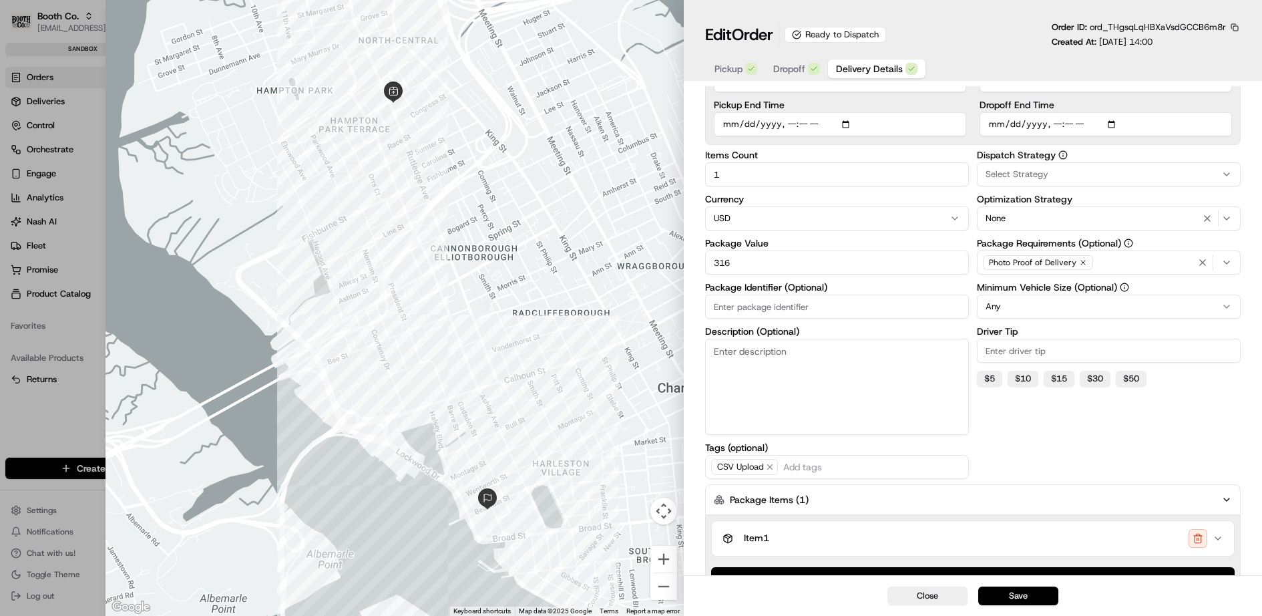
scroll to position [214, 0]
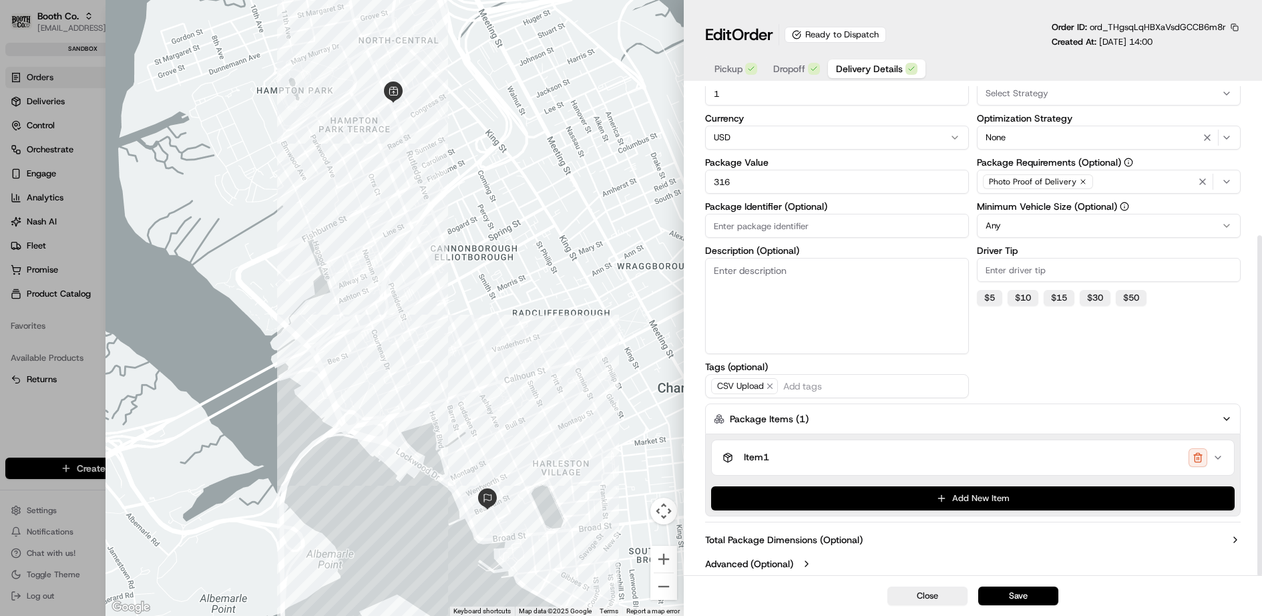
click at [907, 492] on button "Add New Item" at bounding box center [973, 498] width 524 height 24
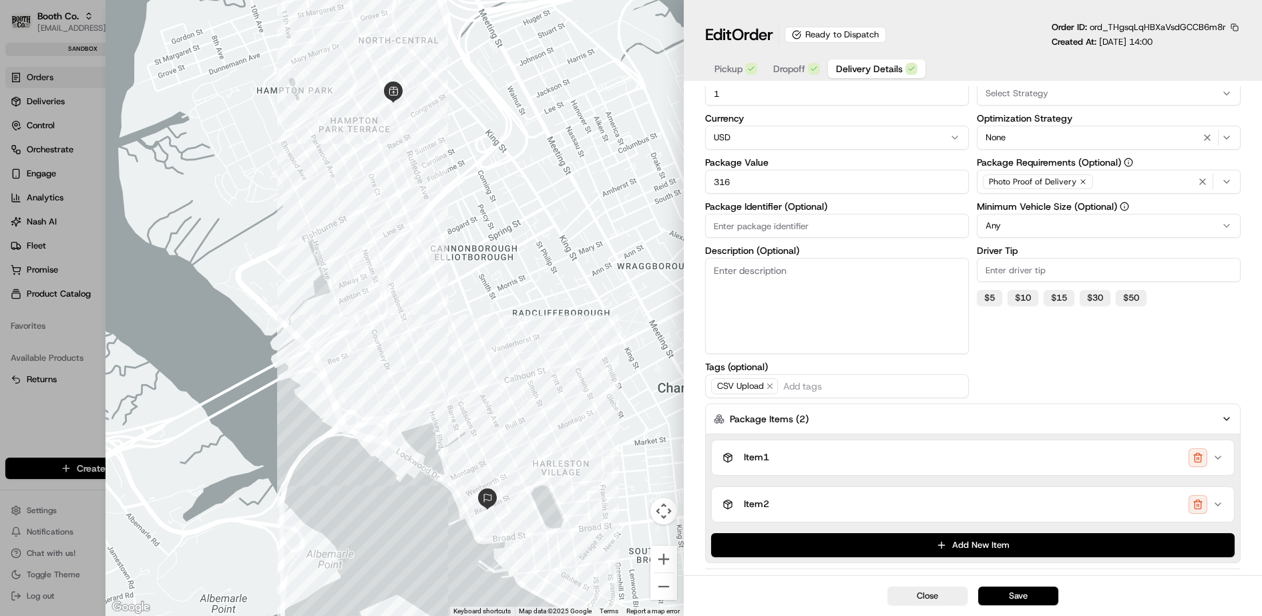
click at [942, 459] on div "Item 1" at bounding box center [967, 457] width 490 height 19
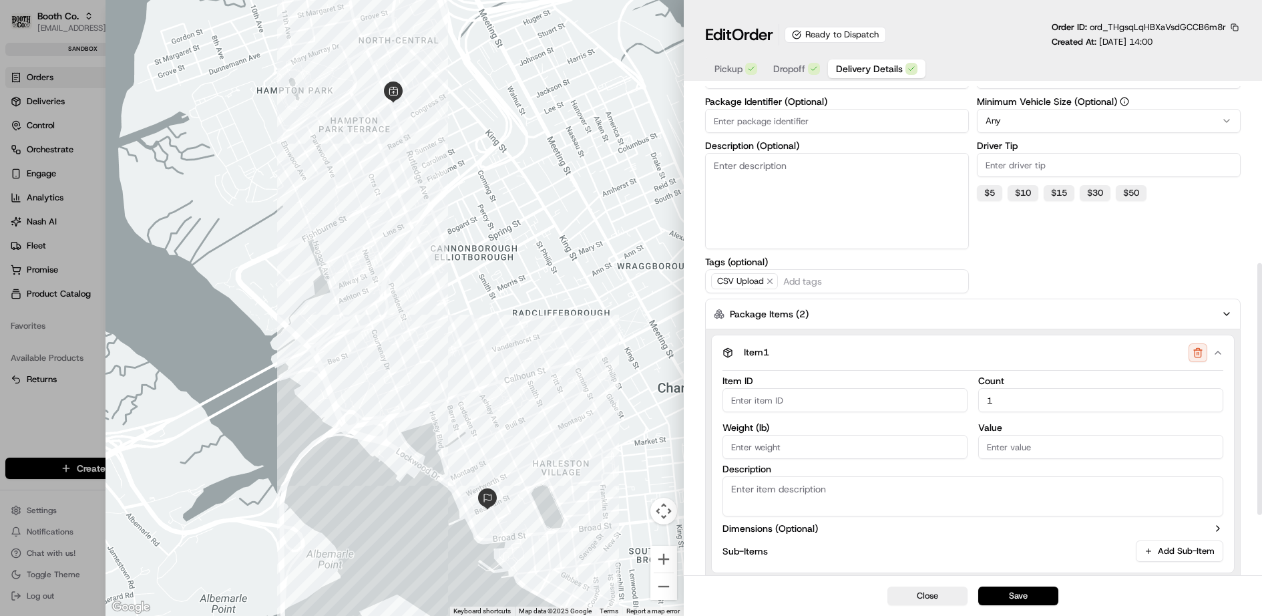
scroll to position [318, 0]
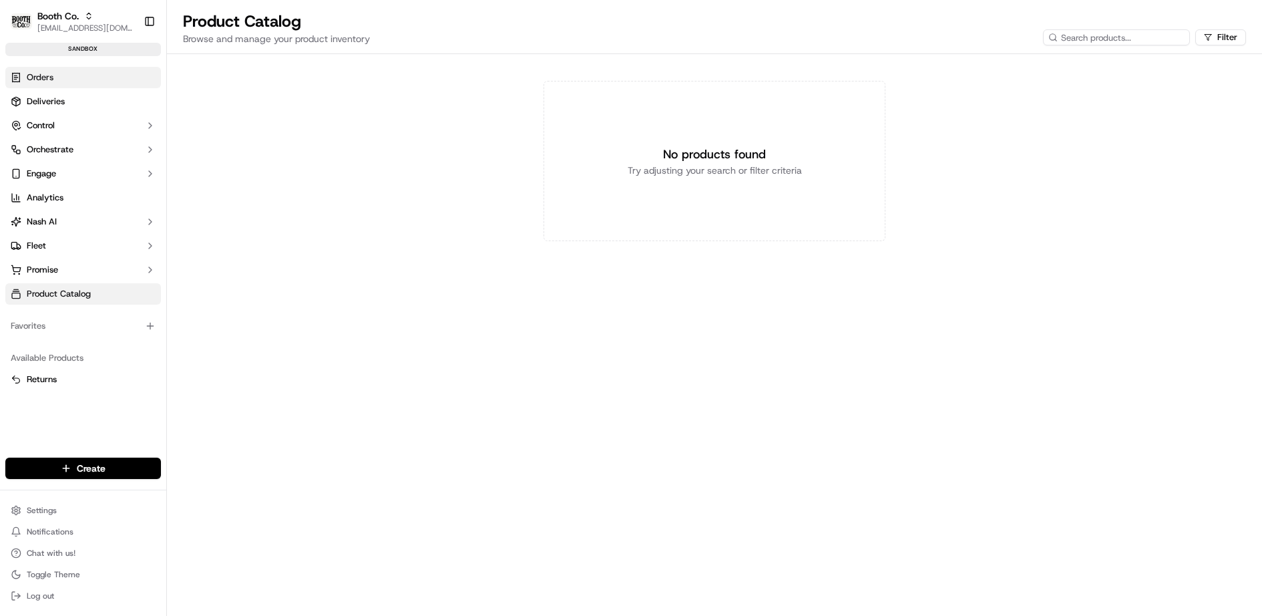
click at [57, 75] on link "Orders" at bounding box center [83, 77] width 156 height 21
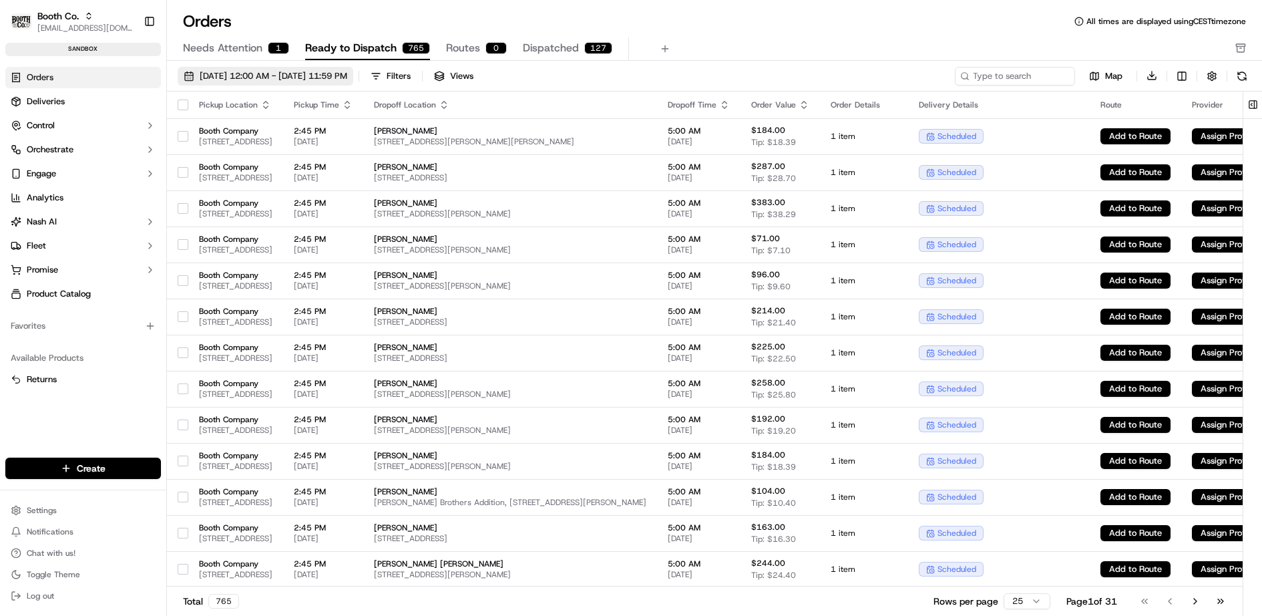
click at [347, 75] on span "[DATE] 12:00 AM - [DATE] 11:59 PM" at bounding box center [274, 76] width 148 height 12
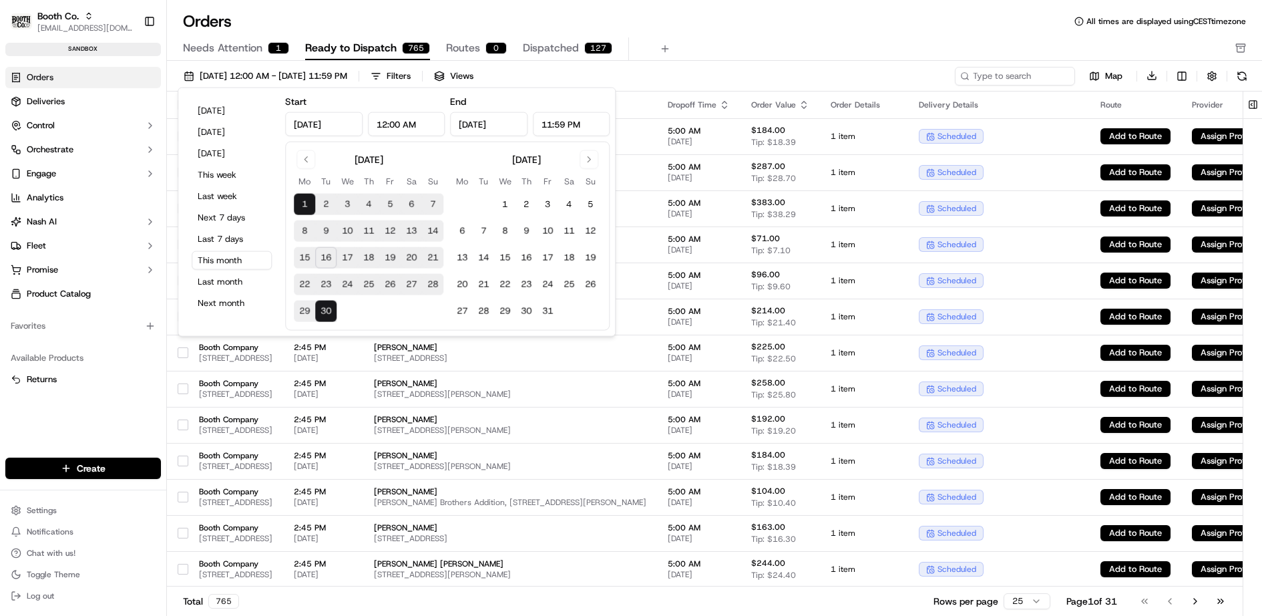
click at [348, 256] on button "17" at bounding box center [347, 257] width 21 height 21
type input "[DATE]"
click at [348, 256] on button "17" at bounding box center [347, 257] width 21 height 21
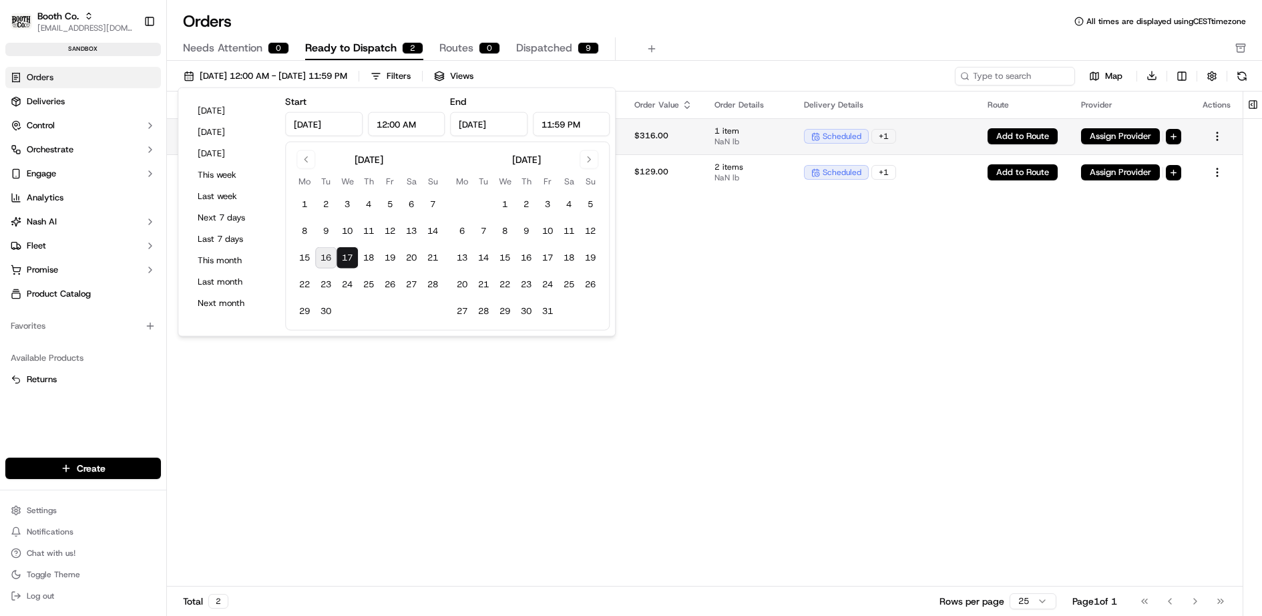
click at [704, 138] on td "$316.00" at bounding box center [664, 136] width 80 height 36
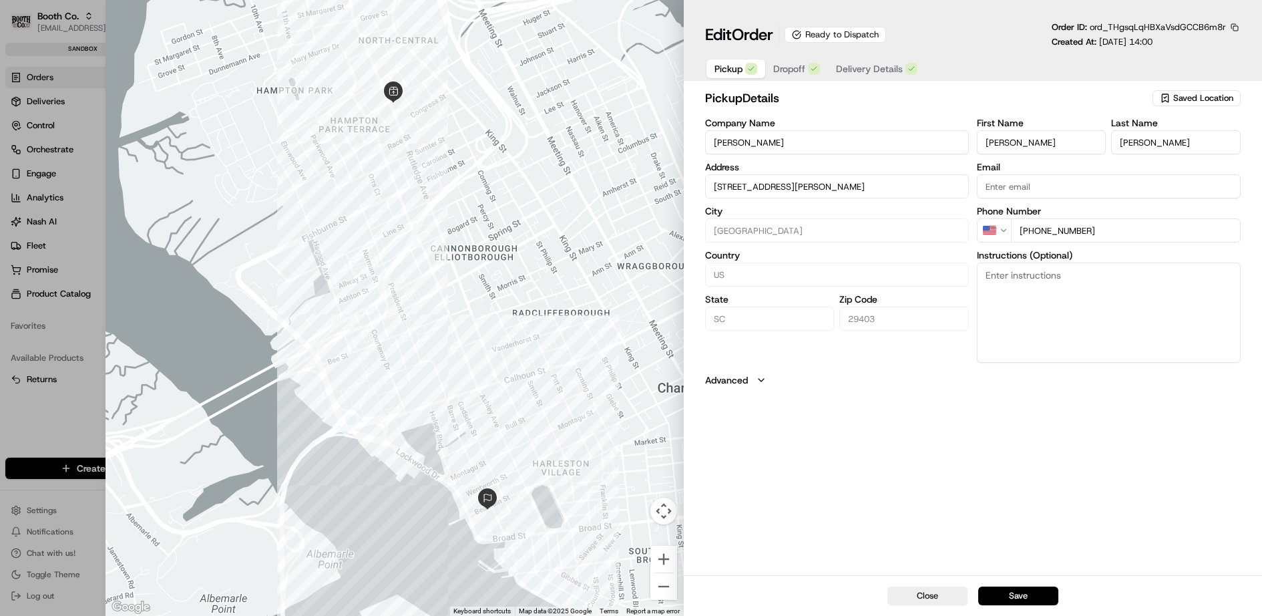
click at [794, 71] on span "Dropoff" at bounding box center [789, 68] width 32 height 13
click at [881, 68] on span "Delivery Details" at bounding box center [869, 68] width 67 height 13
click at [810, 71] on icon "button" at bounding box center [814, 69] width 8 height 8
click at [850, 66] on span "Delivery Details" at bounding box center [869, 68] width 67 height 13
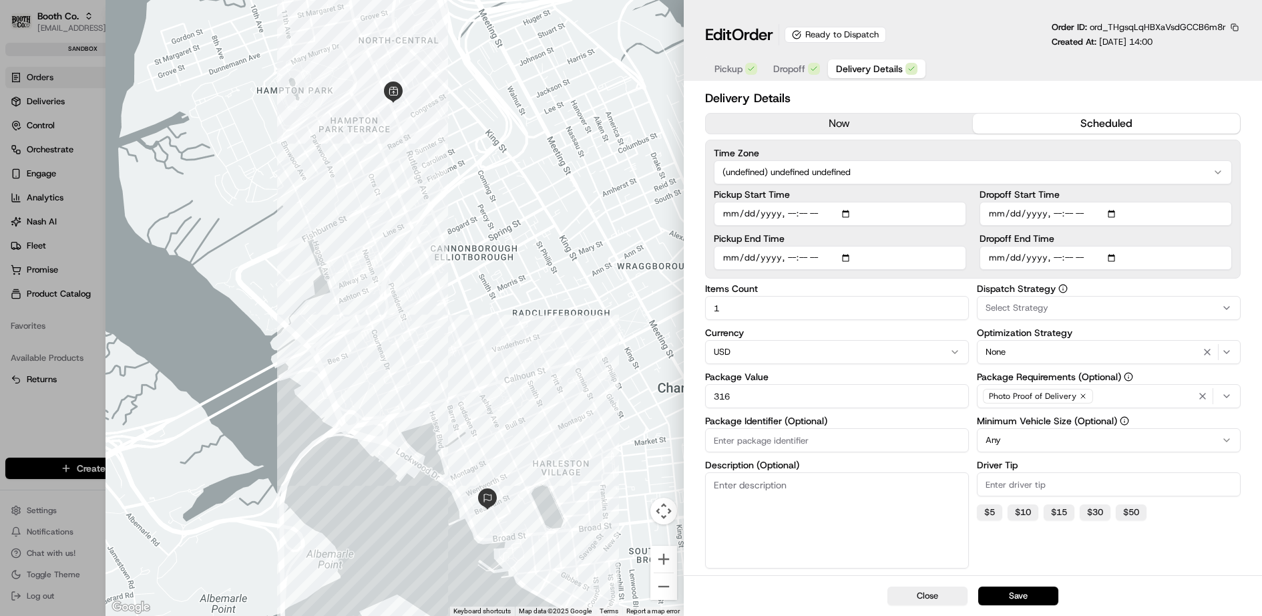
scroll to position [134, 0]
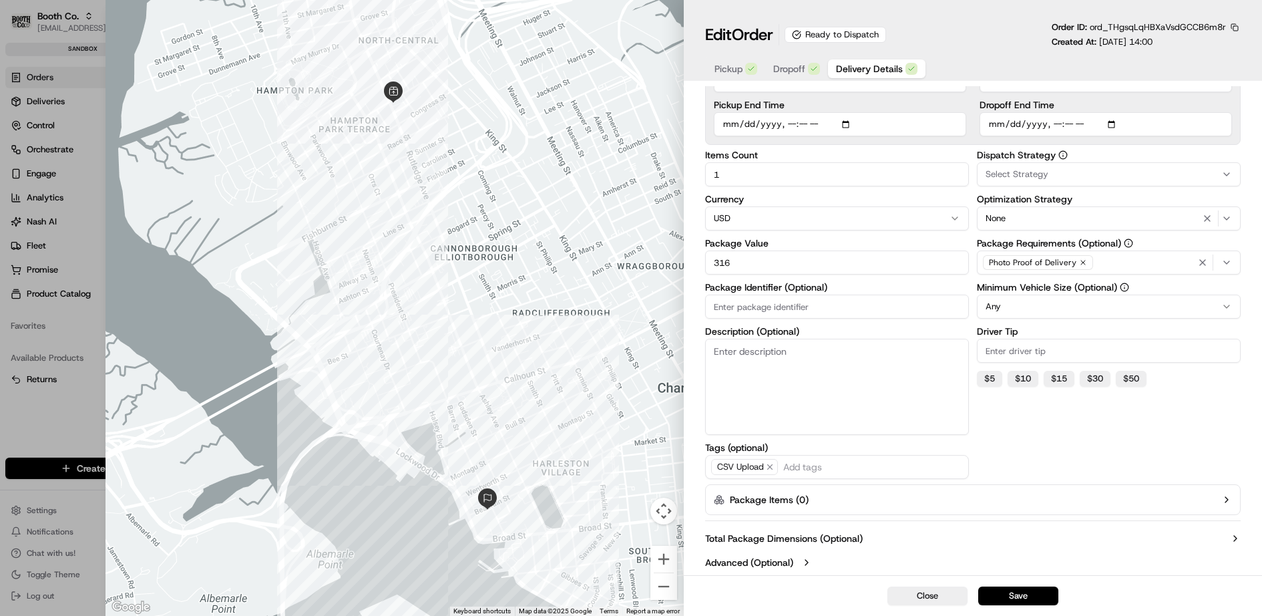
click at [802, 508] on button "Package Items ( 0 )" at bounding box center [973, 499] width 536 height 31
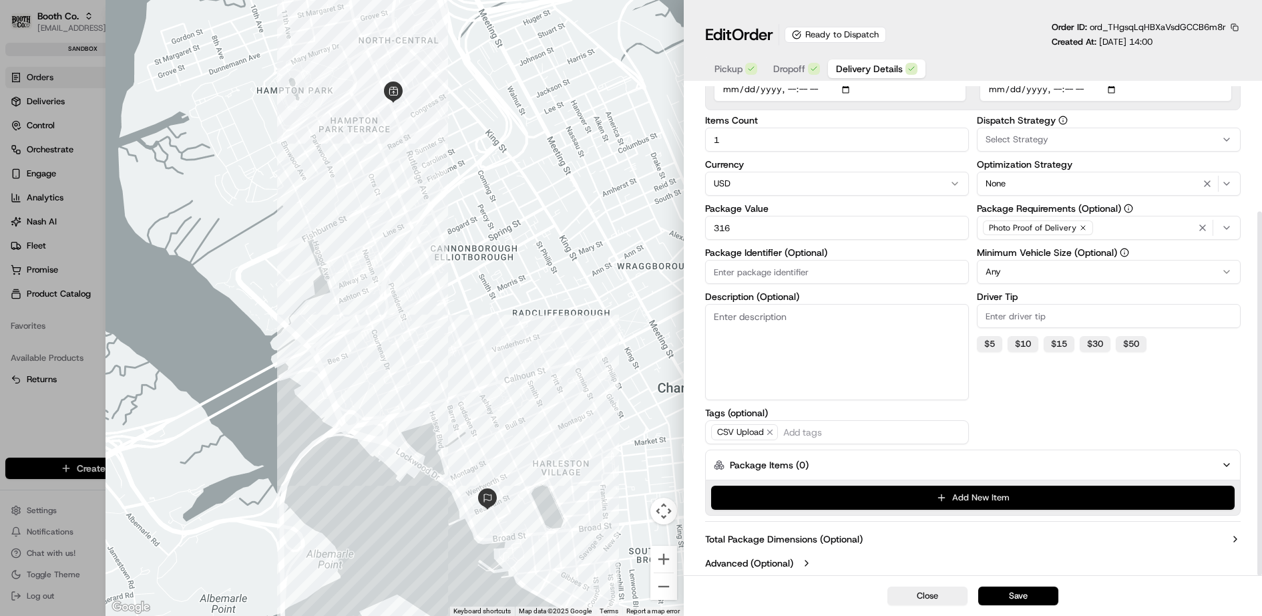
click at [852, 493] on button "Add New Item" at bounding box center [973, 497] width 524 height 24
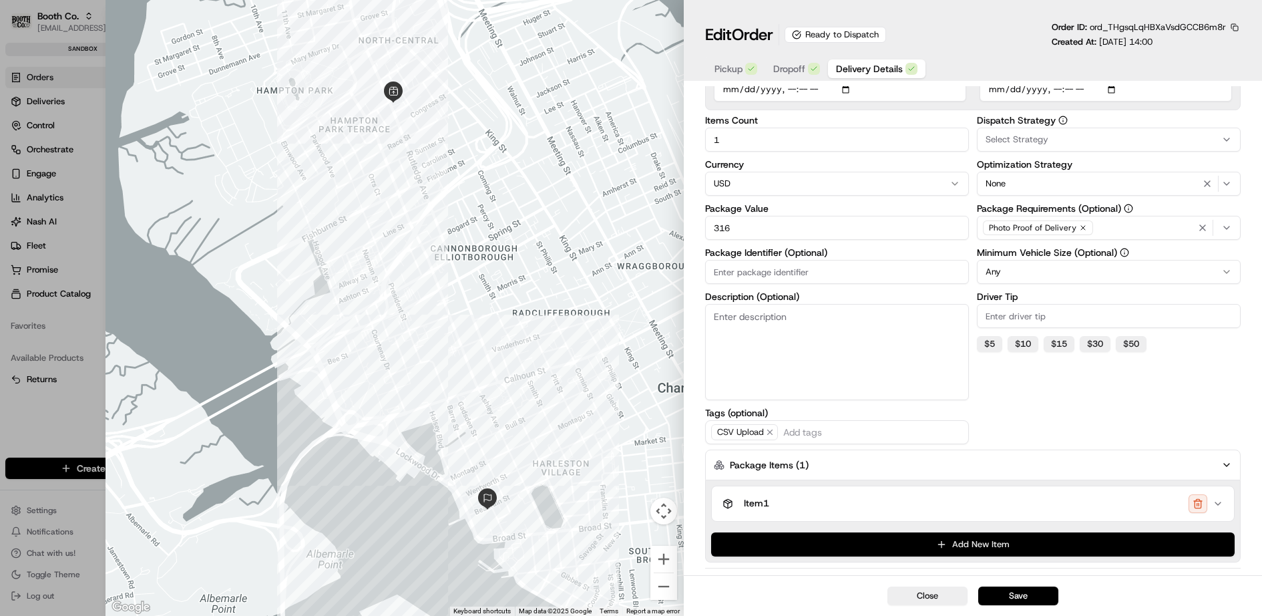
scroll to position [214, 0]
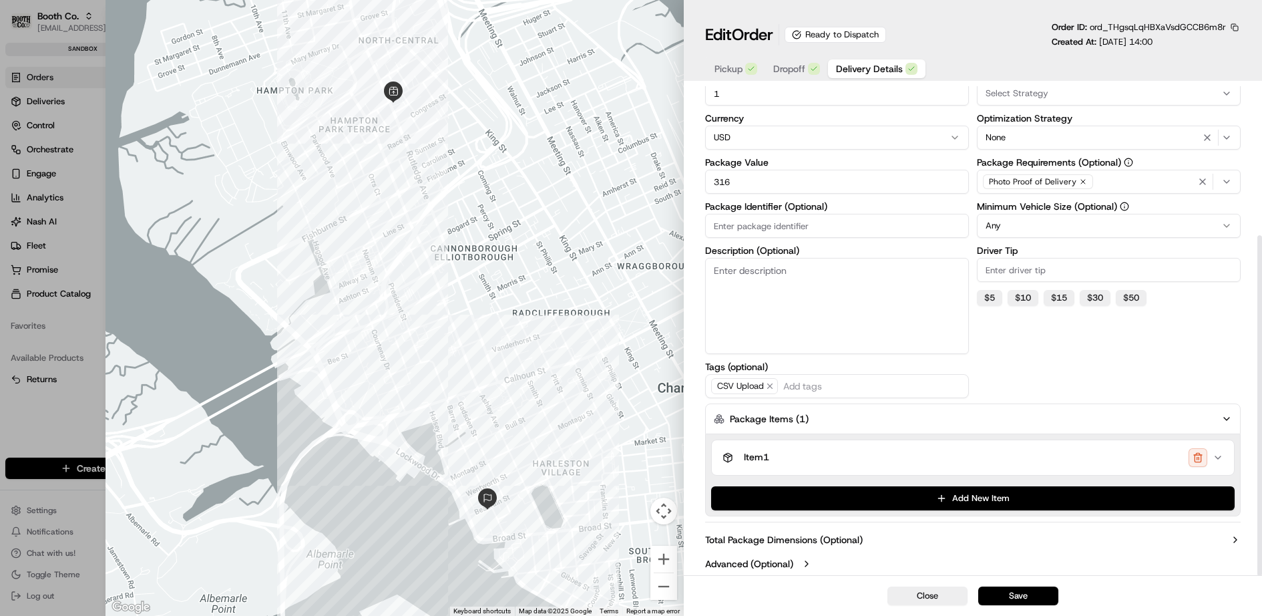
click at [850, 451] on div "Item 1" at bounding box center [967, 457] width 490 height 19
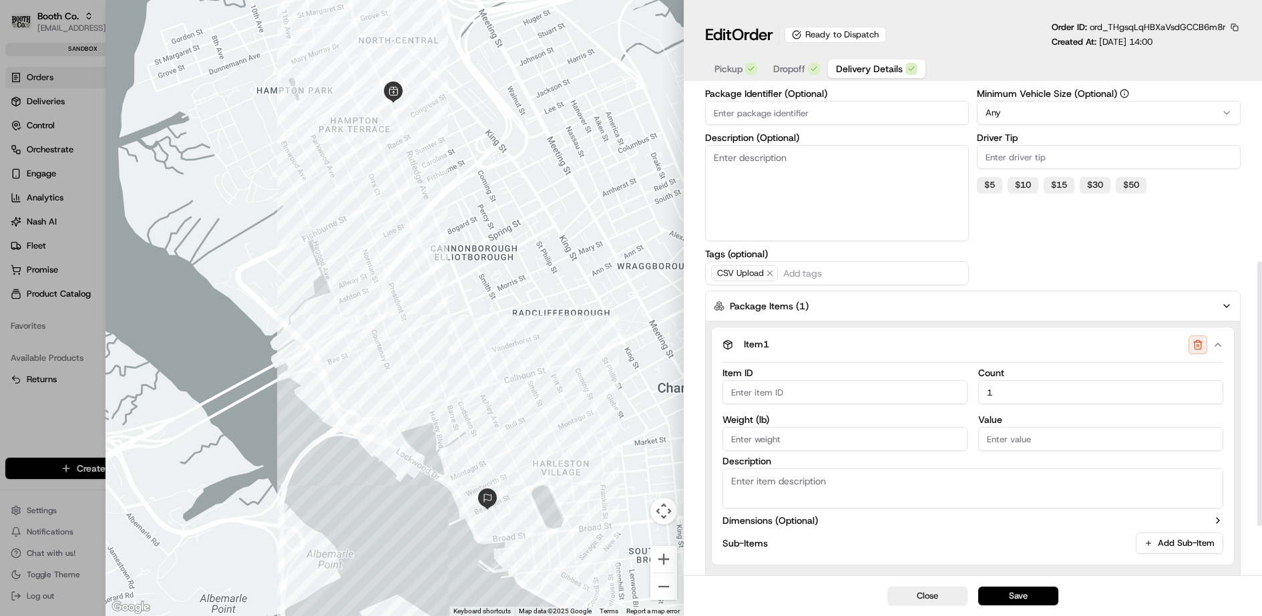
scroll to position [328, 0]
click at [46, 180] on div at bounding box center [631, 308] width 1262 height 616
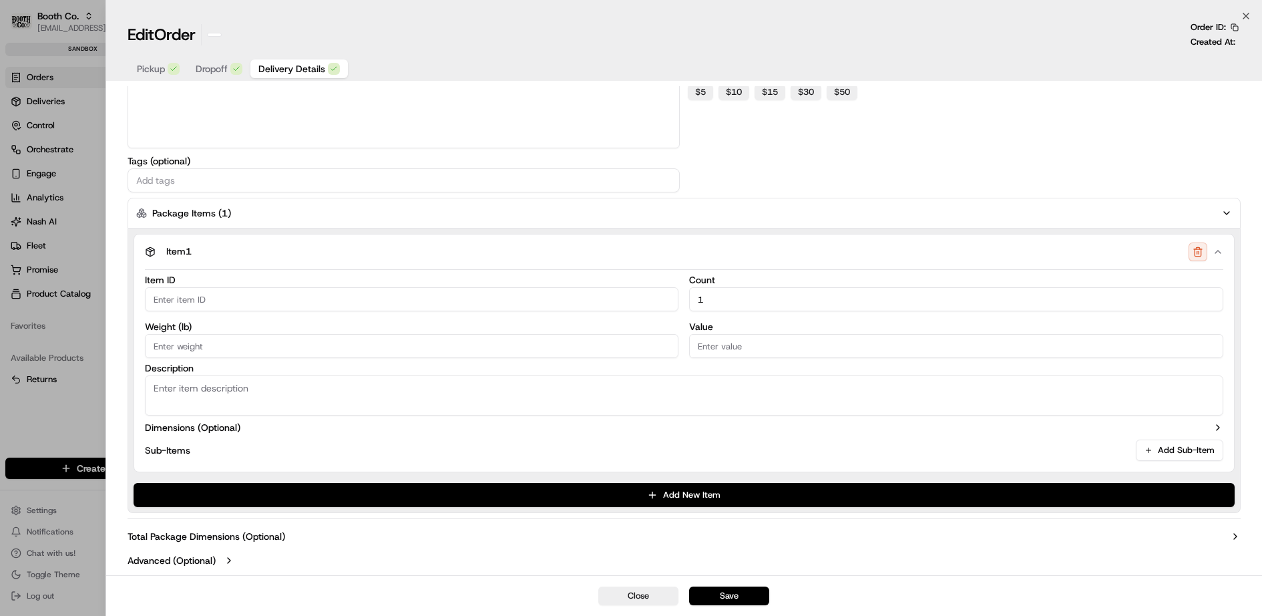
scroll to position [278, 0]
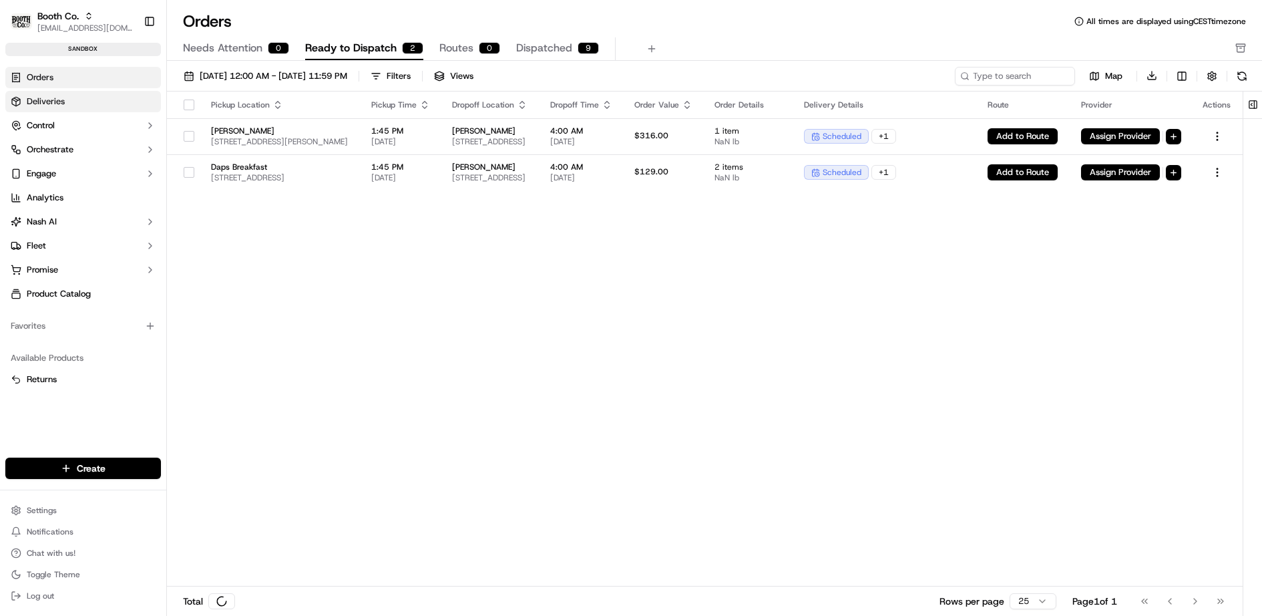
click at [57, 93] on link "Deliveries" at bounding box center [83, 101] width 156 height 21
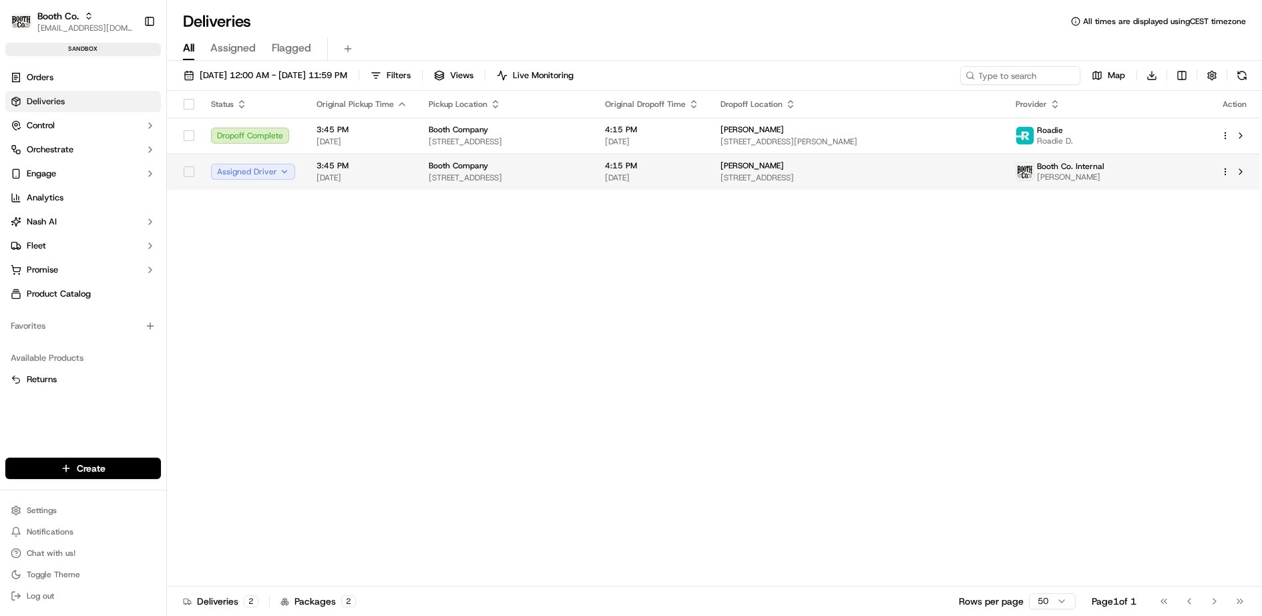
click at [358, 175] on span "[DATE]" at bounding box center [362, 177] width 91 height 11
